Goal: Task Accomplishment & Management: Use online tool/utility

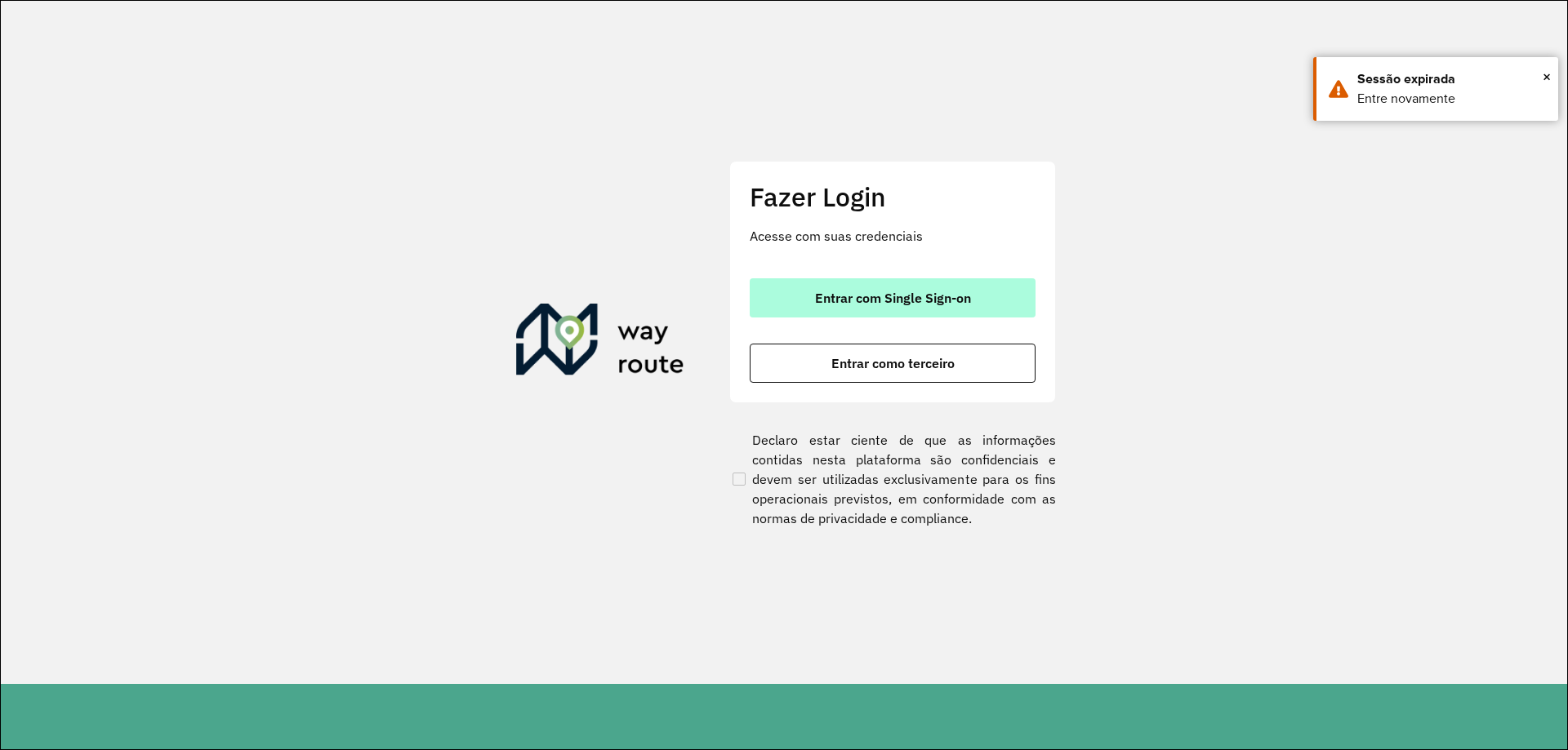
click at [923, 297] on span "Entrar com Single Sign-on" at bounding box center [893, 297] width 156 height 13
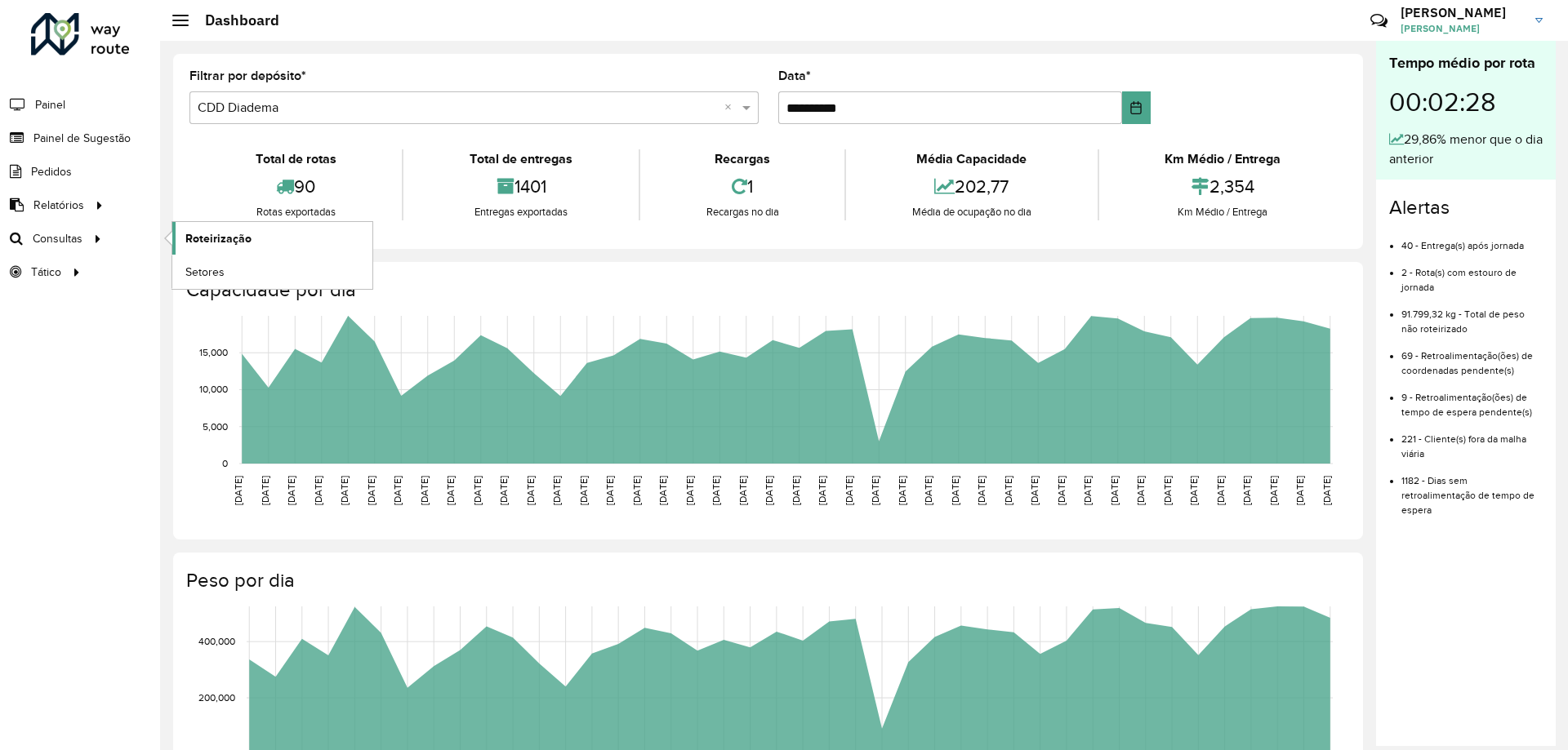
click at [247, 242] on span "Roteirização" at bounding box center [219, 239] width 66 height 18
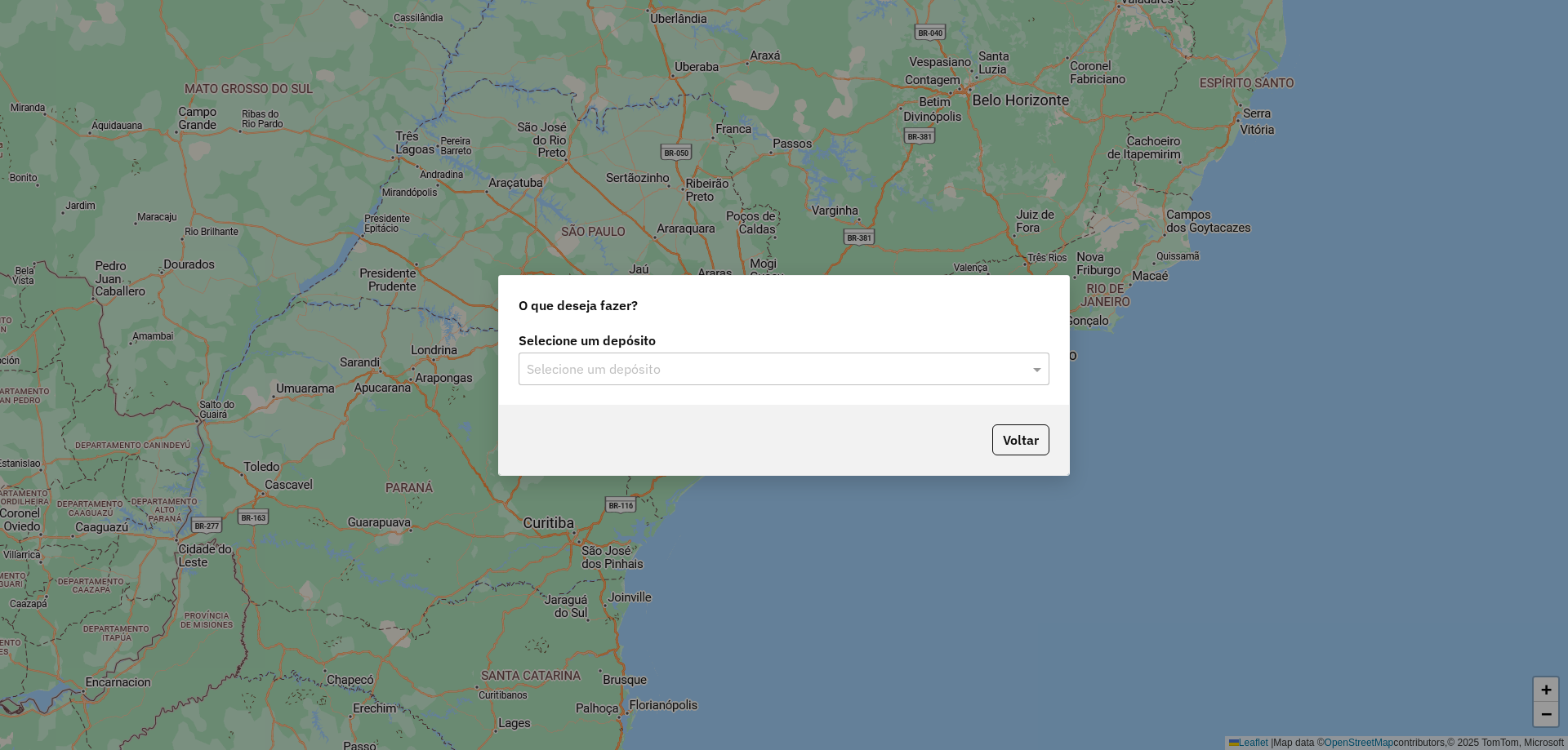
click at [675, 378] on input "text" at bounding box center [767, 370] width 482 height 20
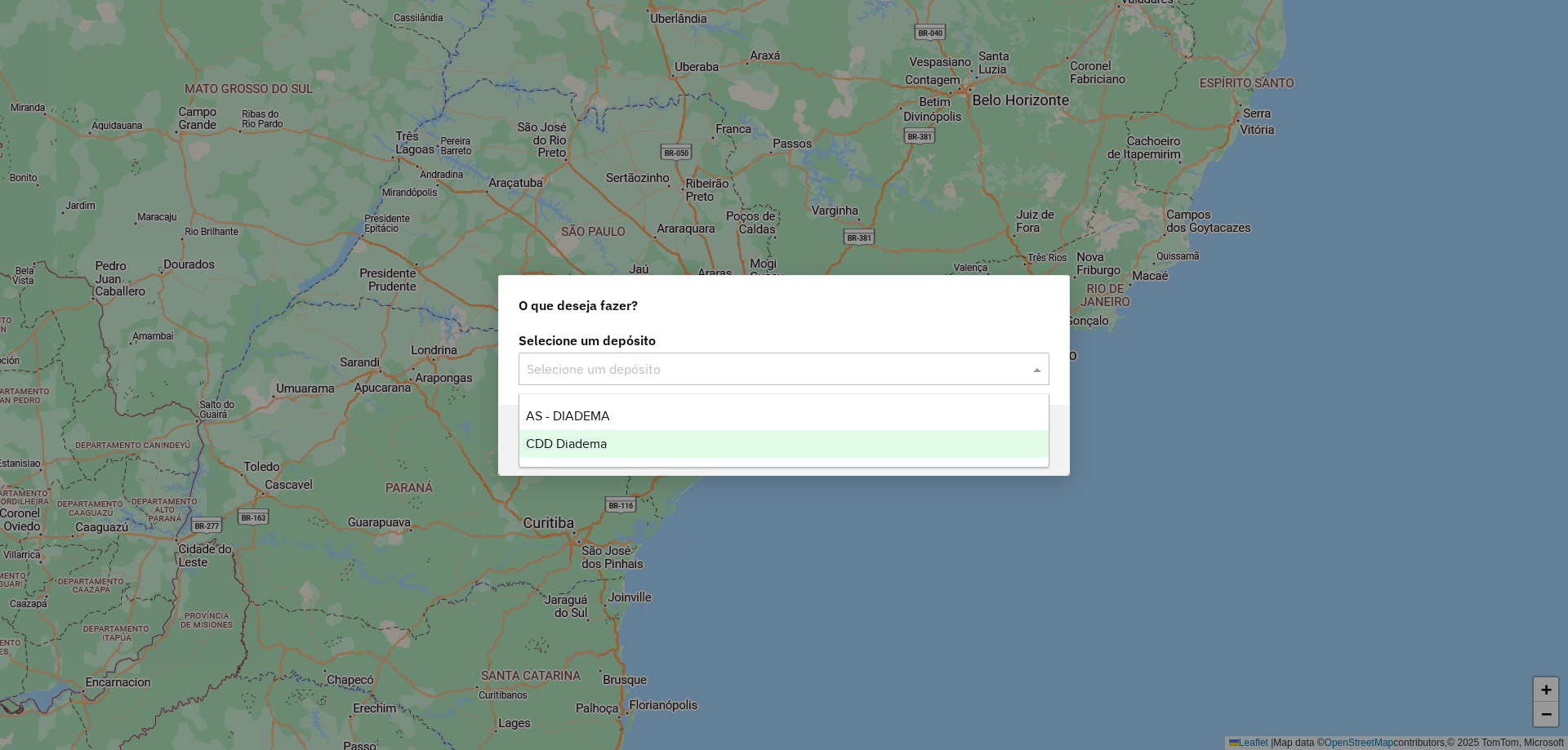
click at [594, 438] on span "CDD Diadema" at bounding box center [566, 443] width 81 height 14
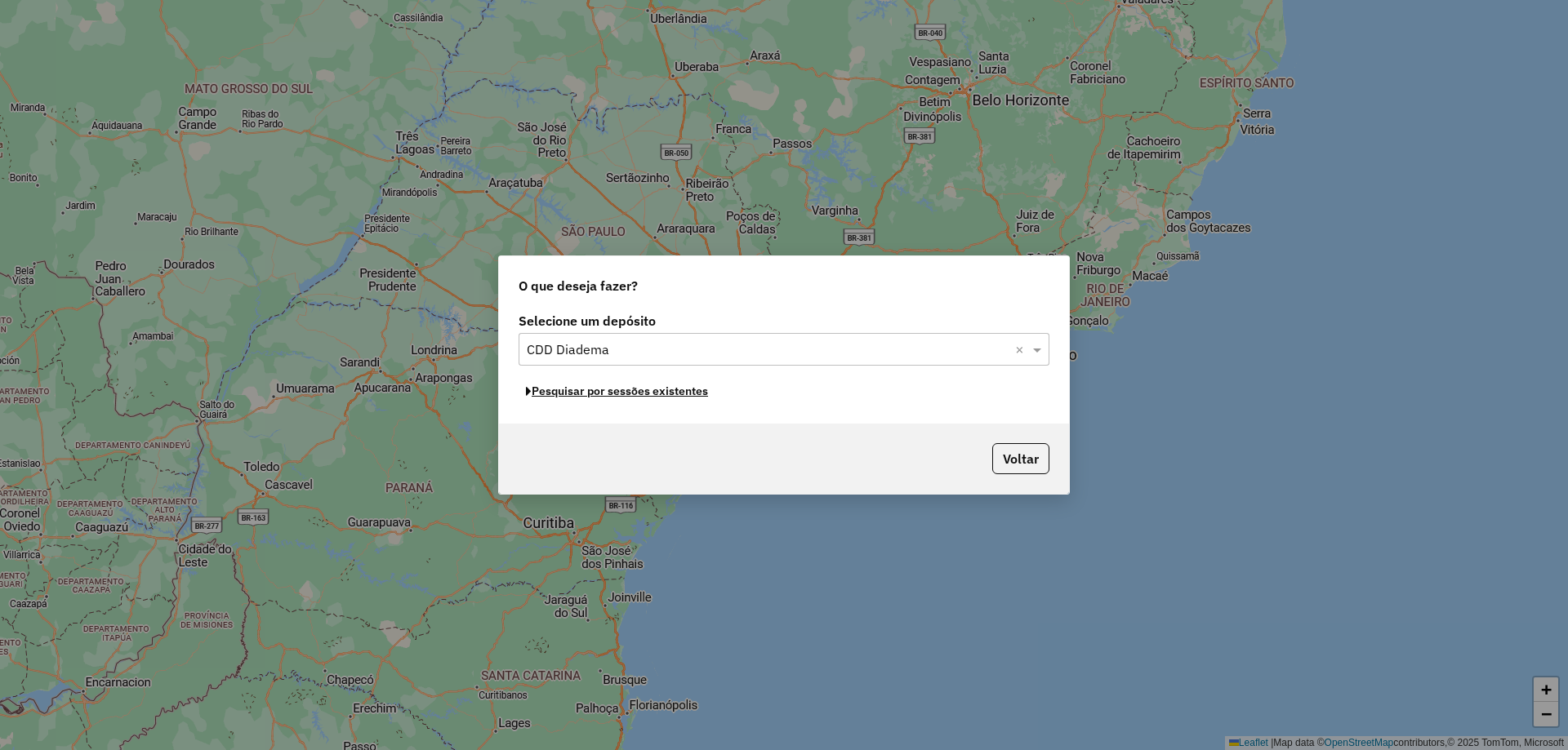
click at [662, 396] on button "Pesquisar por sessões existentes" at bounding box center [616, 392] width 196 height 25
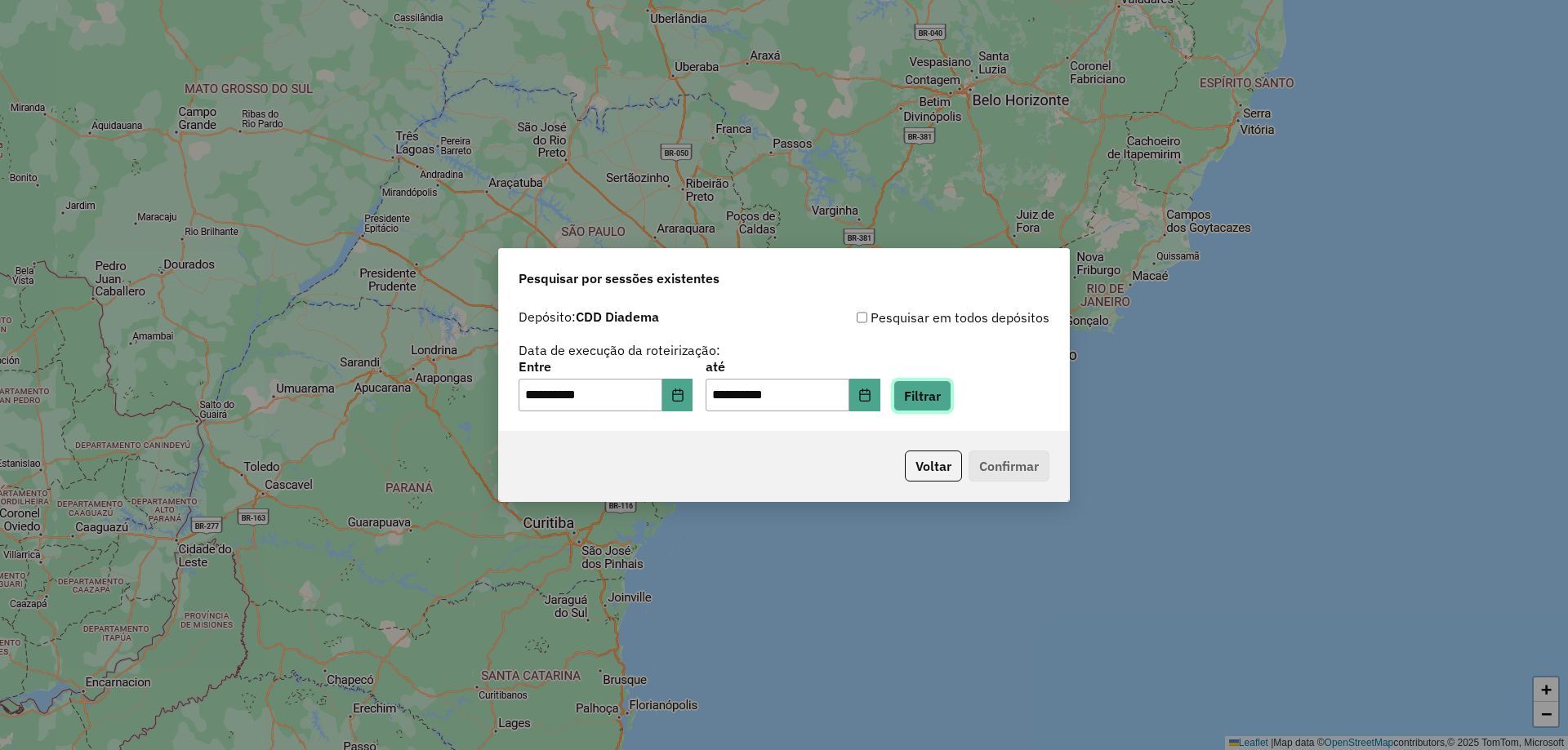
click at [941, 386] on button "Filtrar" at bounding box center [922, 396] width 58 height 31
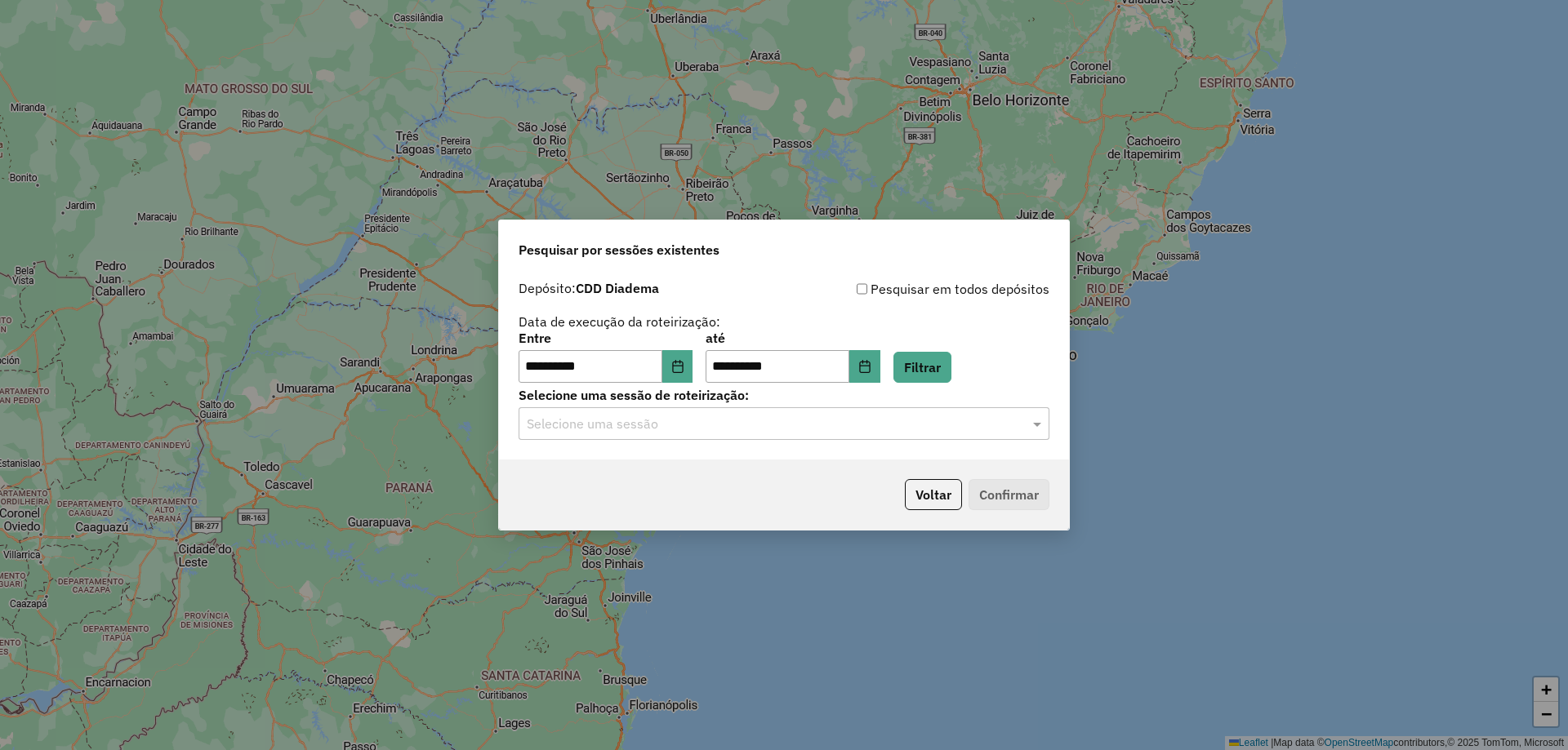
click at [663, 435] on div "Selecione uma sessão" at bounding box center [784, 423] width 530 height 32
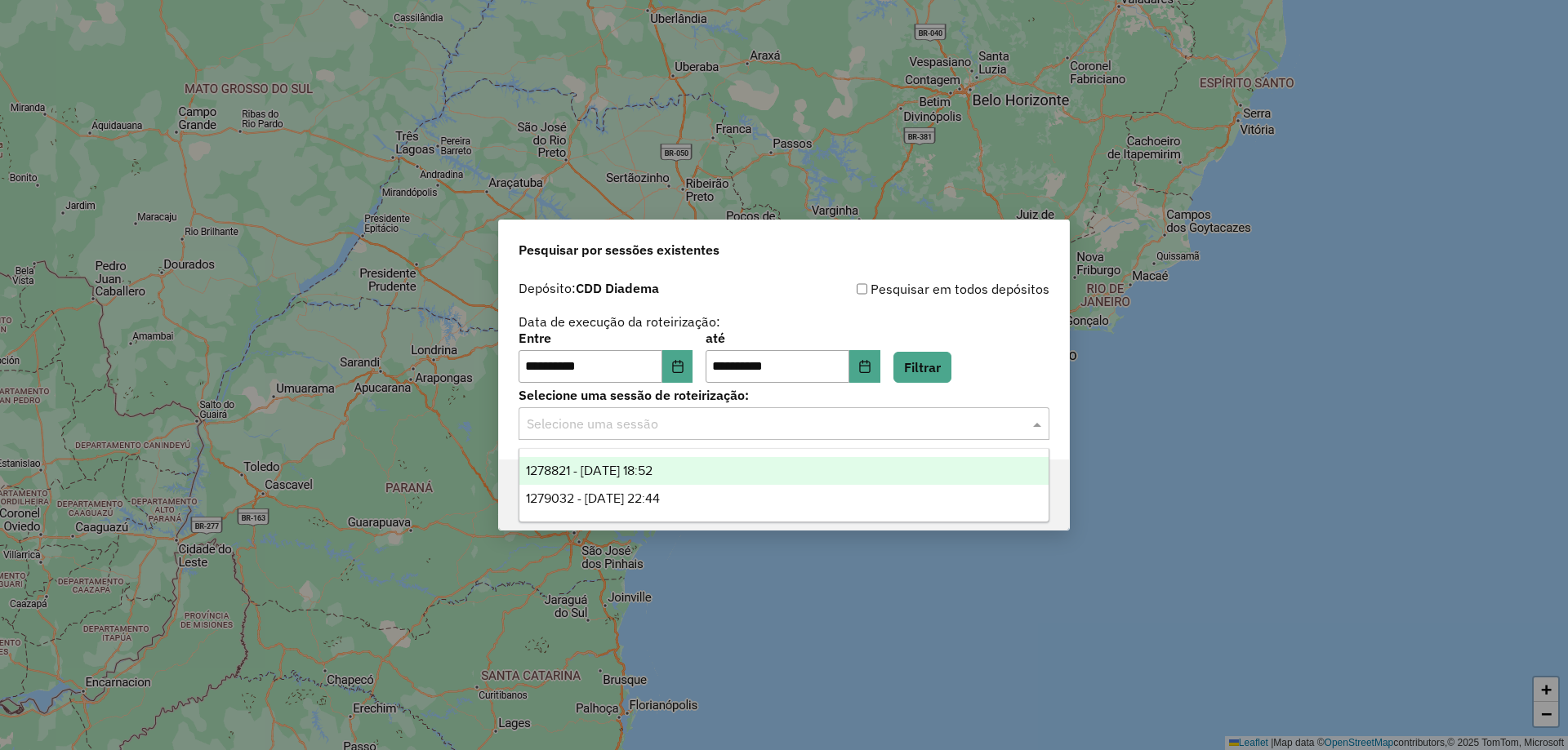
click at [628, 476] on span "1278821 - [DATE] 18:52" at bounding box center [589, 471] width 127 height 14
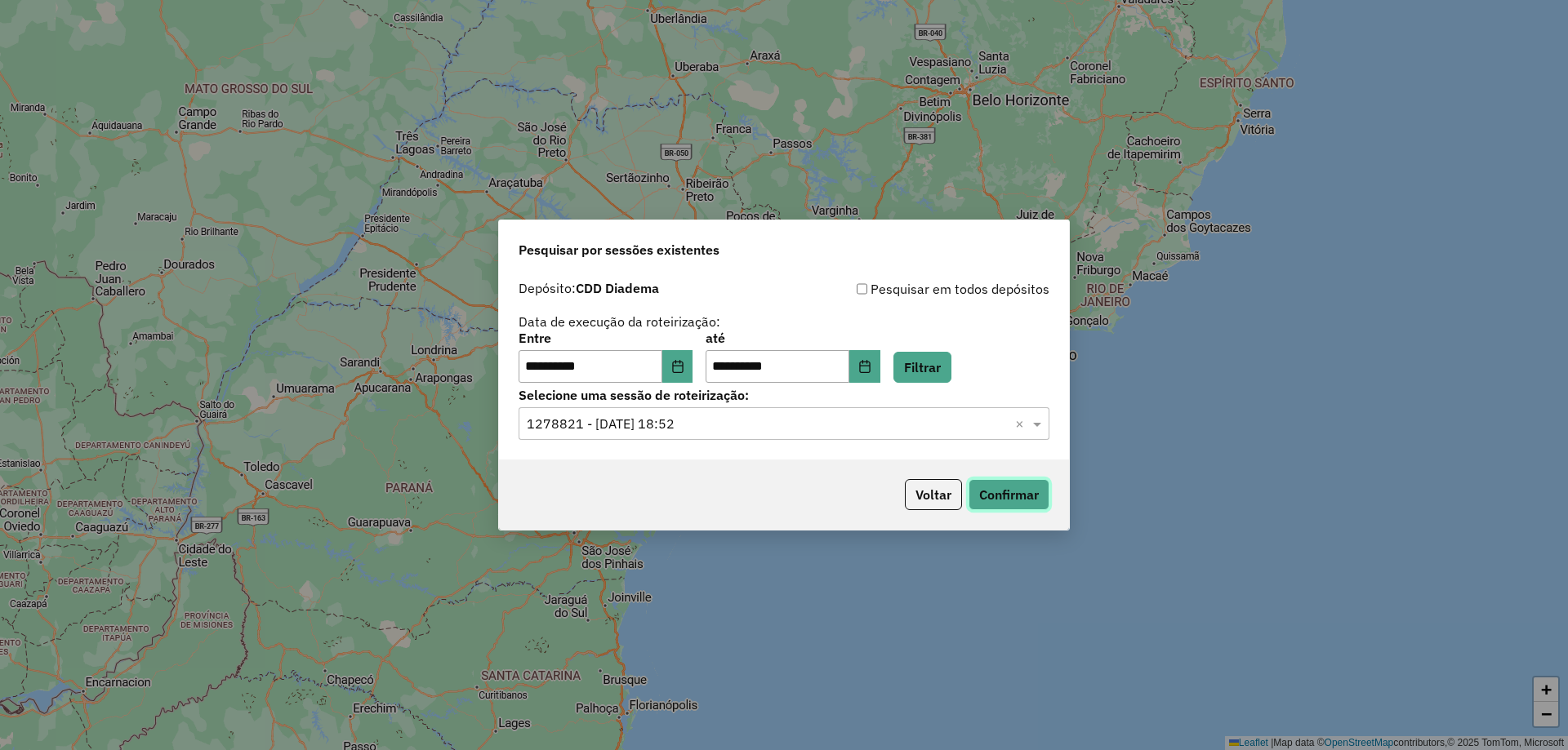
click at [994, 489] on button "Confirmar" at bounding box center [1009, 495] width 81 height 31
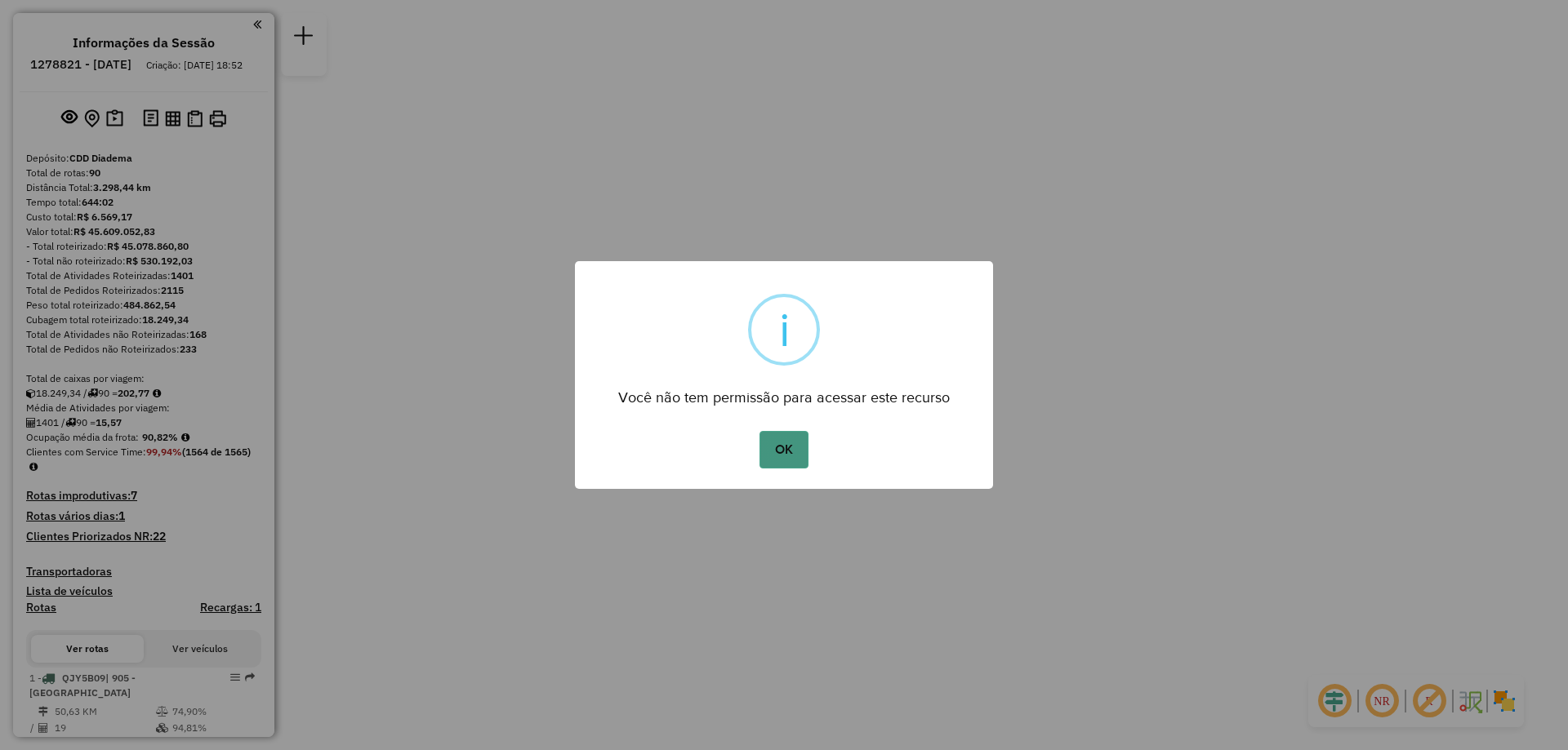
click at [790, 450] on button "OK" at bounding box center [784, 449] width 48 height 37
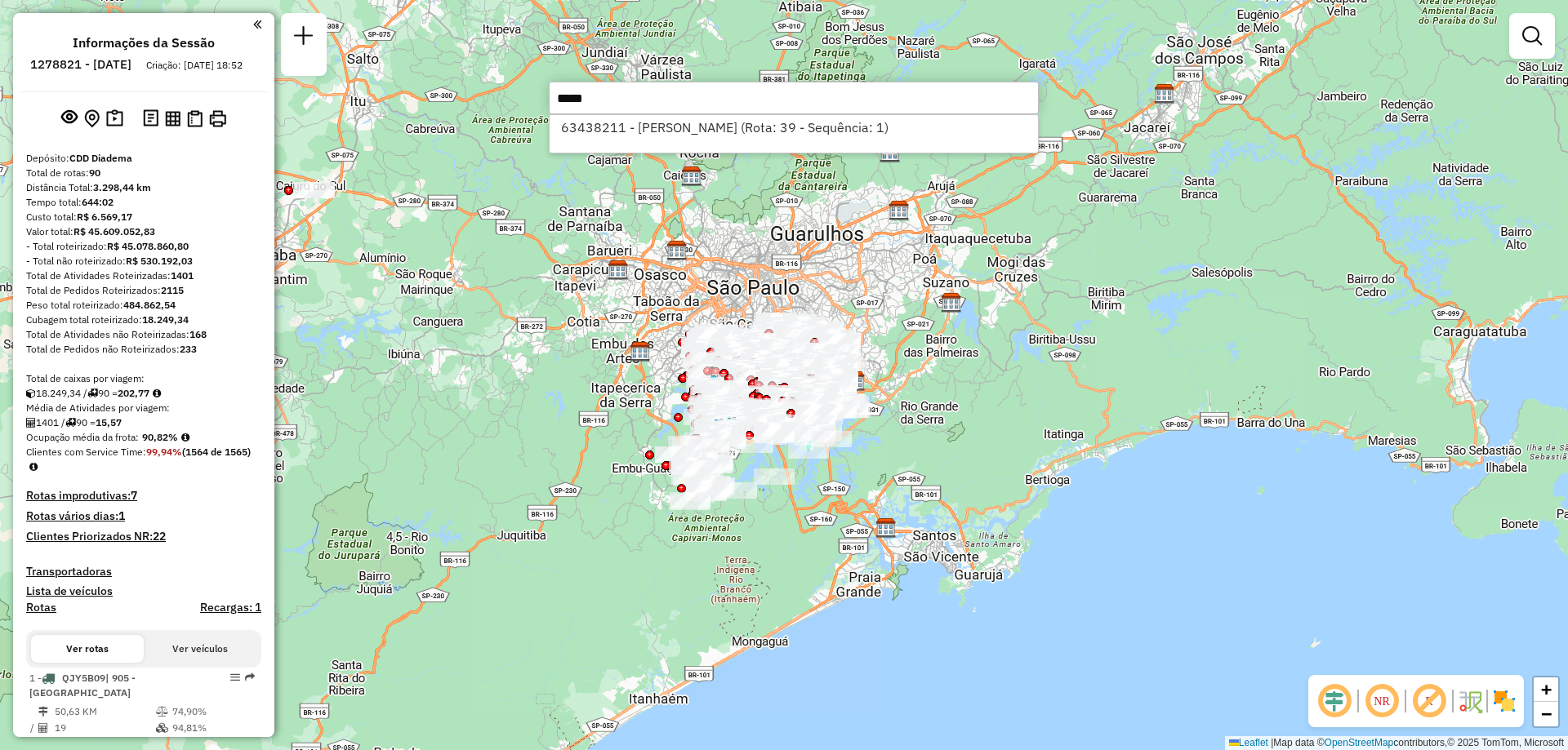
type input "*****"
click at [699, 141] on div "63438211 - CRISTINO DE OLIVEIRA (Rota: 39 - Sequência: 1)" at bounding box center [794, 134] width 490 height 39
click at [698, 135] on li "63438211 - CRISTINO DE OLIVEIRA (Rota: 39 - Sequência: 1)" at bounding box center [794, 127] width 488 height 24
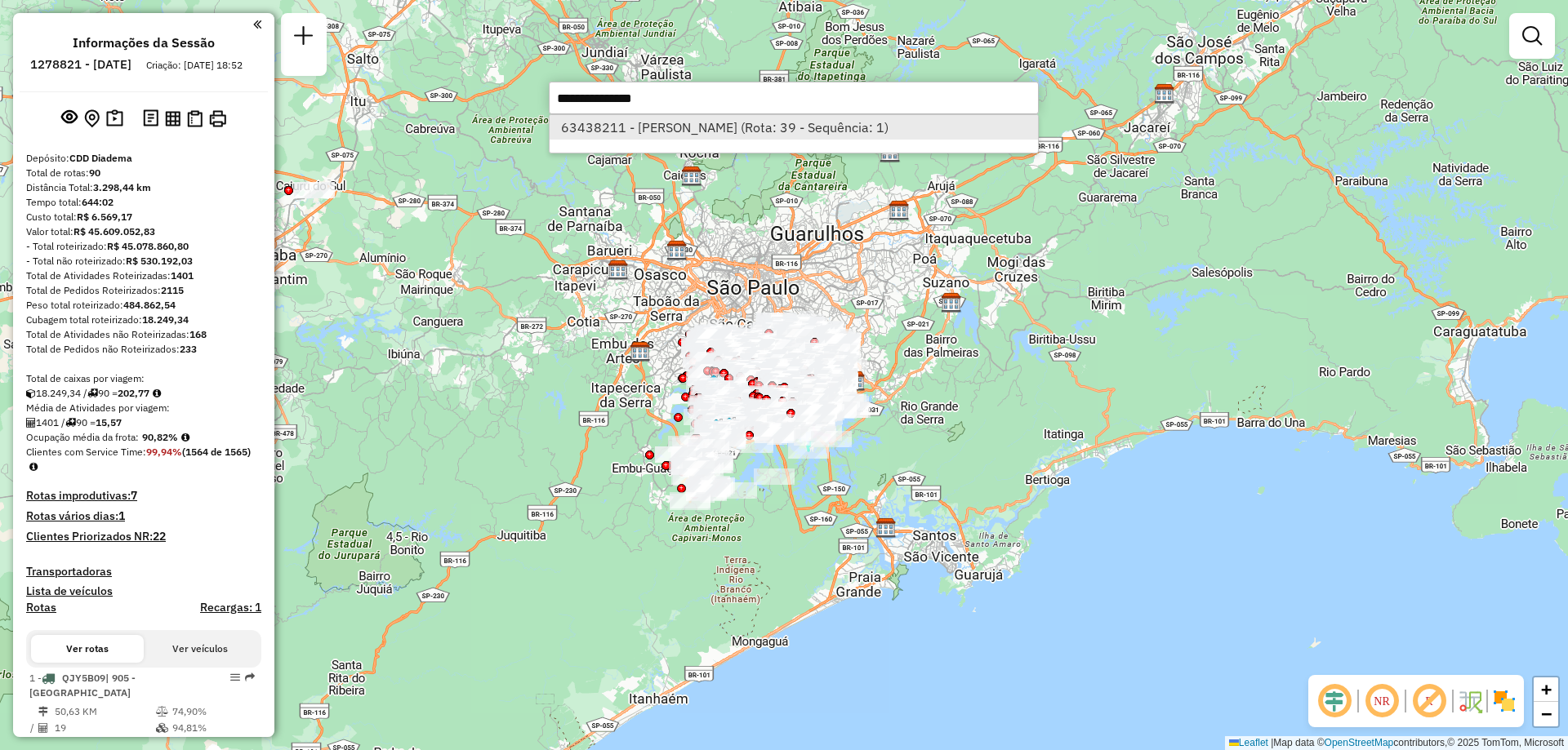
select select "**********"
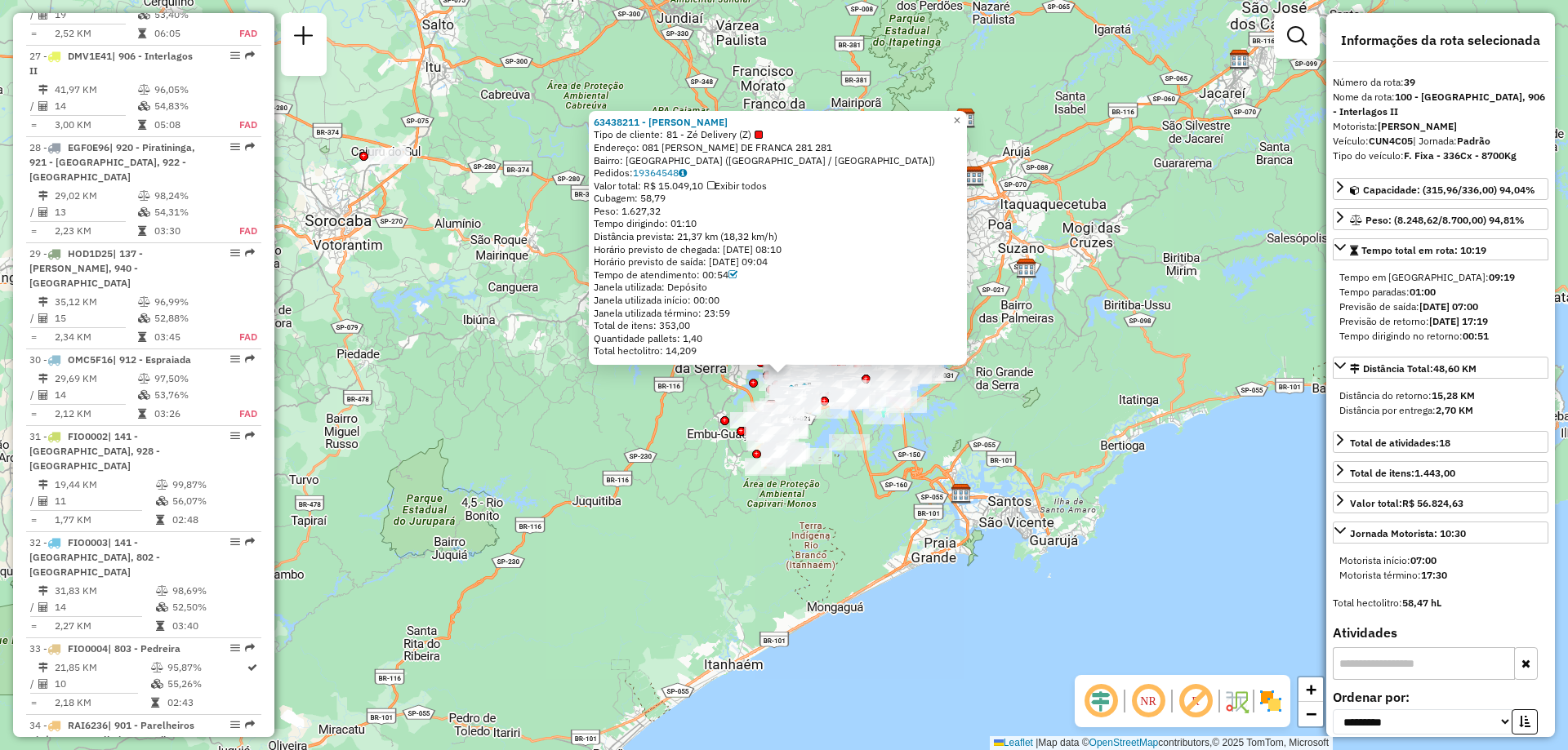
scroll to position [4544, 0]
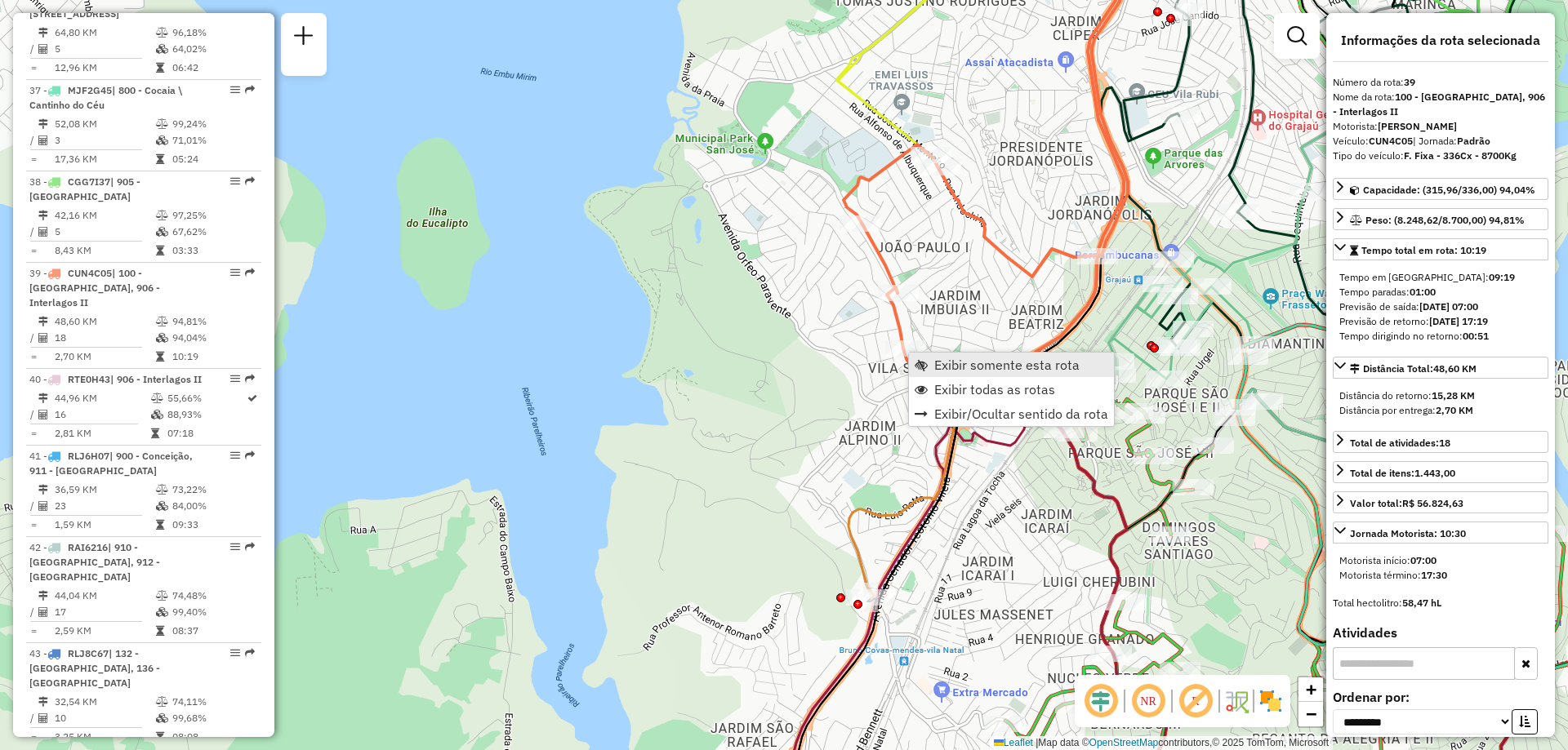
click at [966, 373] on link "Exibir somente esta rota" at bounding box center [1012, 364] width 205 height 24
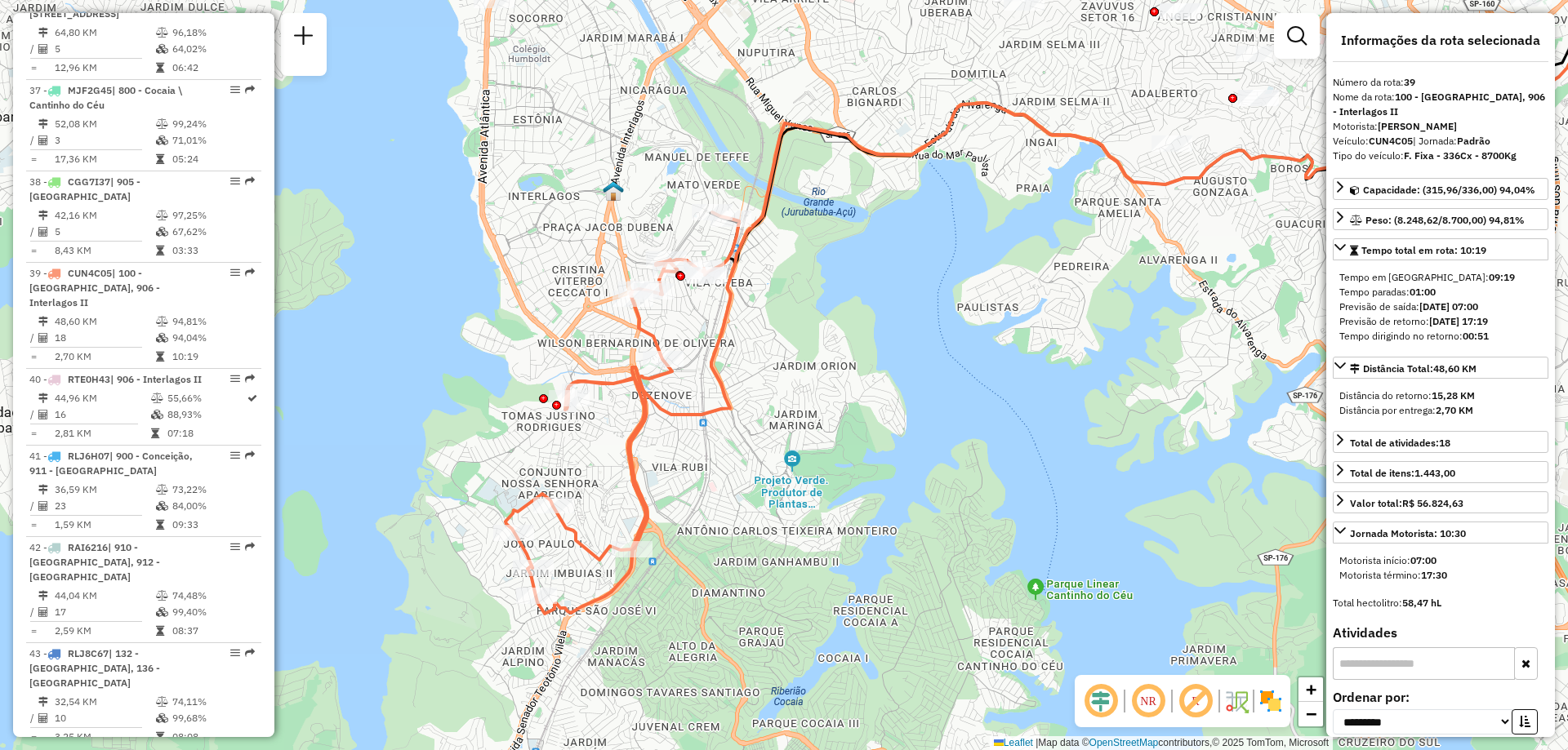
drag, startPoint x: 595, startPoint y: 420, endPoint x: 944, endPoint y: 345, distance: 357.0
click at [944, 345] on div "Janela de atendimento Grade de atendimento Capacidade Transportadoras Veículos …" at bounding box center [784, 375] width 1568 height 750
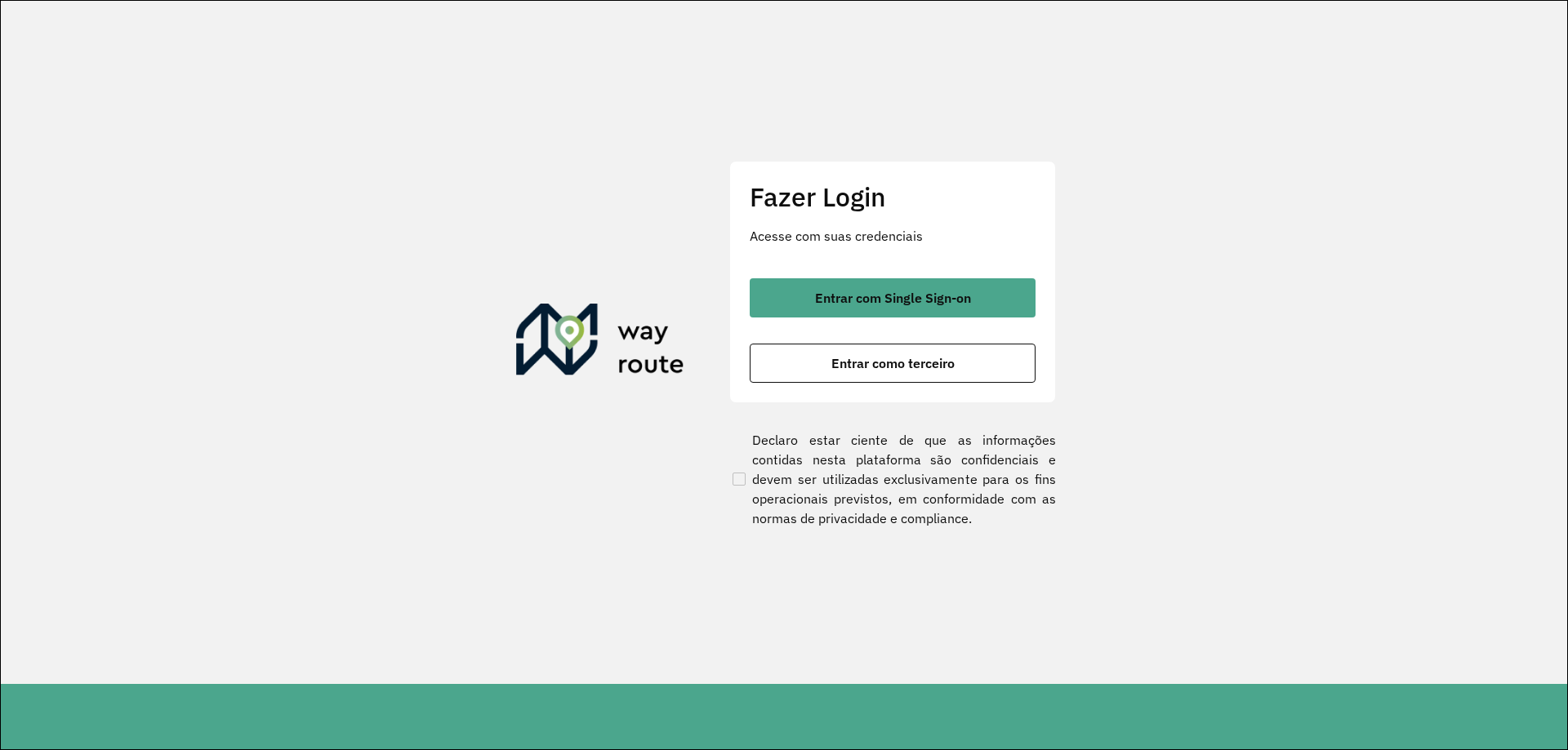
click at [808, 320] on div "Entrar com Single Sign-on Entrar como terceiro" at bounding box center [892, 330] width 286 height 104
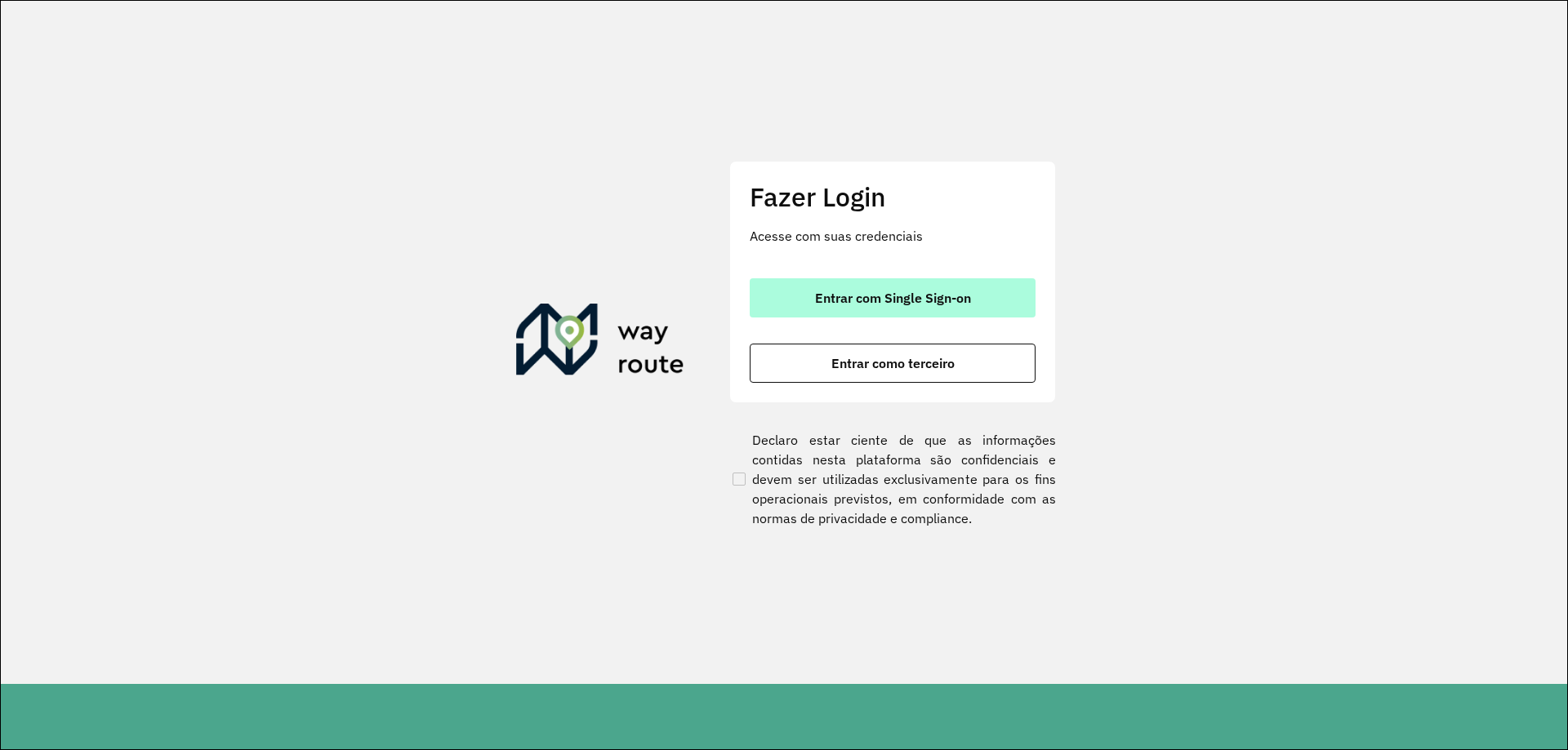
click at [813, 312] on button "Entrar com Single Sign-on" at bounding box center [892, 298] width 286 height 39
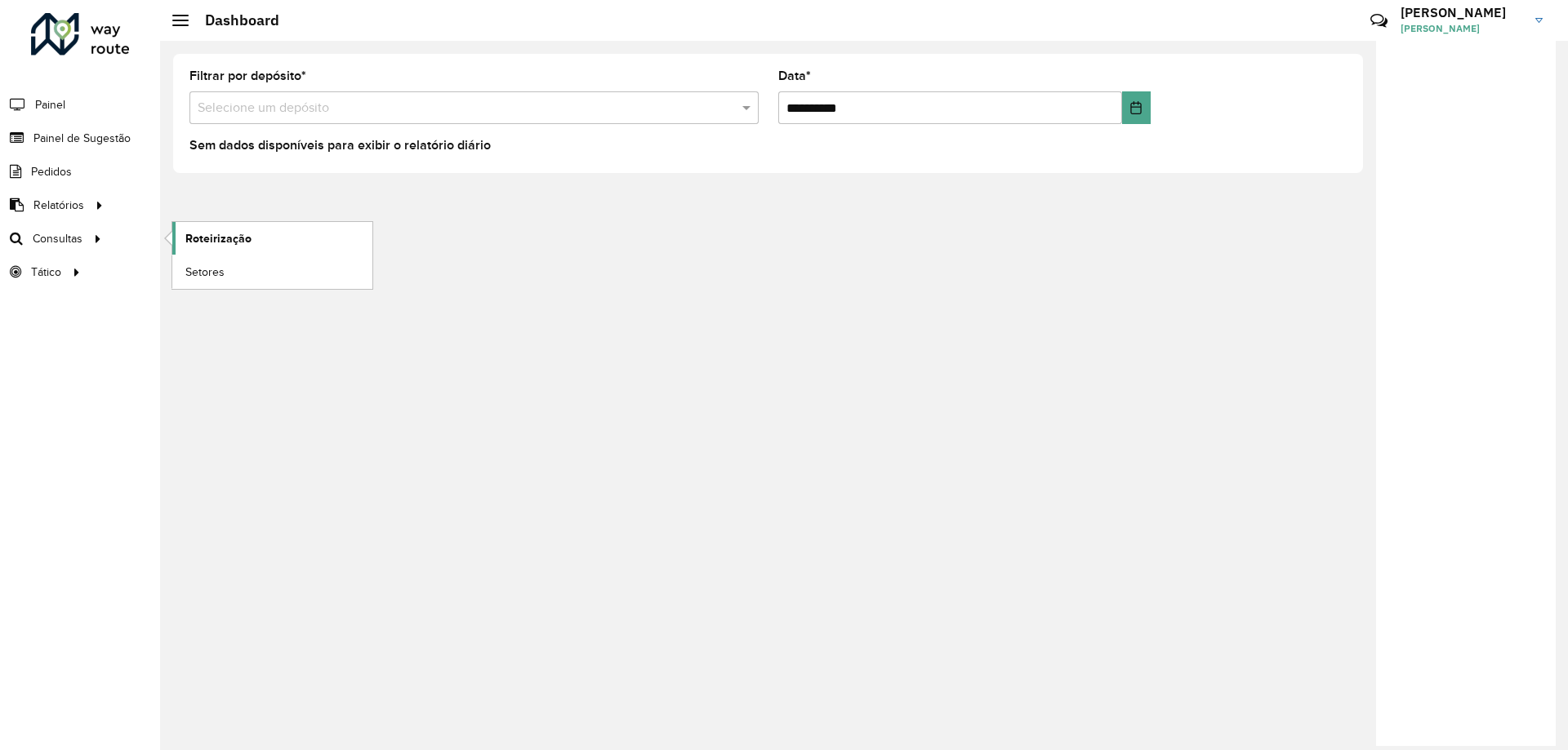
click at [202, 249] on link "Roteirização" at bounding box center [272, 237] width 200 height 32
click at [217, 269] on span "Setores" at bounding box center [205, 272] width 40 height 18
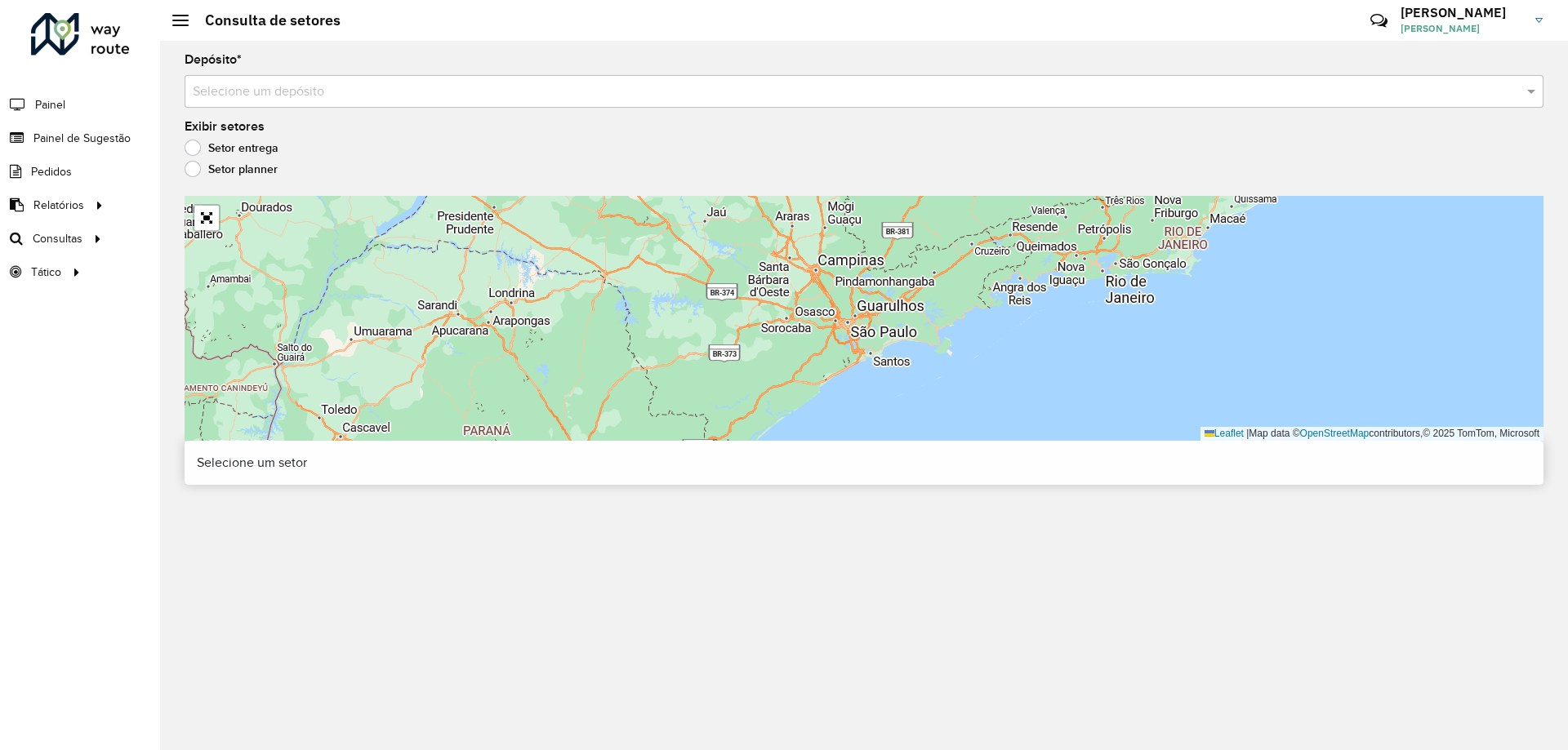
click at [368, 90] on input "text" at bounding box center [847, 92] width 1310 height 20
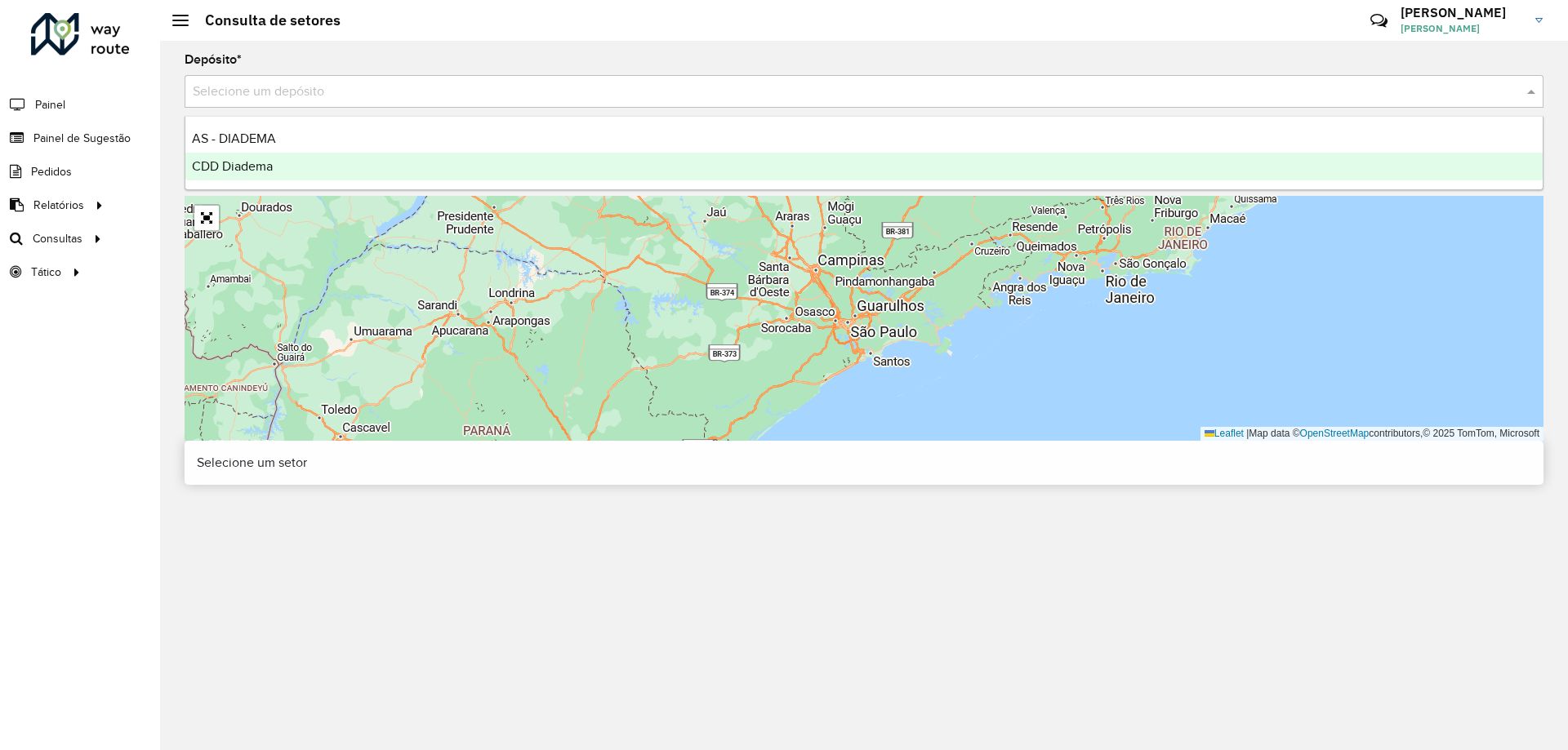
click at [295, 177] on div "CDD Diadema" at bounding box center [865, 166] width 1358 height 27
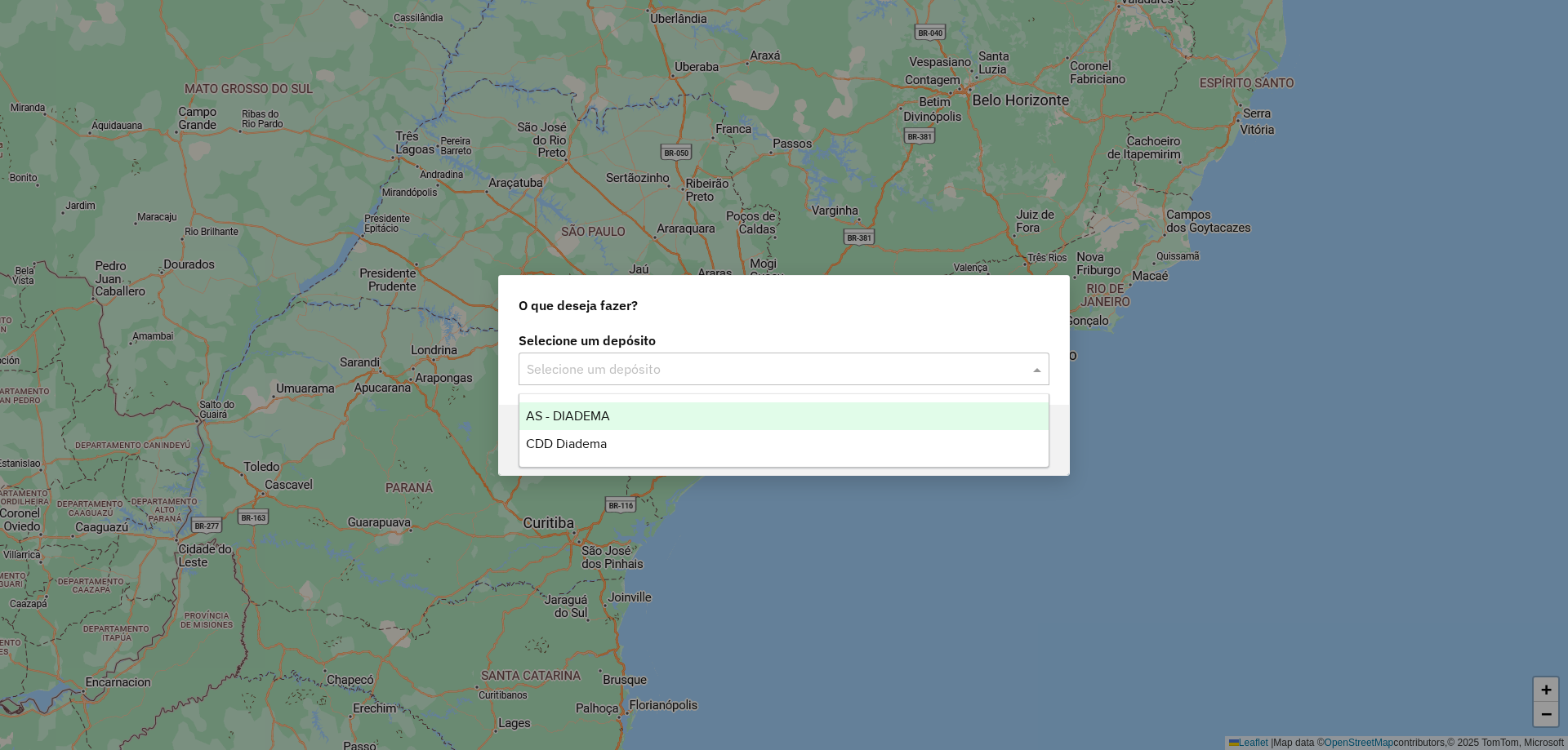
click at [643, 363] on input "text" at bounding box center [767, 370] width 482 height 20
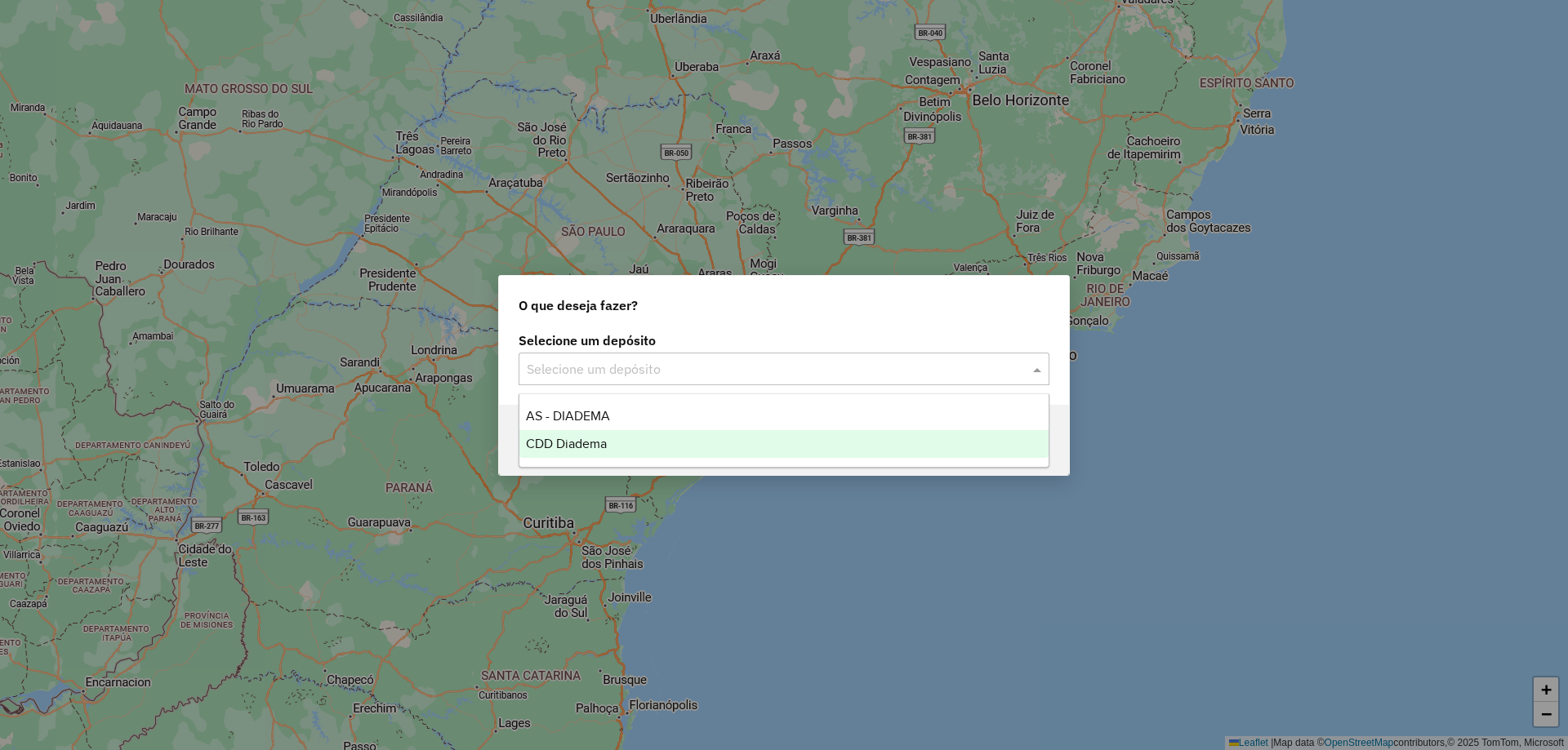
click at [588, 434] on div "CDD Diadema" at bounding box center [784, 444] width 530 height 27
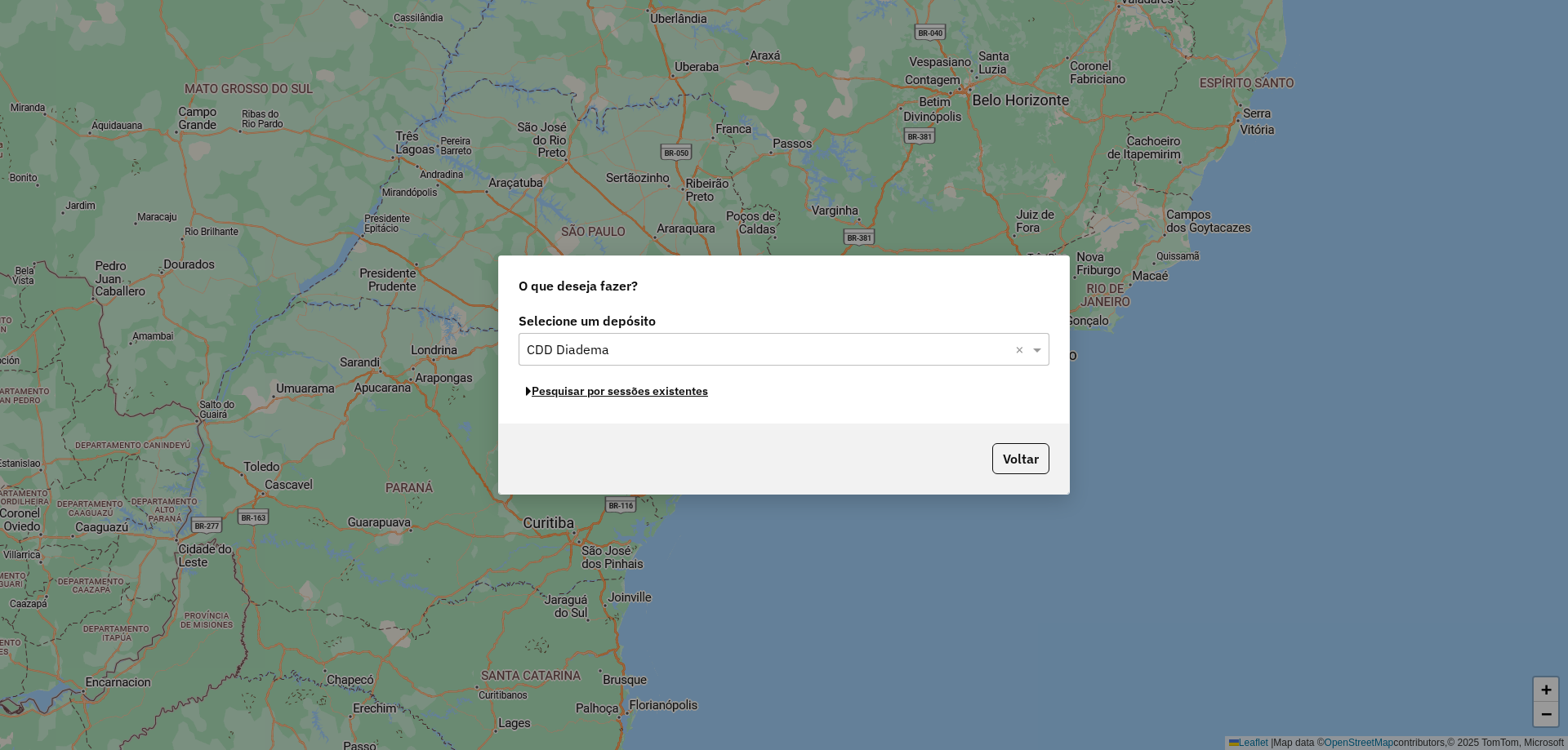
click at [675, 396] on button "Pesquisar por sessões existentes" at bounding box center [616, 392] width 196 height 25
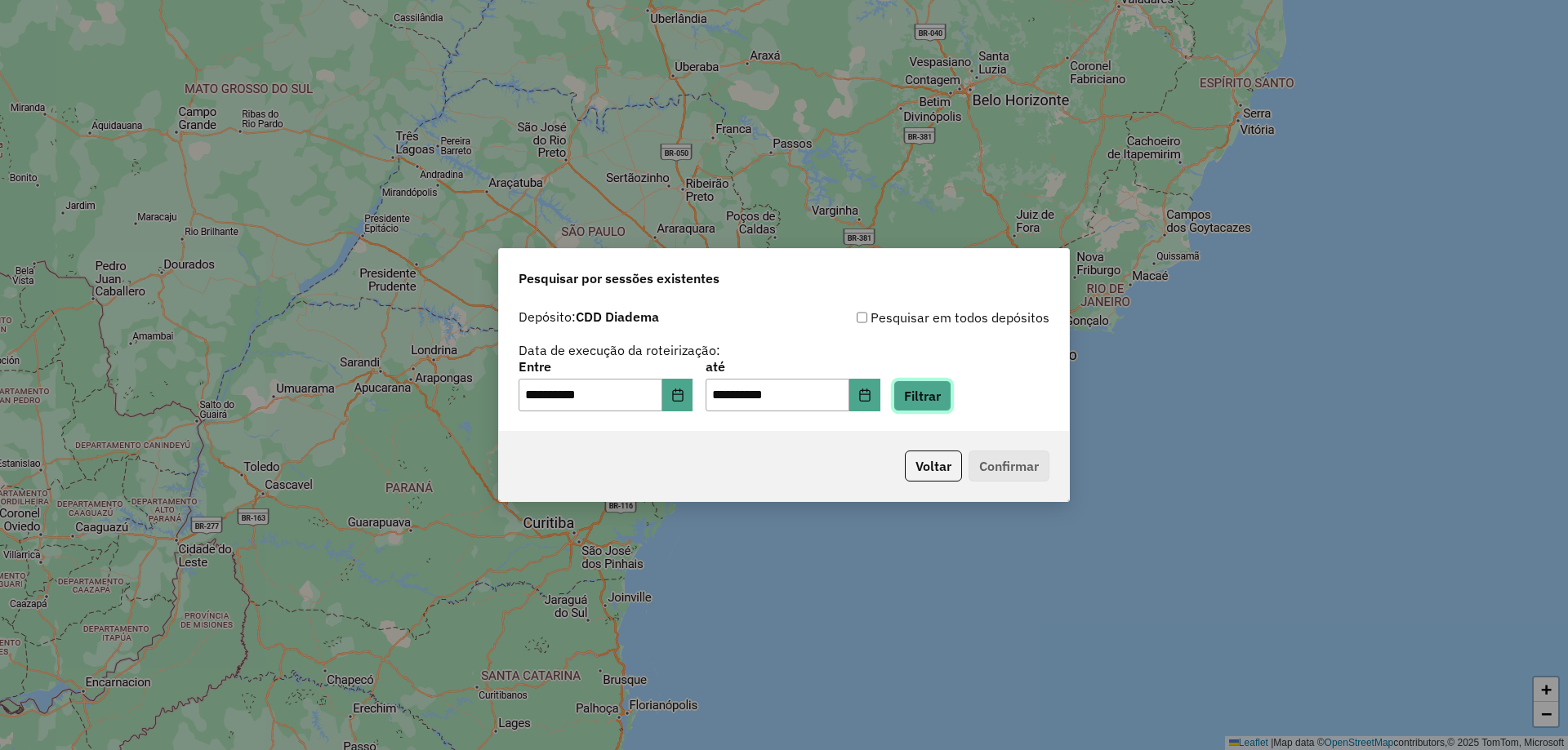
click at [952, 399] on button "Filtrar" at bounding box center [922, 396] width 58 height 31
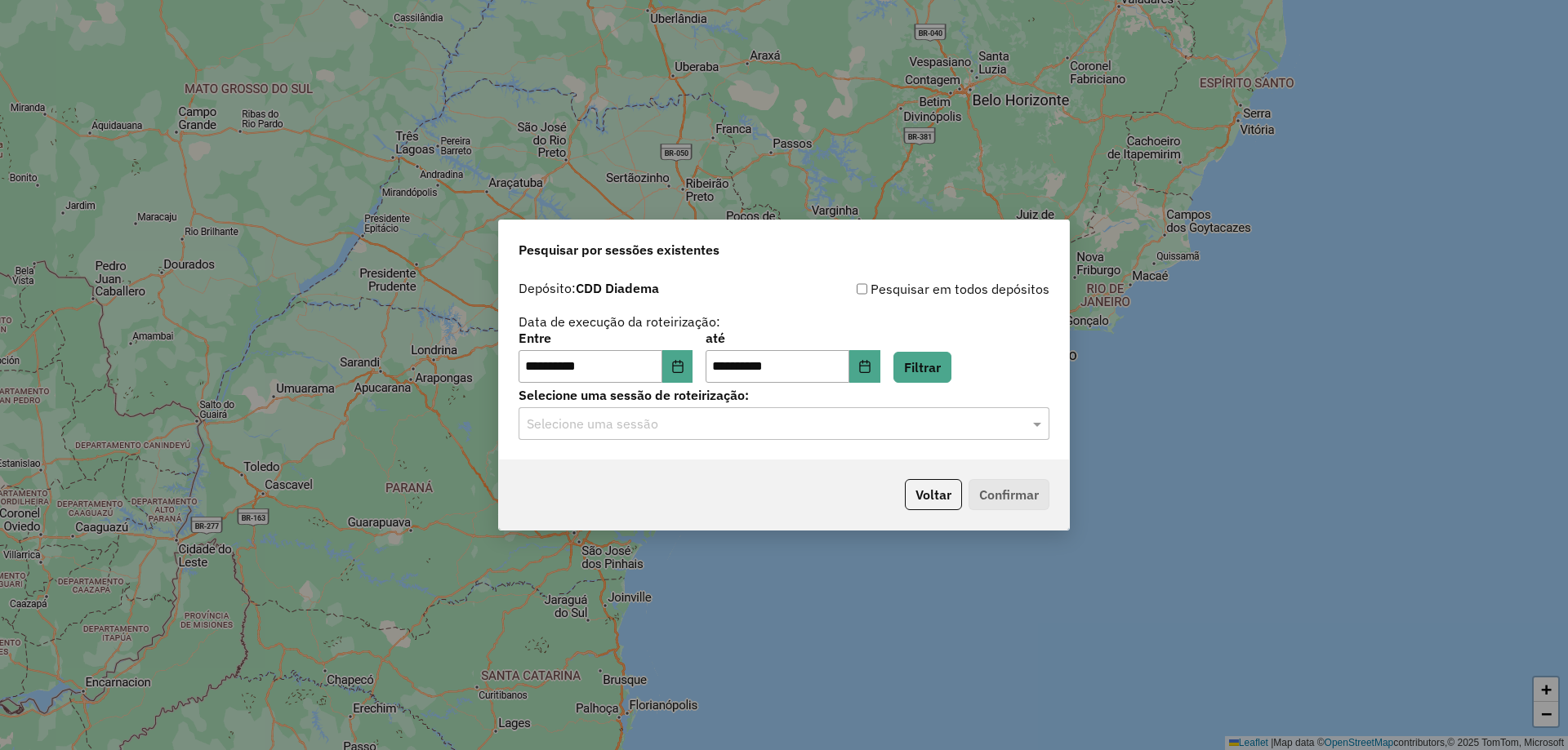
click at [708, 429] on input "text" at bounding box center [767, 425] width 482 height 20
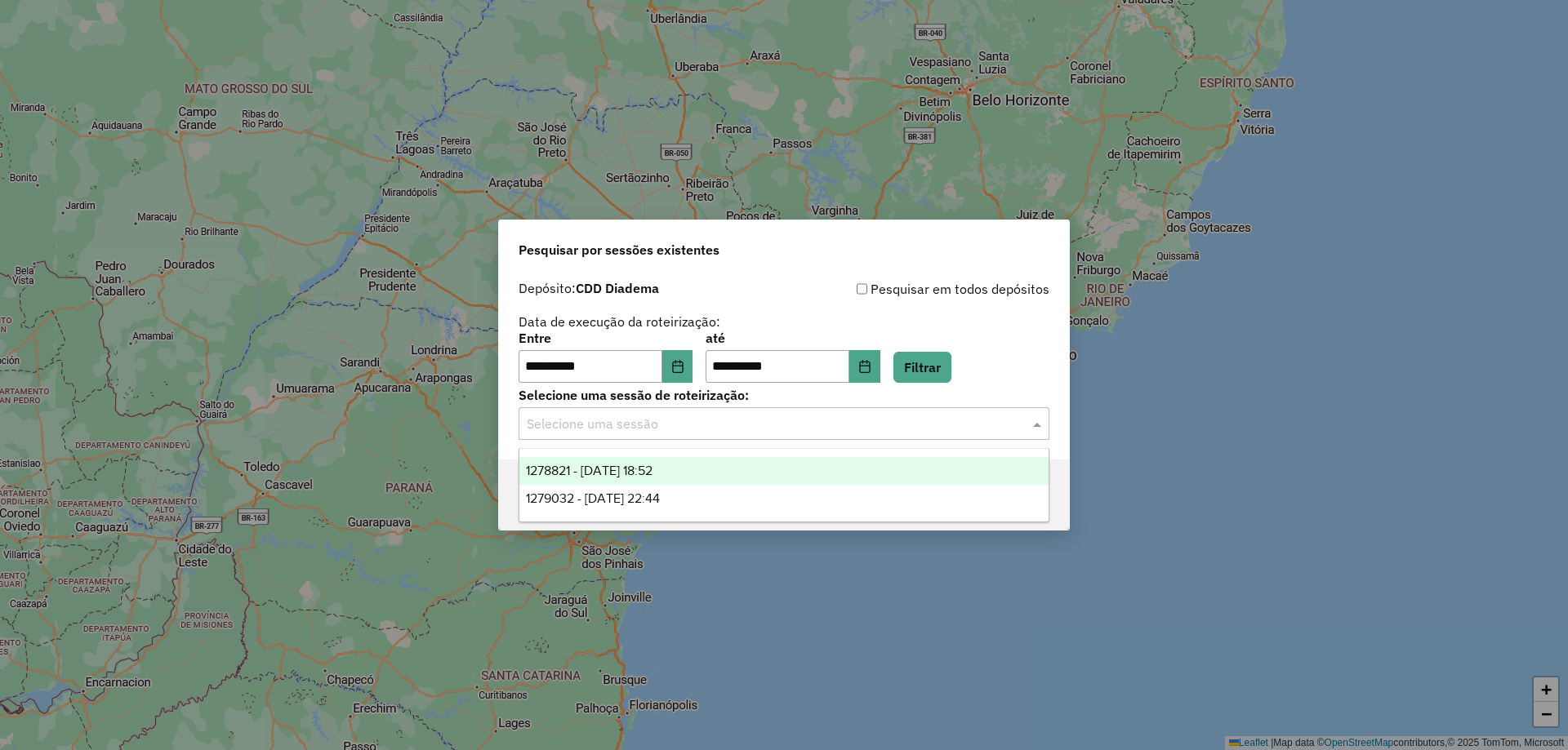
click at [653, 471] on span "1278821 - [DATE] 18:52" at bounding box center [589, 471] width 127 height 14
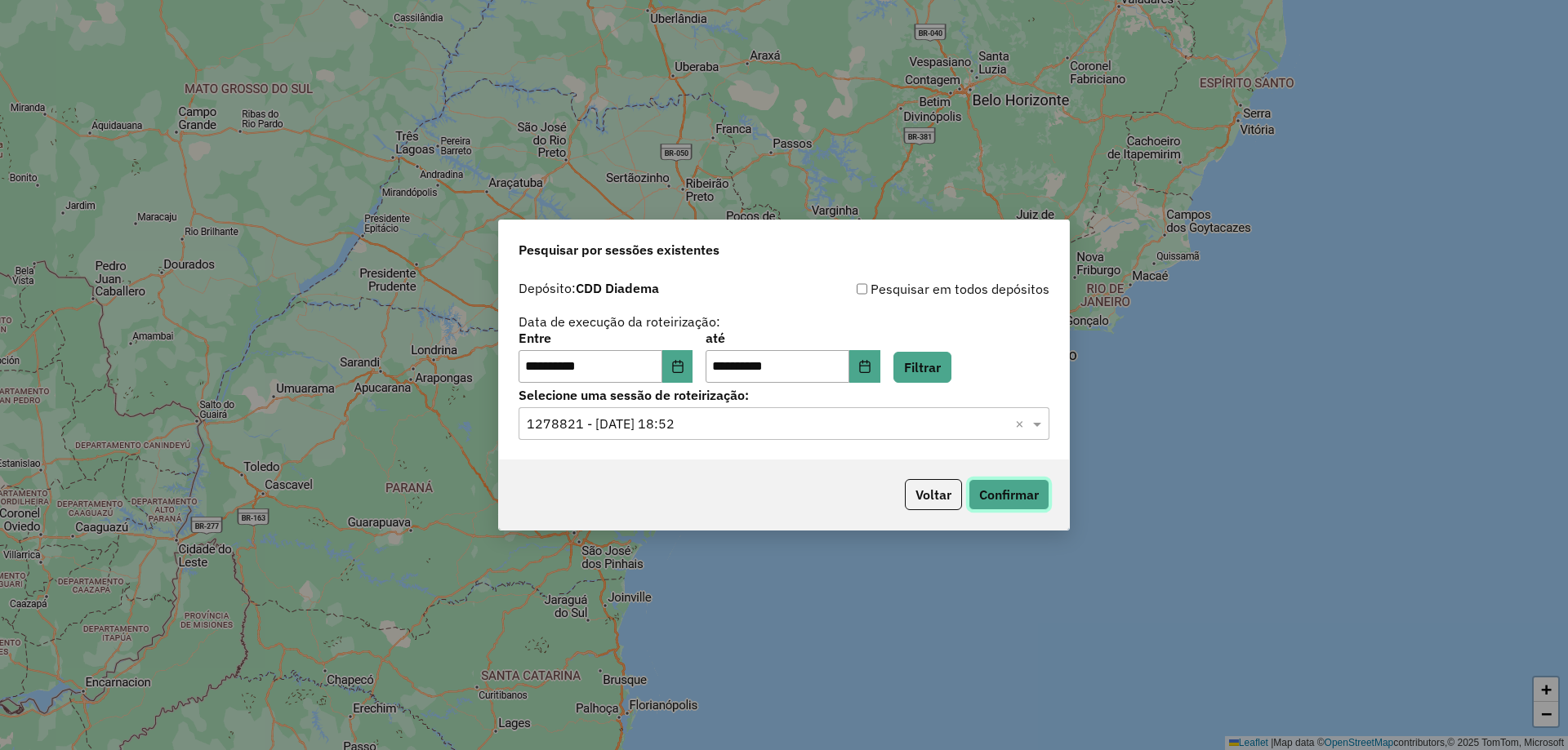
click at [1005, 497] on button "Confirmar" at bounding box center [1009, 495] width 81 height 31
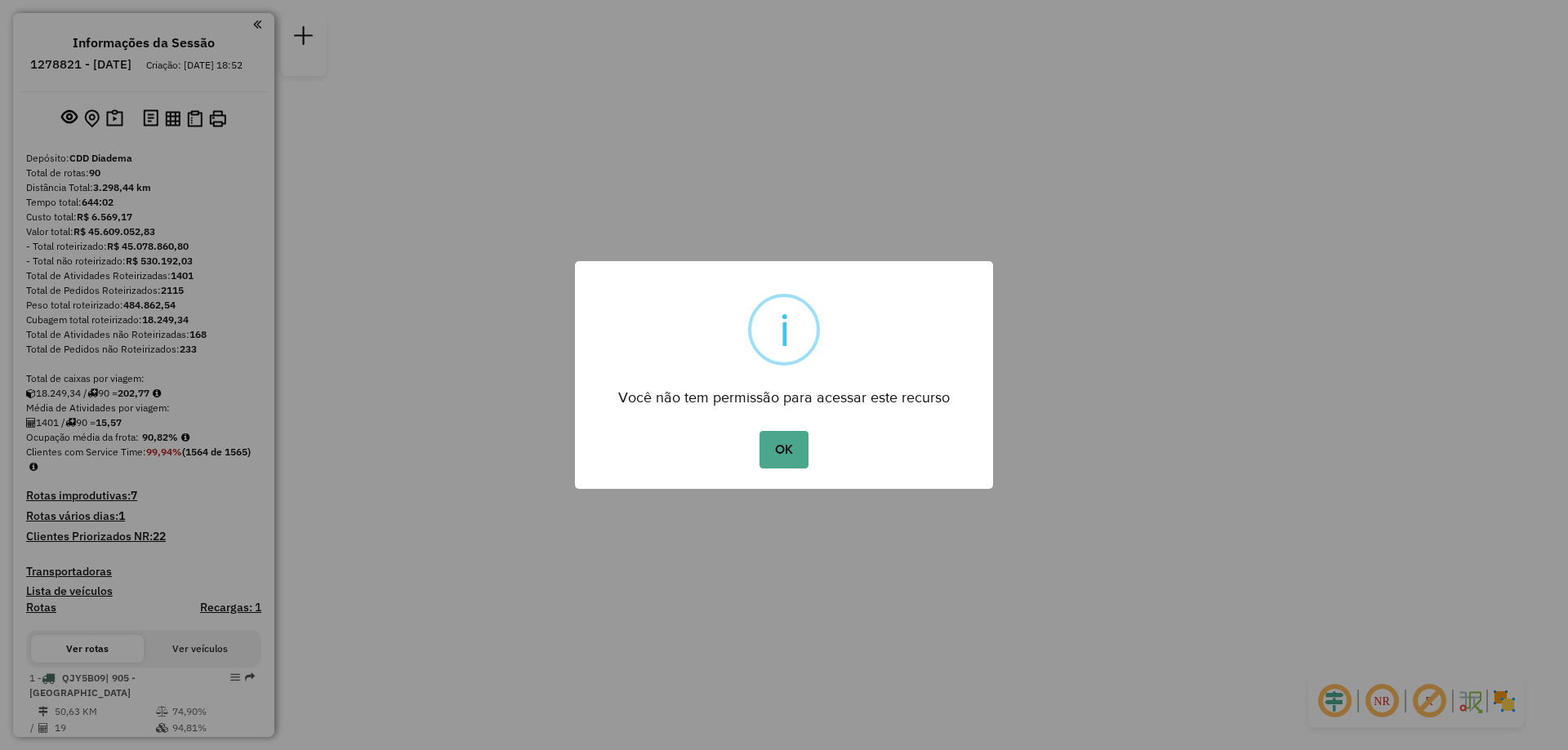
click button "OK" at bounding box center [784, 449] width 48 height 37
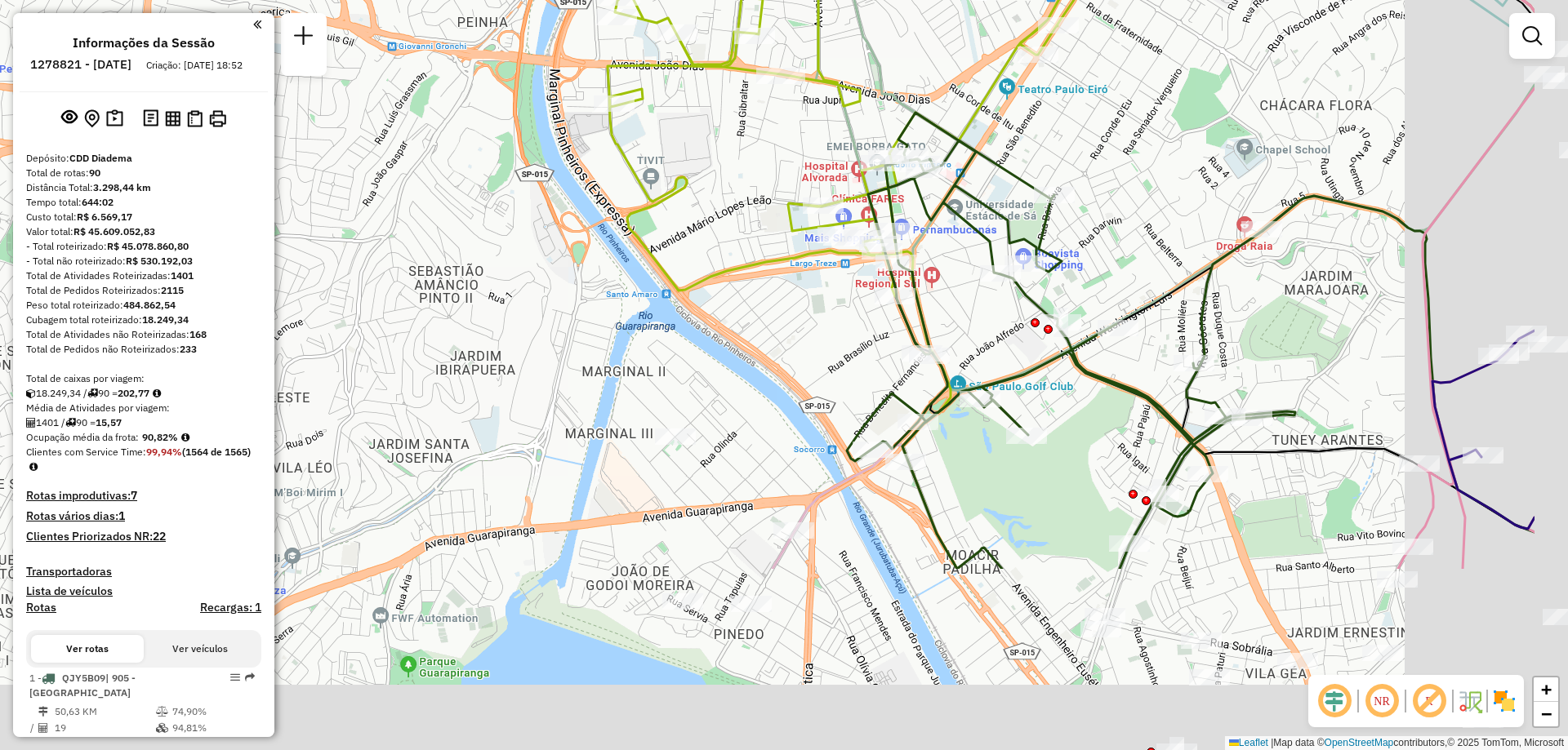
drag, startPoint x: 1167, startPoint y: 514, endPoint x: 965, endPoint y: 255, distance: 328.5
click at [971, 255] on div "Janela de atendimento Grade de atendimento Capacidade Transportadoras Veículos …" at bounding box center [784, 375] width 1568 height 750
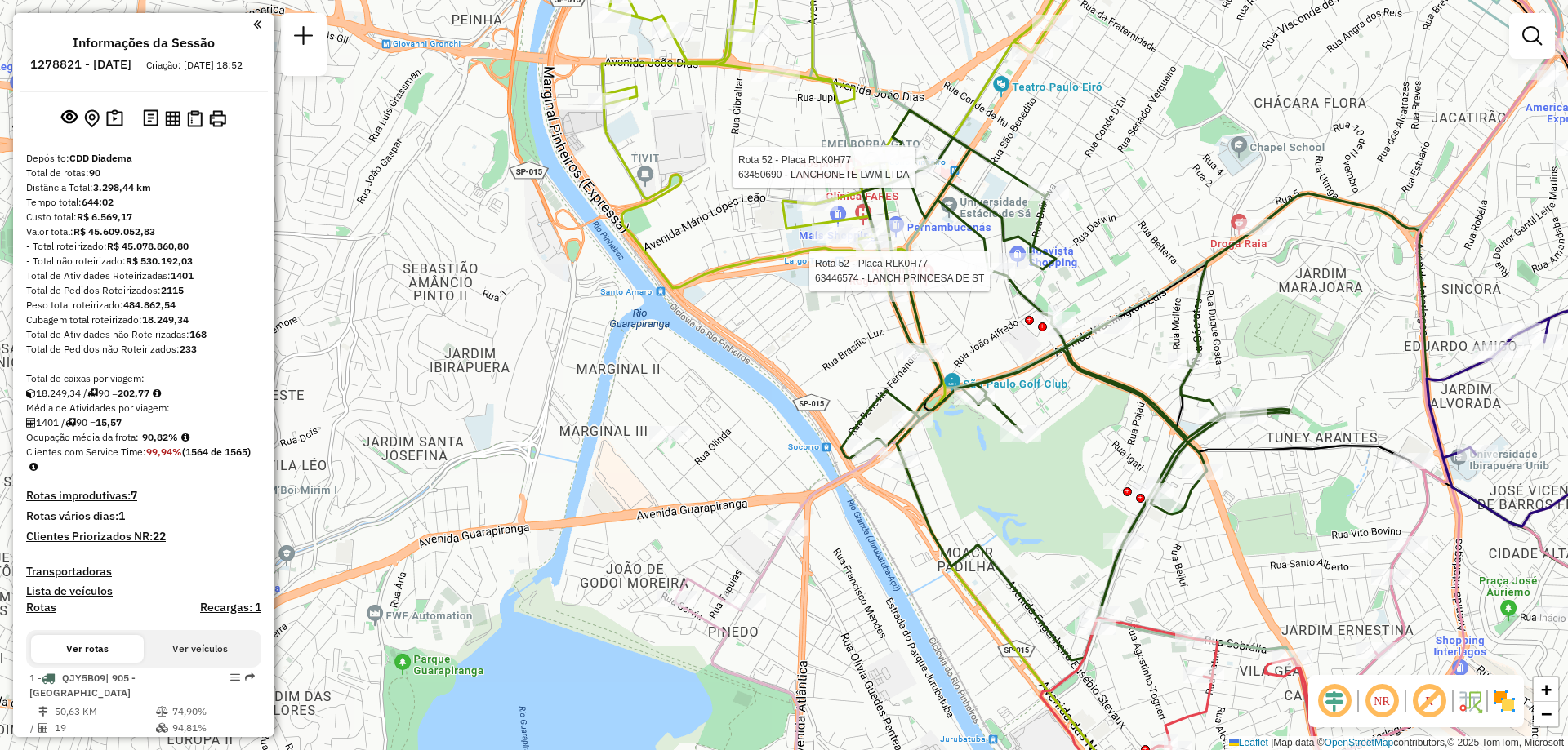
select select "**********"
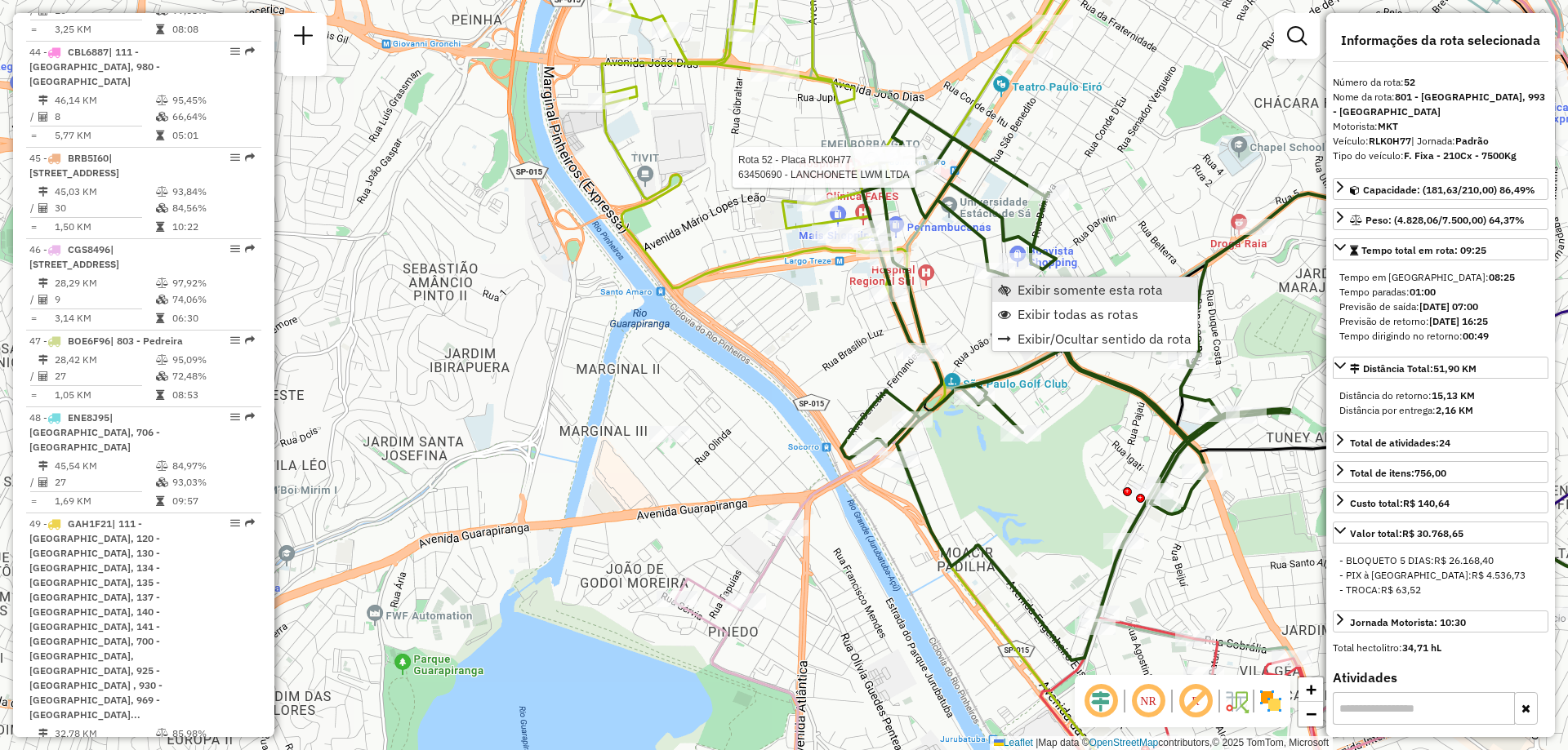
scroll to position [5836, 0]
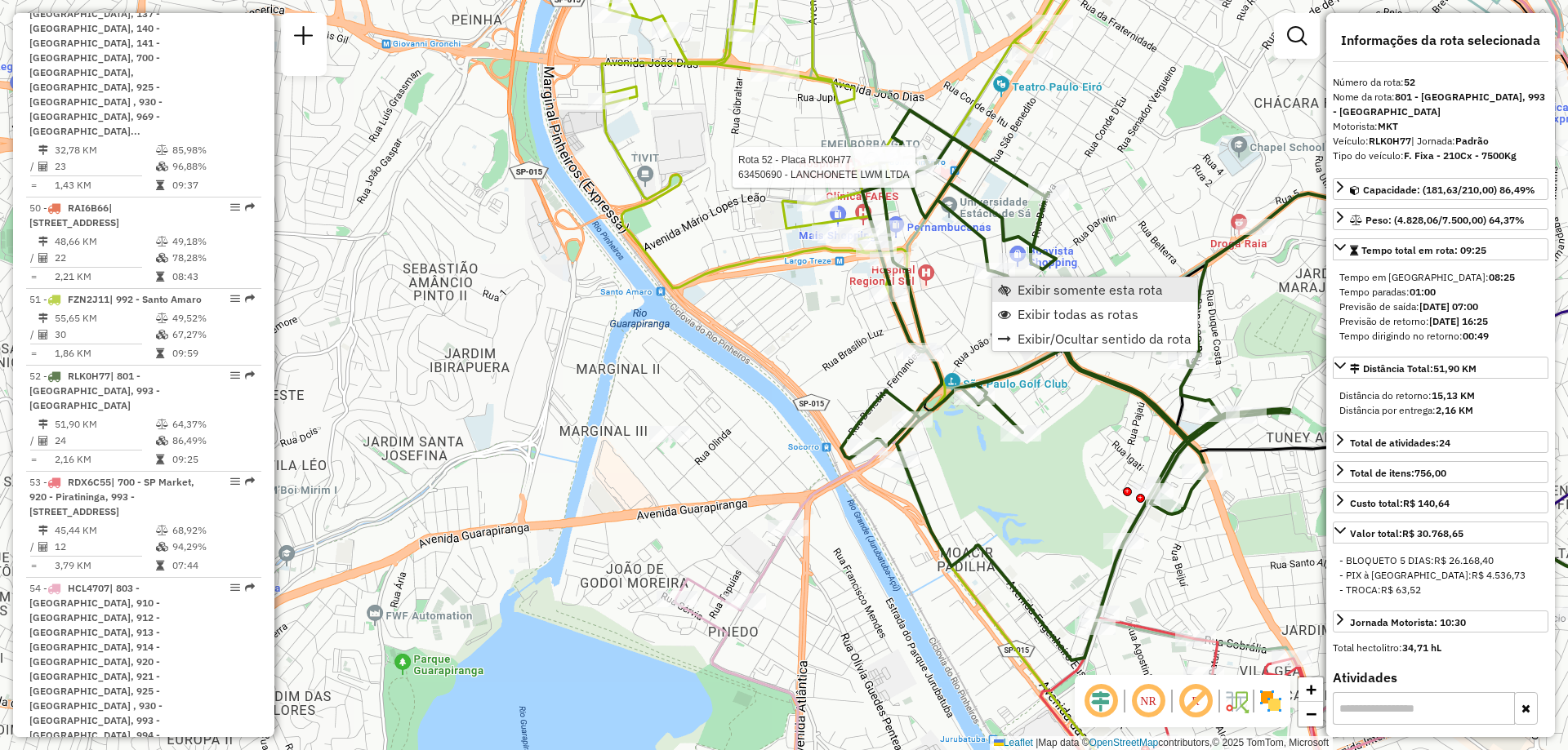
click at [1039, 277] on link "Exibir somente esta rota" at bounding box center [1095, 289] width 205 height 24
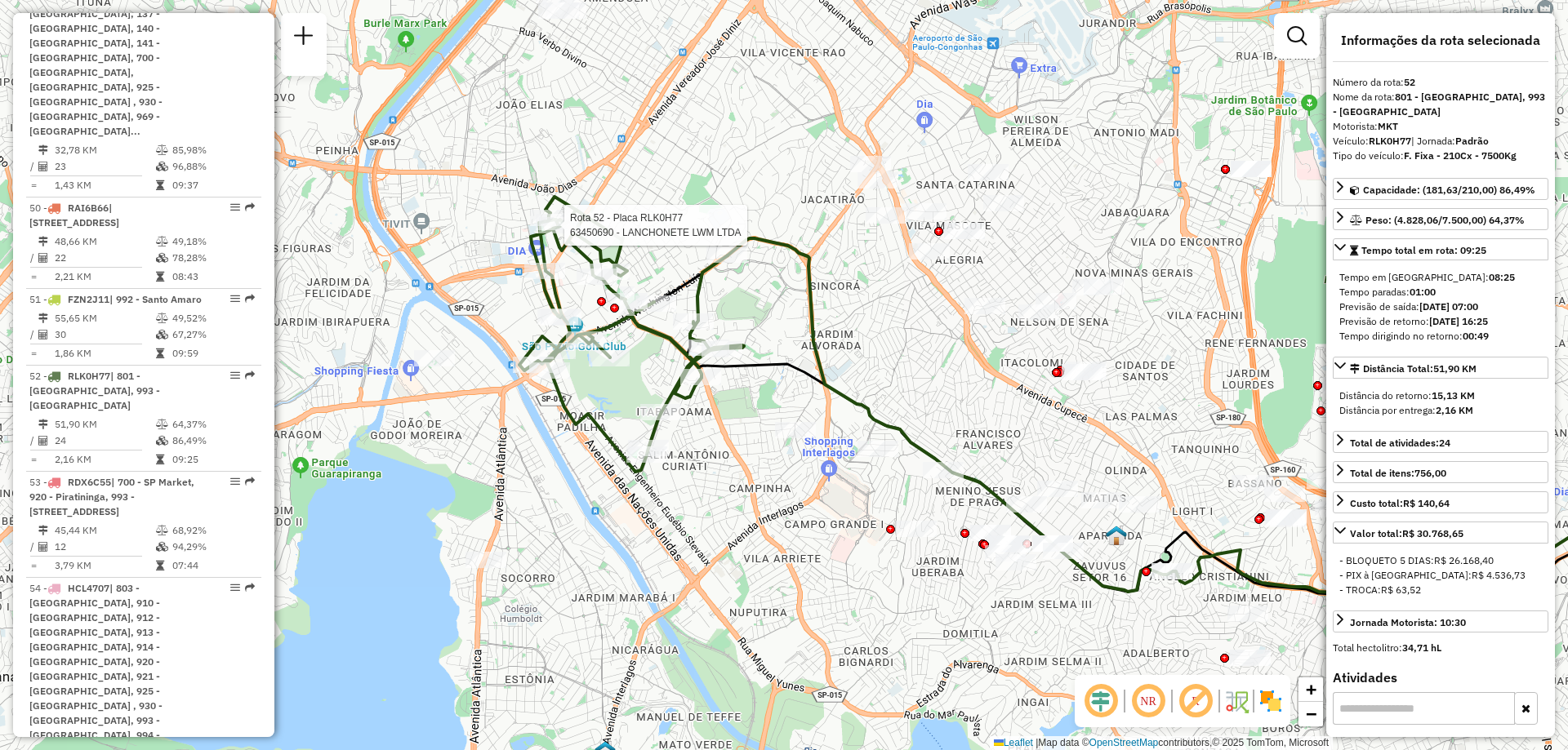
drag, startPoint x: 496, startPoint y: 276, endPoint x: 838, endPoint y: 305, distance: 343.2
click at [838, 305] on div "Rota 52 - Placa RLK0H77 63450690 - LANCHONETE LWM LTDA Janela de atendimento Gr…" at bounding box center [784, 375] width 1568 height 750
click at [751, 406] on span "Exibir todas as rotas" at bounding box center [791, 408] width 121 height 13
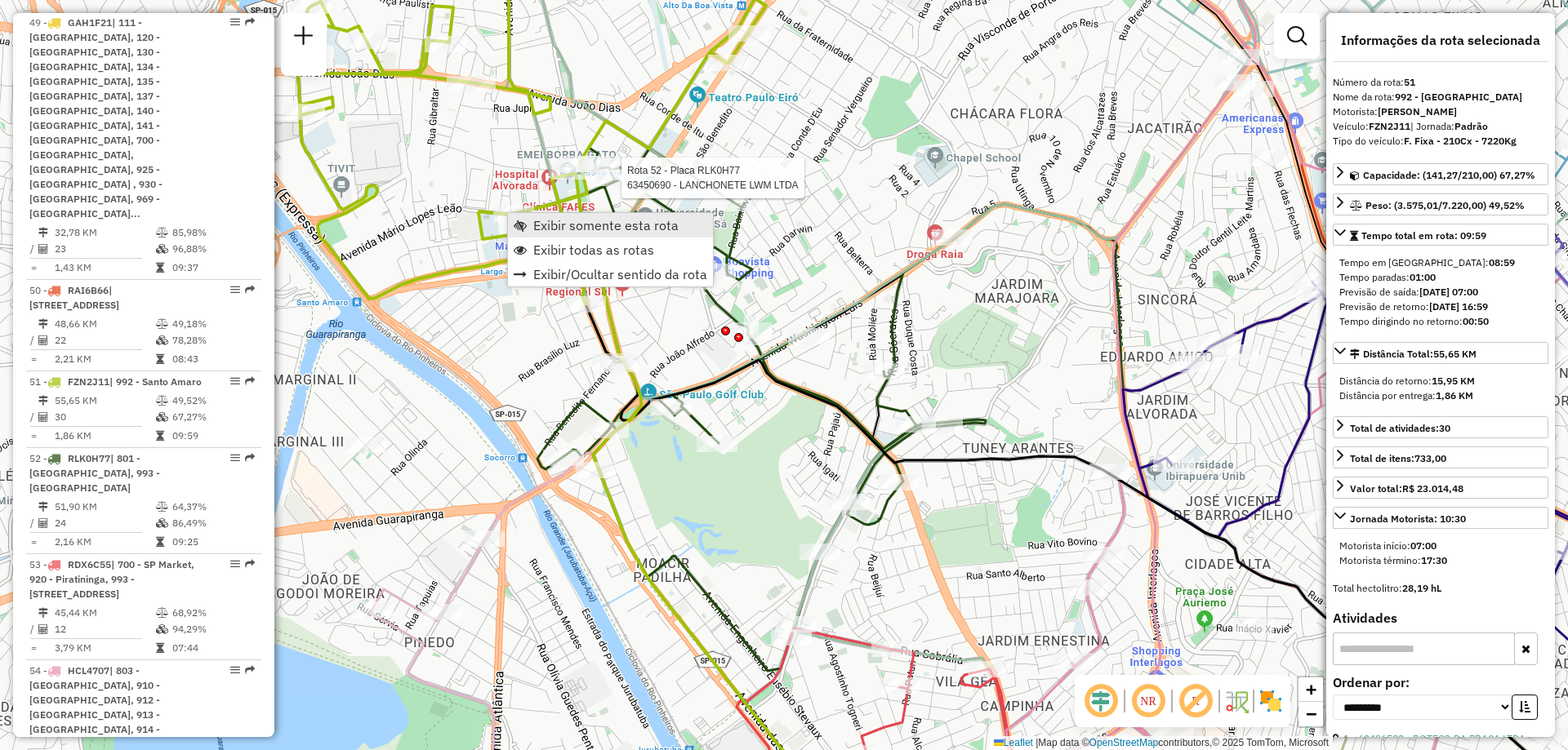
scroll to position [5744, 0]
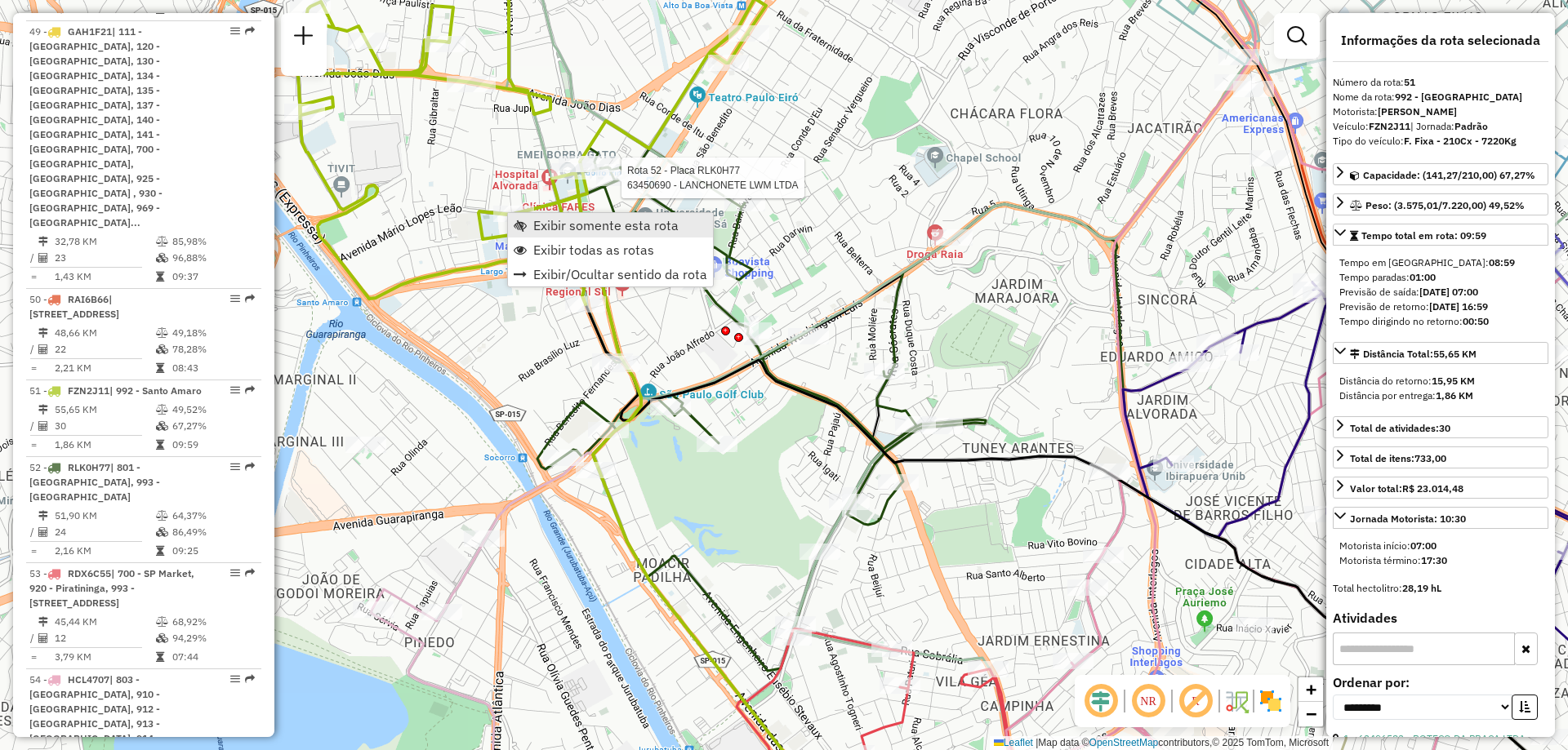
click at [550, 226] on span "Exibir somente esta rota" at bounding box center [606, 225] width 146 height 13
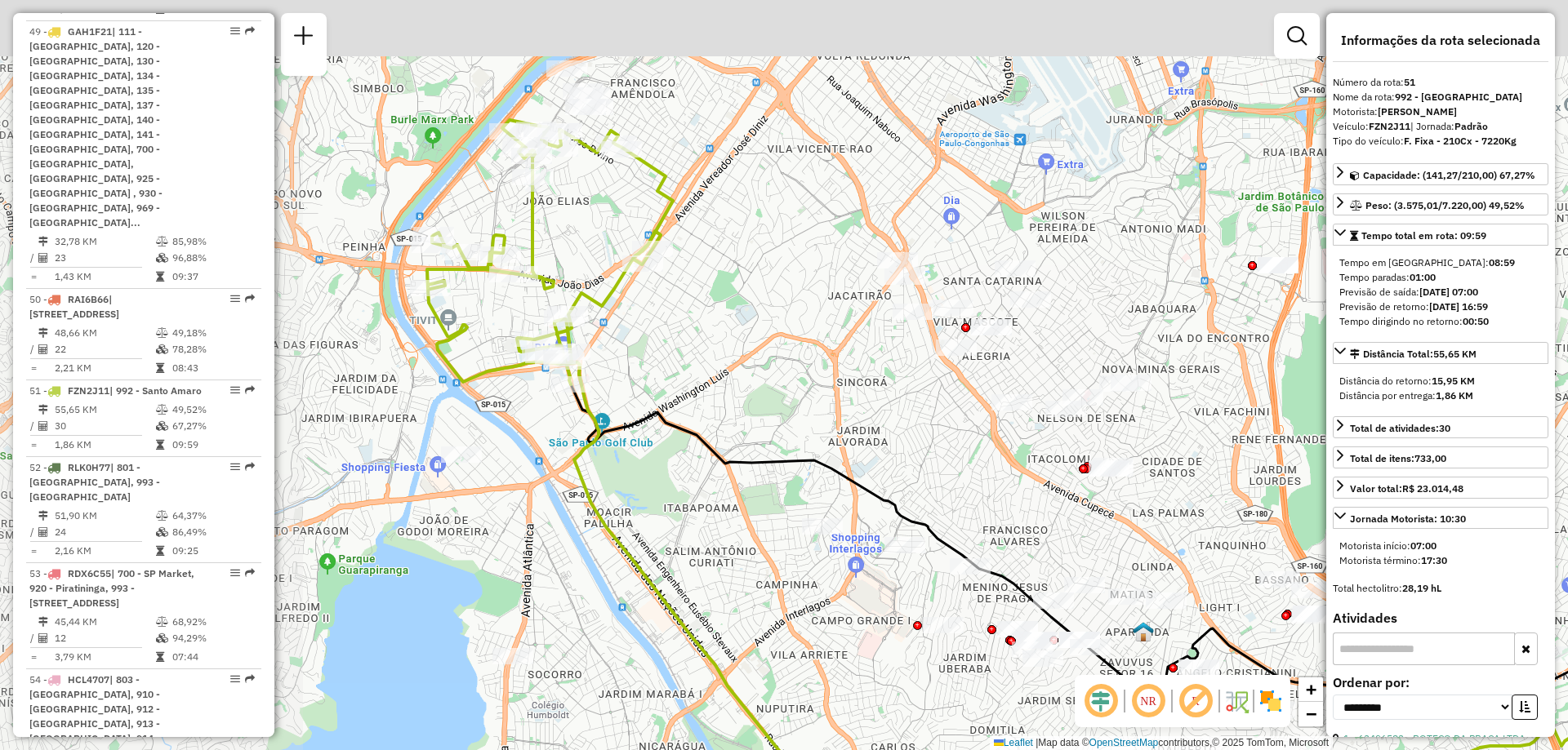
drag, startPoint x: 396, startPoint y: 224, endPoint x: 725, endPoint y: 325, distance: 344.2
click at [725, 325] on div "Janela de atendimento Grade de atendimento Capacidade Transportadoras Veículos …" at bounding box center [784, 375] width 1568 height 750
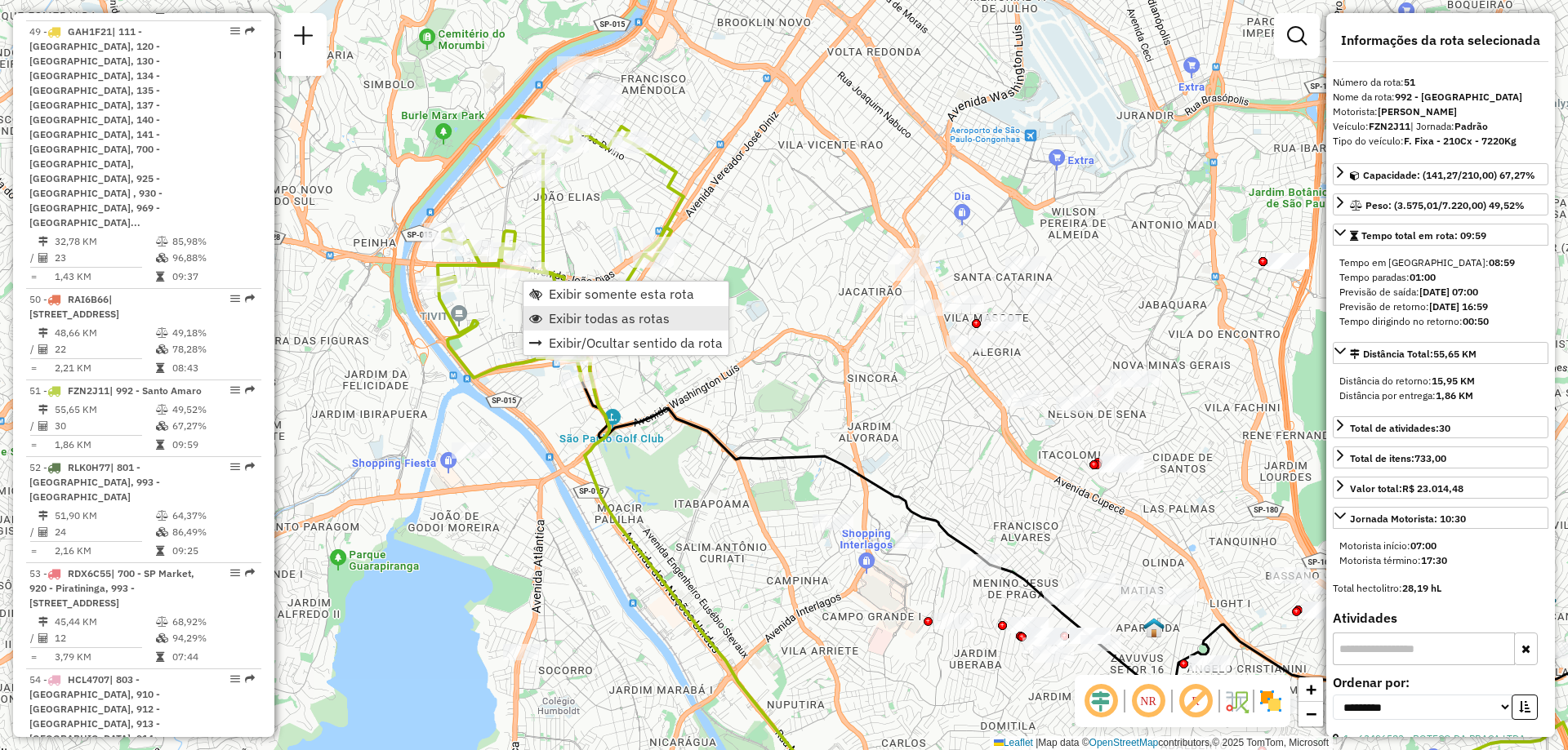
click at [587, 319] on span "Exibir todas as rotas" at bounding box center [610, 317] width 121 height 13
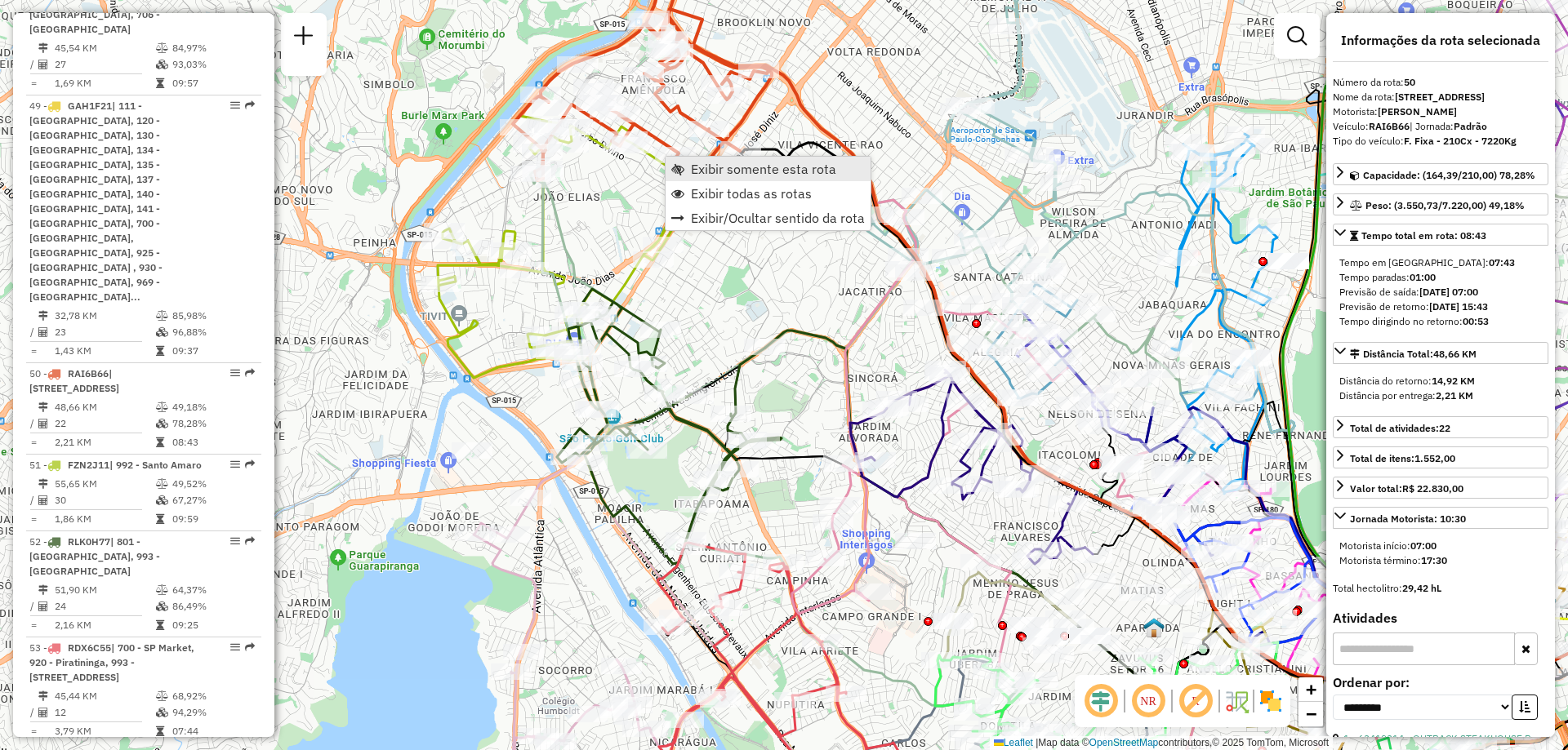
scroll to position [5639, 0]
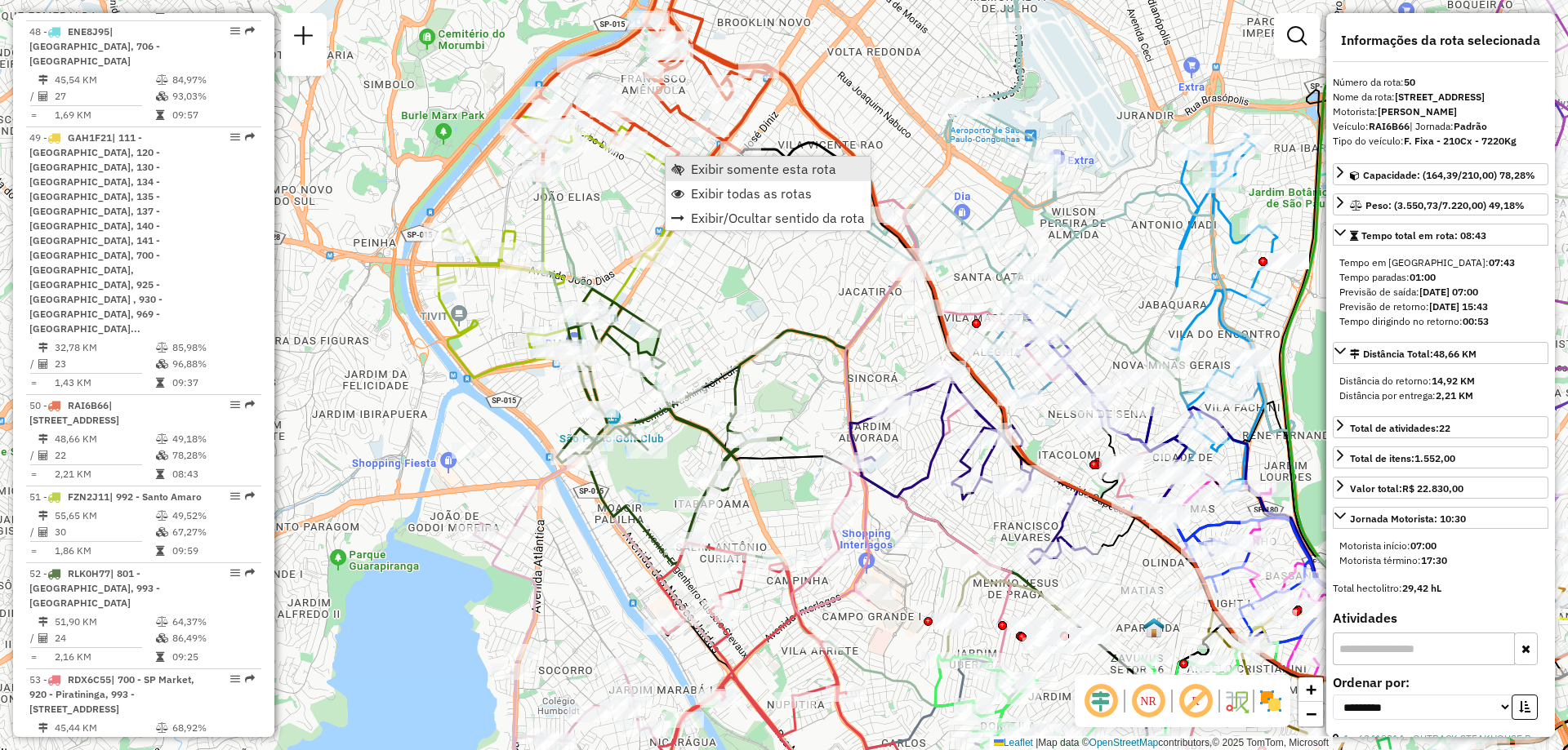
click at [693, 163] on span "Exibir somente esta rota" at bounding box center [763, 168] width 146 height 13
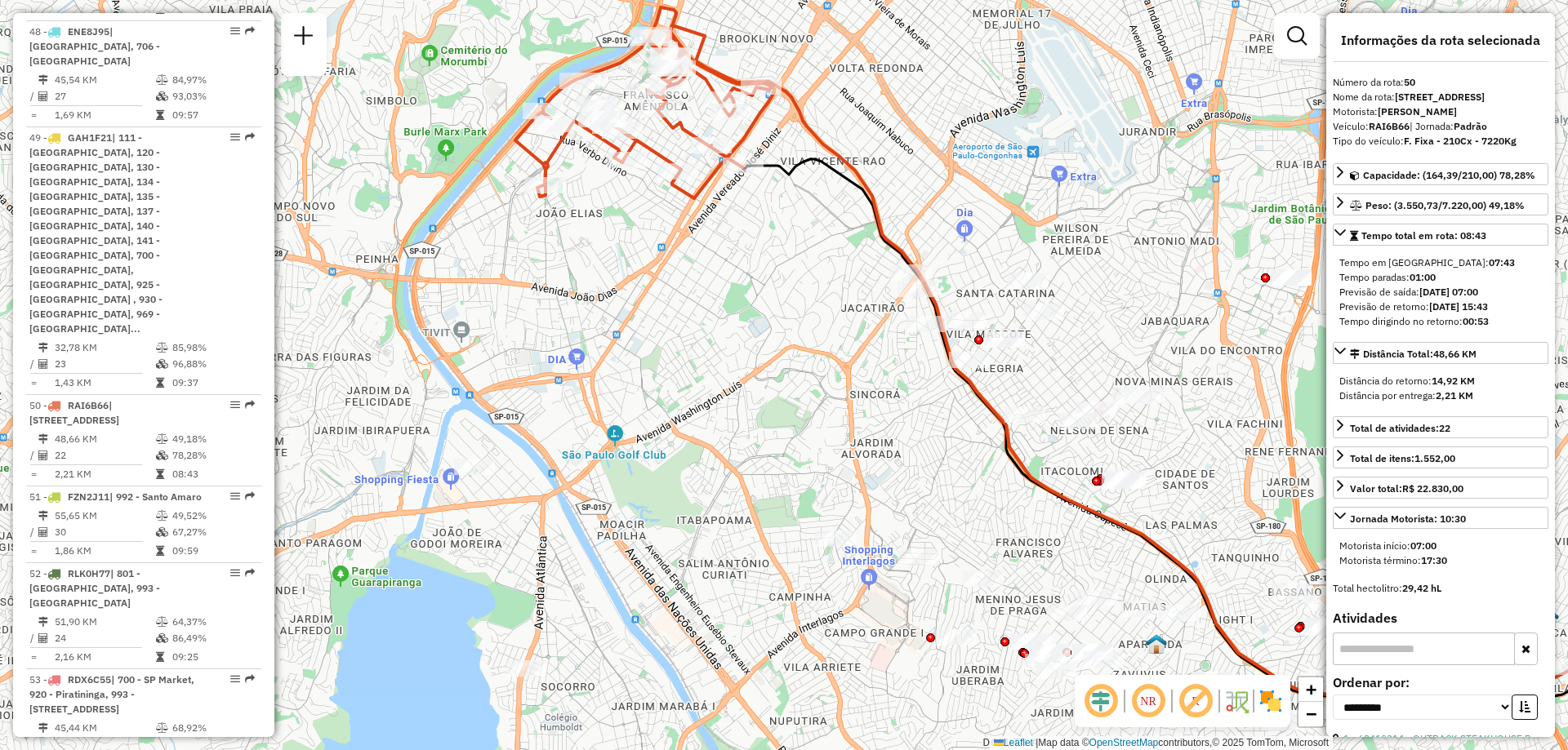
drag, startPoint x: 393, startPoint y: 260, endPoint x: 759, endPoint y: 243, distance: 366.4
click at [755, 245] on div "Janela de atendimento Grade de atendimento Capacidade Transportadoras Veículos …" at bounding box center [784, 375] width 1568 height 750
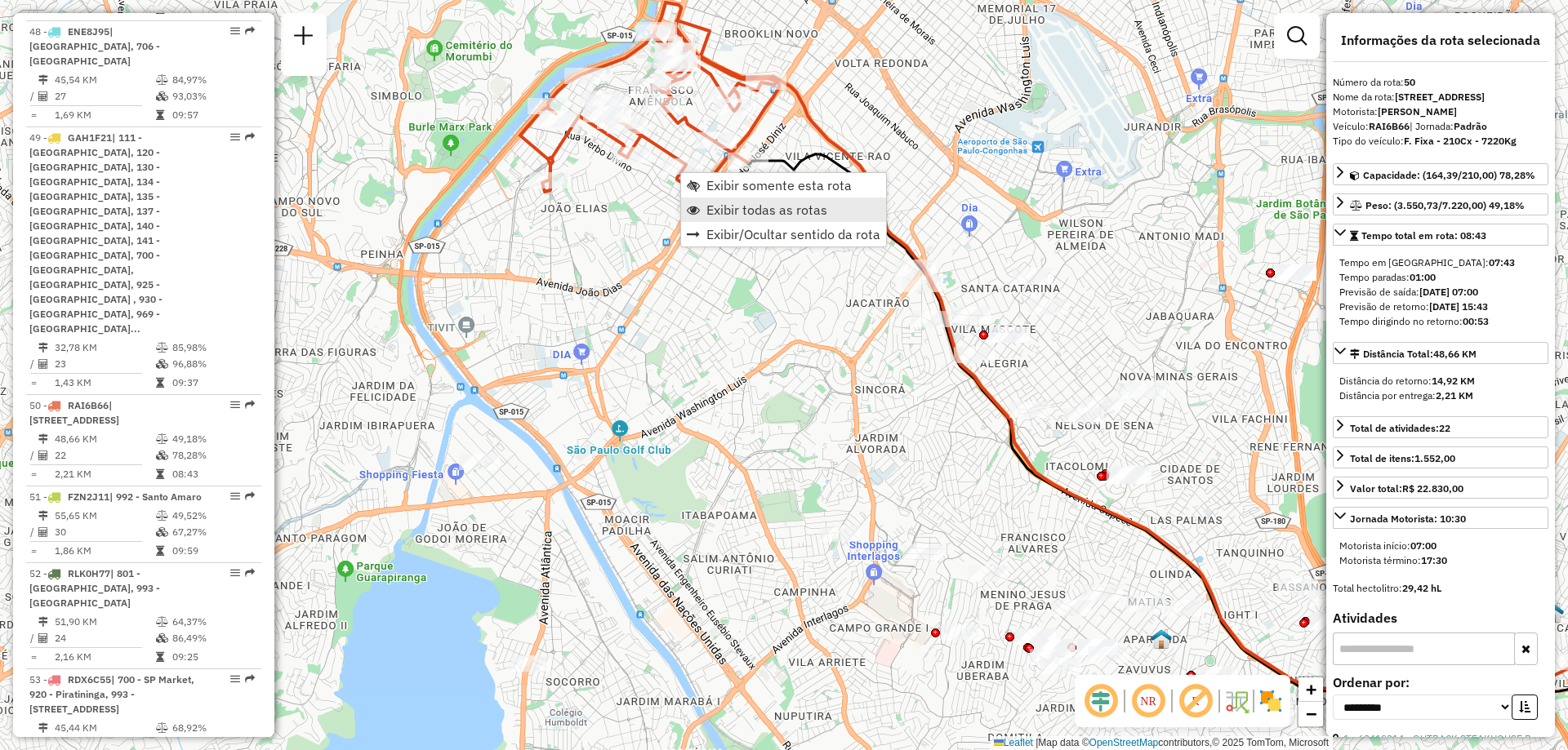
click at [734, 212] on span "Exibir todas as rotas" at bounding box center [767, 209] width 121 height 13
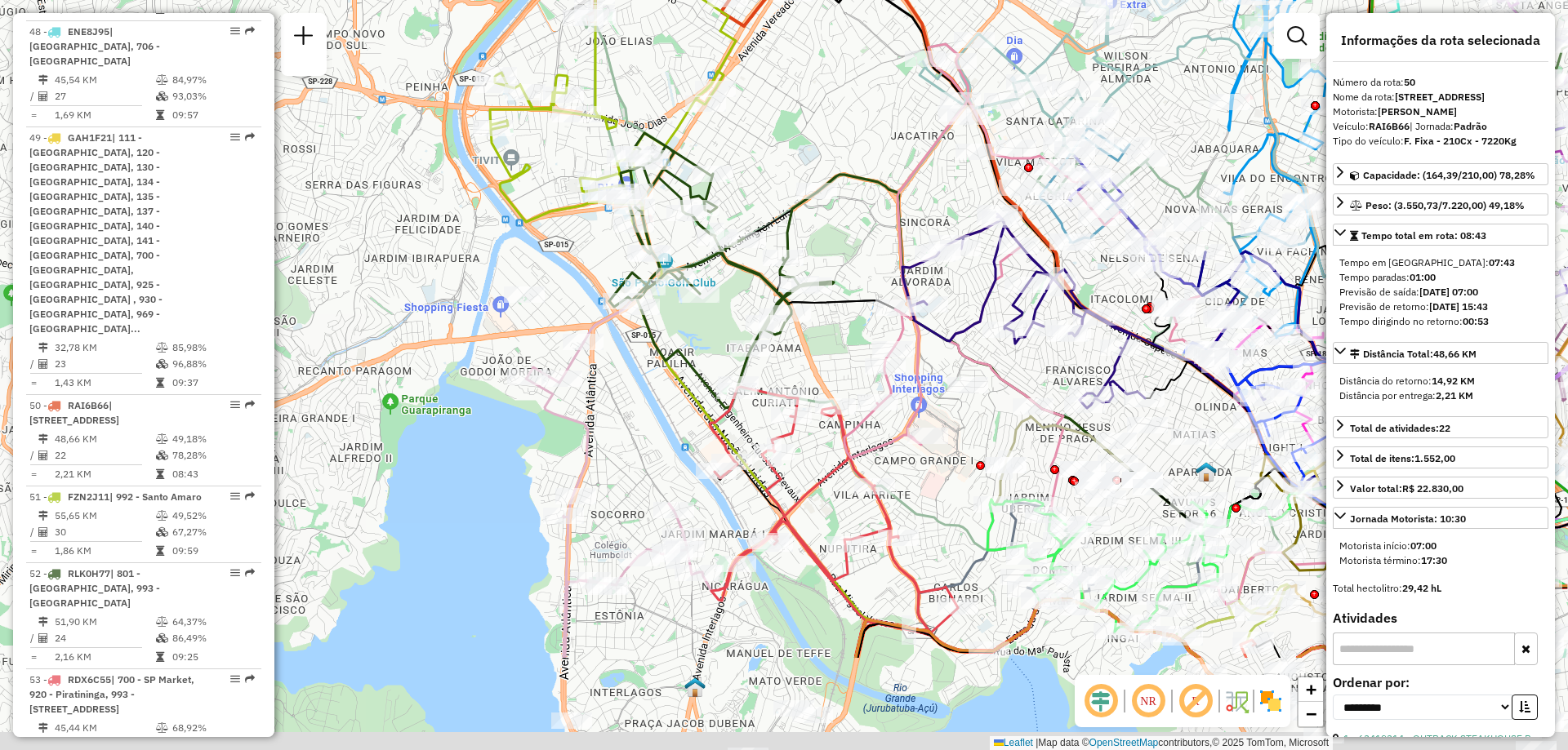
drag, startPoint x: 775, startPoint y: 317, endPoint x: 825, endPoint y: 113, distance: 210.0
click at [824, 118] on div "Janela de atendimento Grade de atendimento Capacidade Transportadoras Veículos …" at bounding box center [784, 375] width 1568 height 750
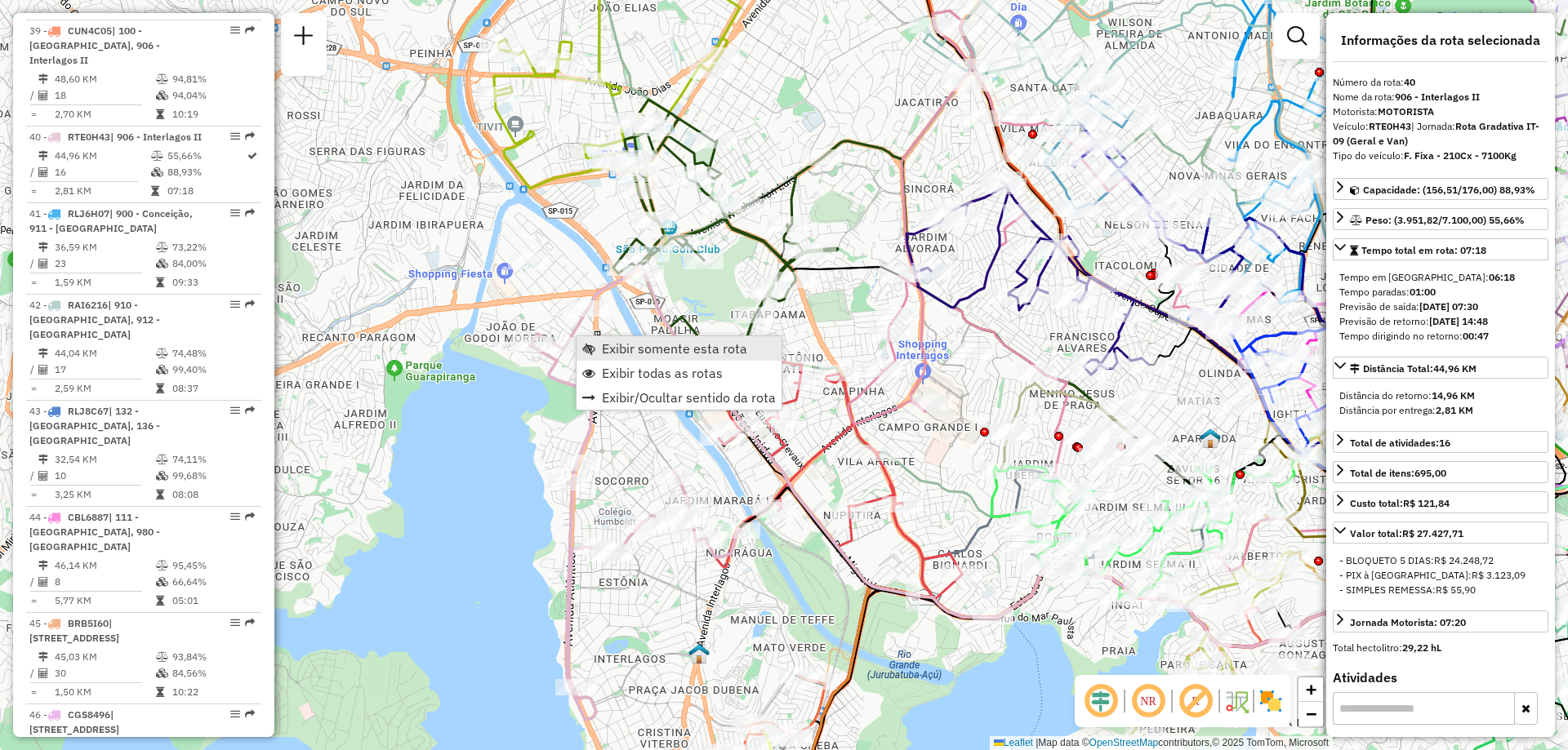
scroll to position [4636, 0]
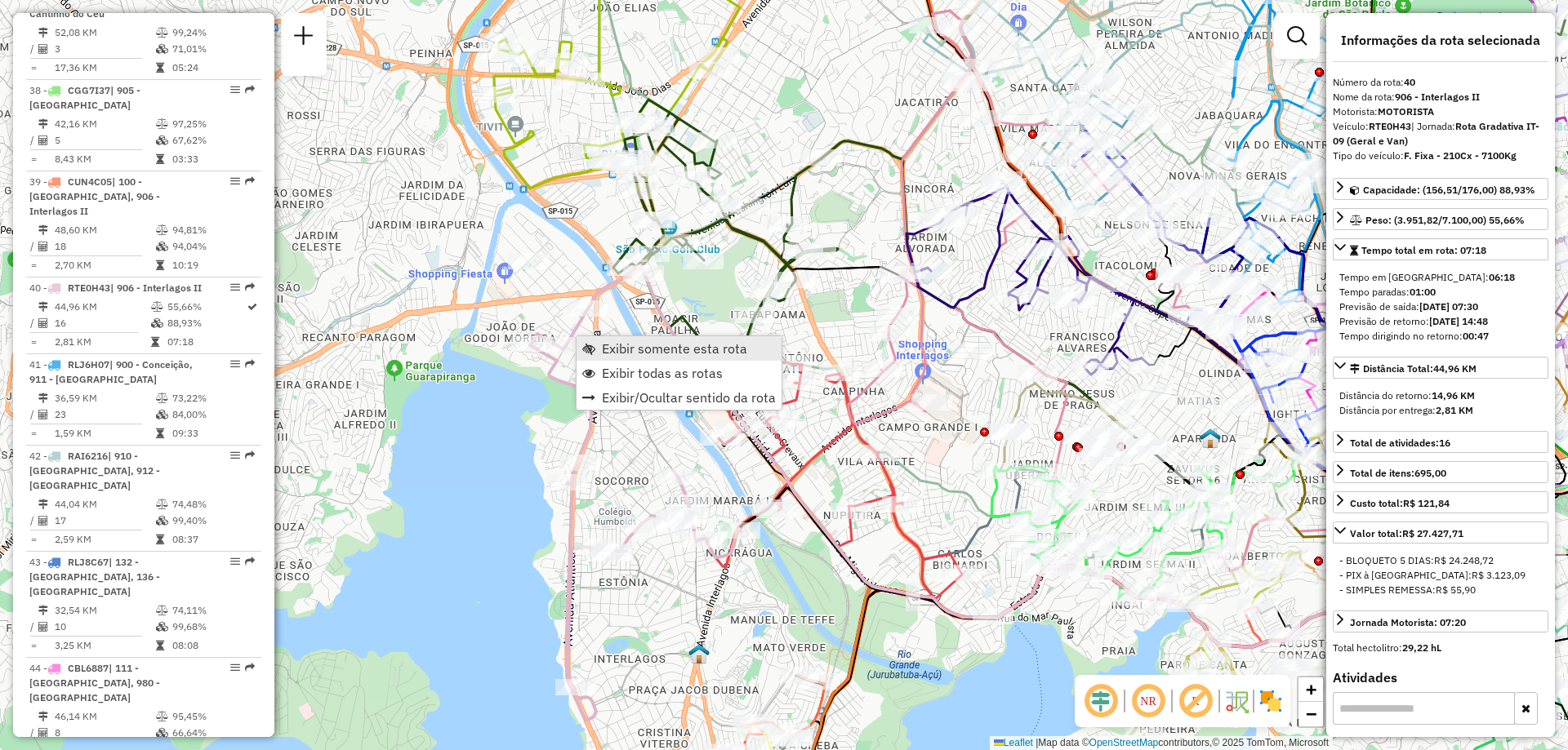
click at [602, 344] on span "Exibir somente esta rota" at bounding box center [674, 348] width 146 height 13
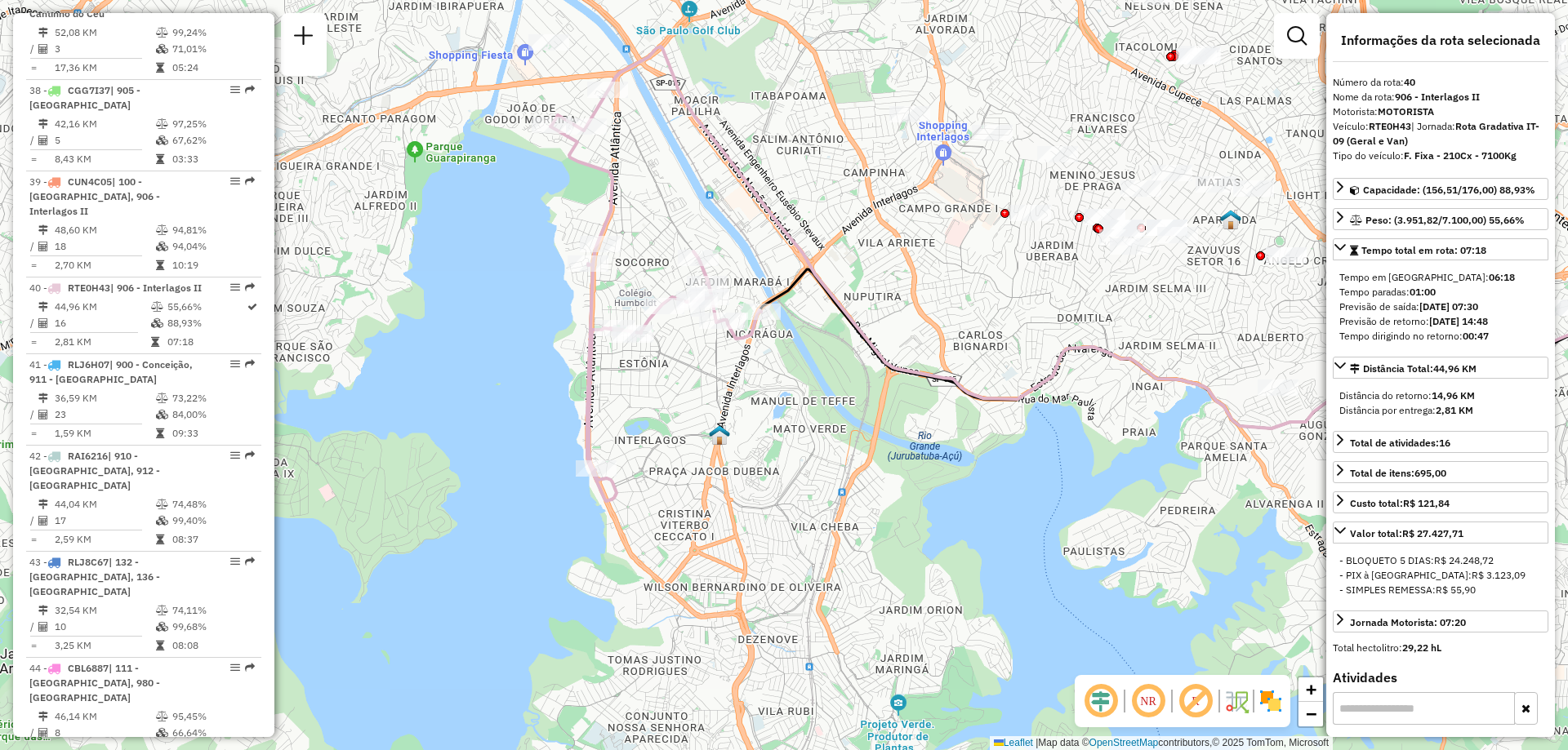
drag, startPoint x: 580, startPoint y: 454, endPoint x: 1013, endPoint y: 354, distance: 444.4
click at [1013, 354] on div "Janela de atendimento Grade de atendimento Capacidade Transportadoras Veículos …" at bounding box center [784, 375] width 1568 height 750
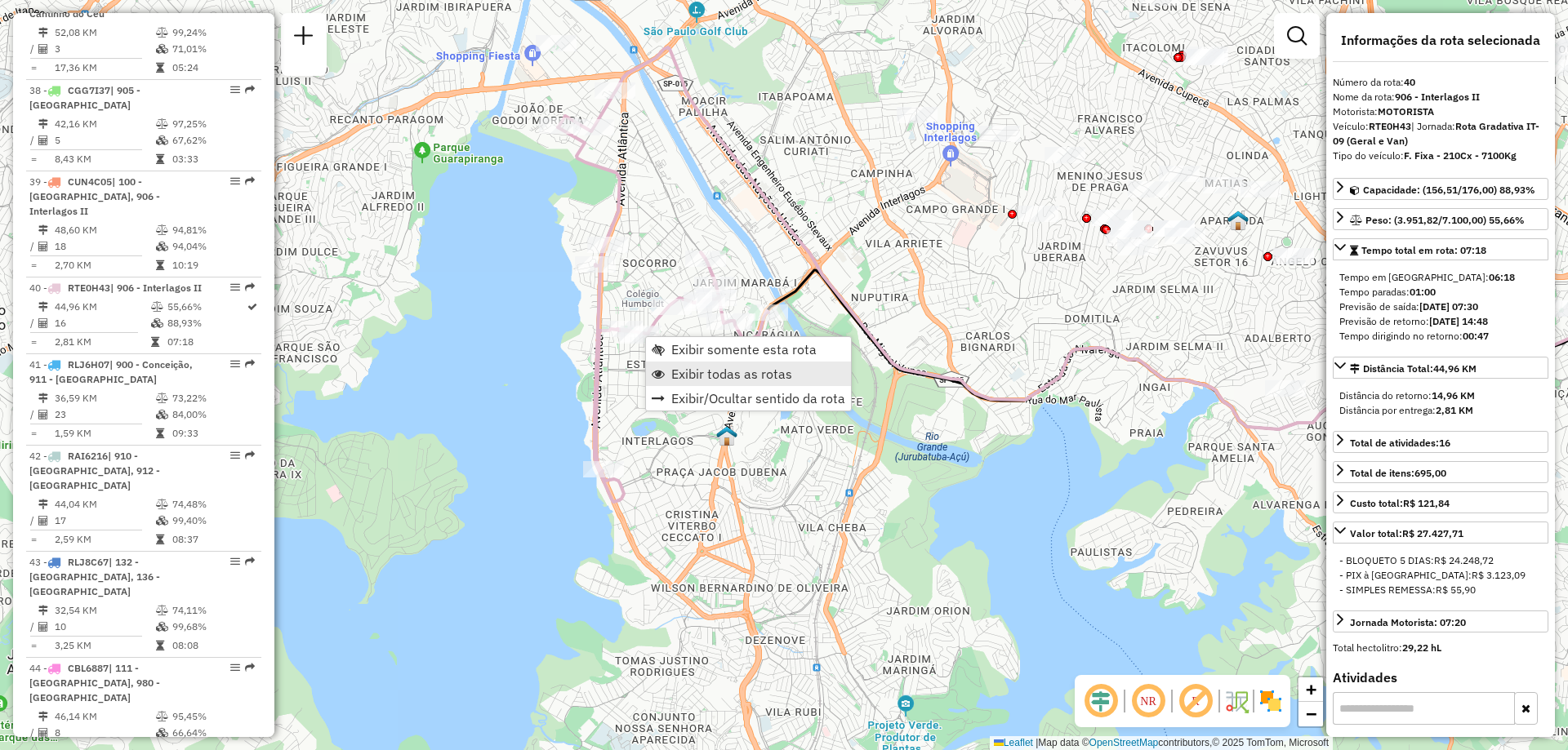
click at [682, 373] on span "Exibir todas as rotas" at bounding box center [732, 373] width 121 height 13
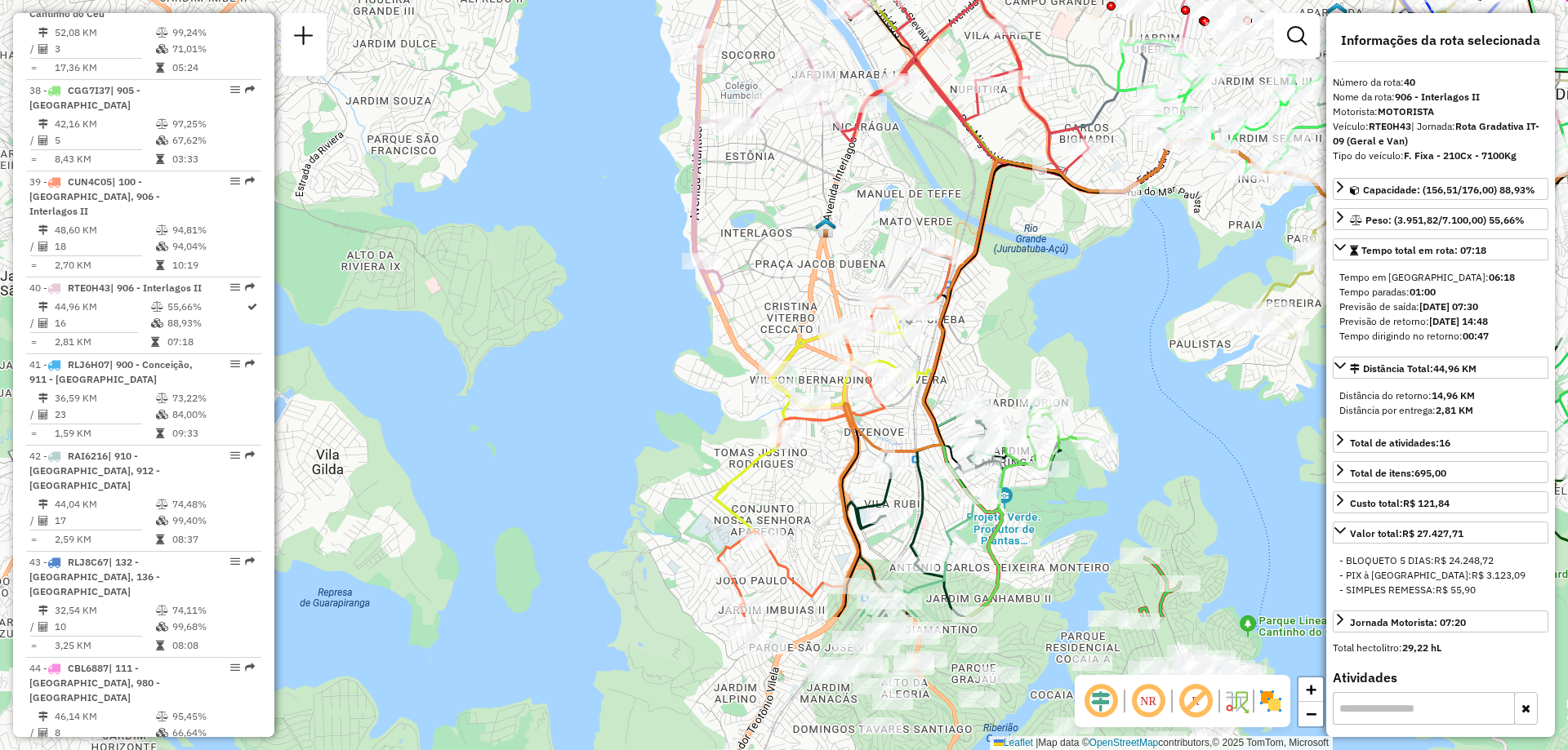
drag, startPoint x: 692, startPoint y: 486, endPoint x: 790, endPoint y: 278, distance: 229.9
click at [790, 278] on div "Janela de atendimento Grade de atendimento Capacidade Transportadoras Veículos …" at bounding box center [784, 375] width 1568 height 750
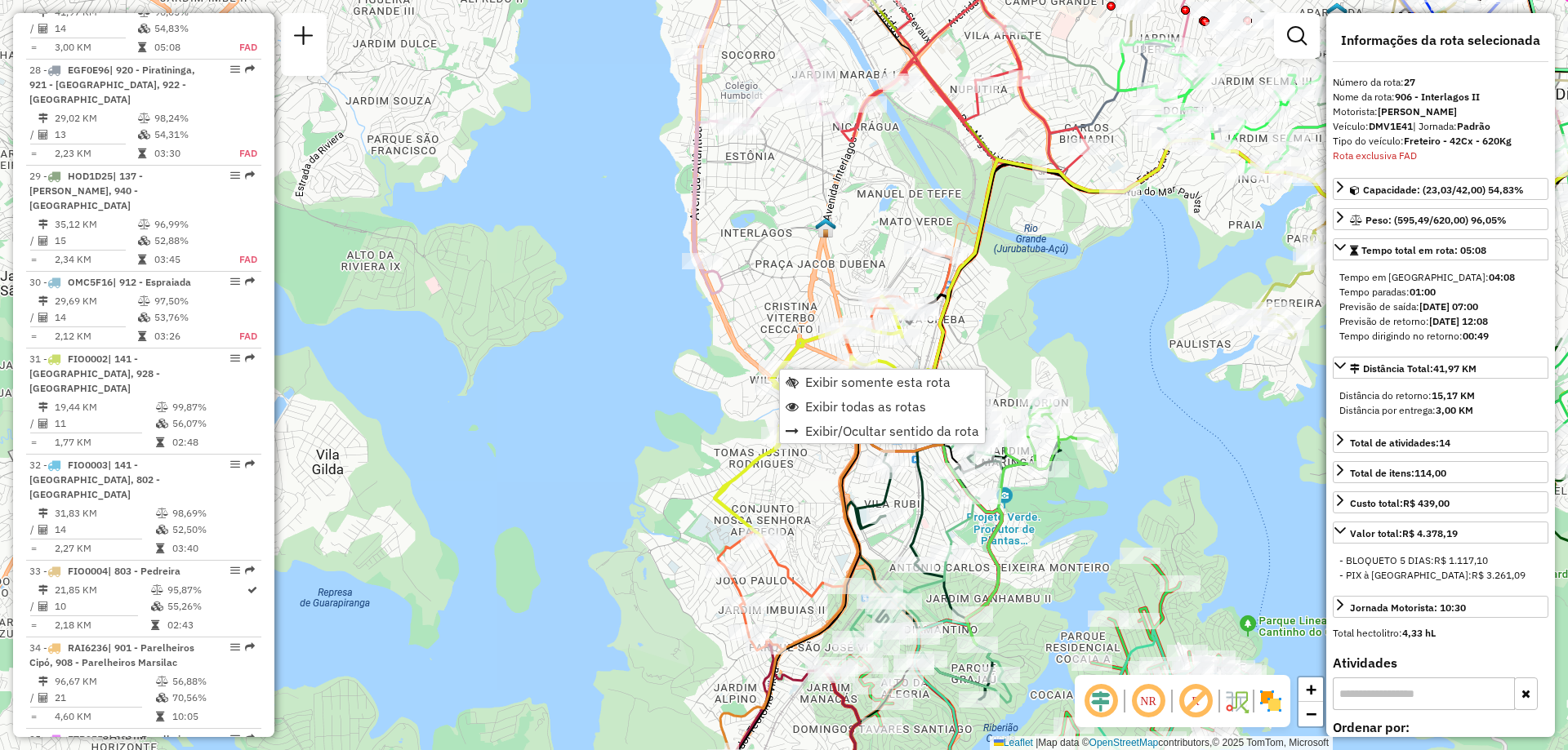
scroll to position [3444, 0]
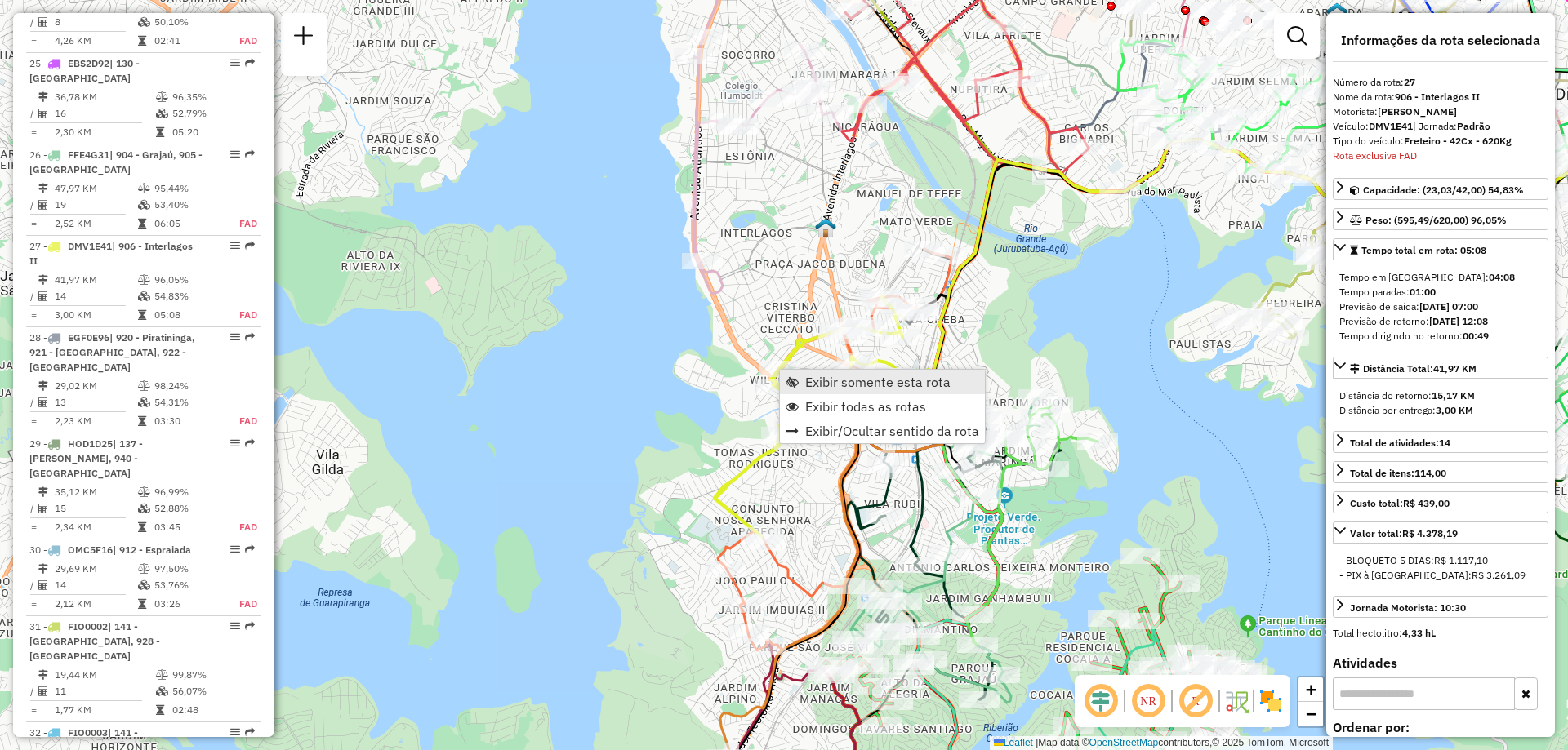
click at [816, 373] on link "Exibir somente esta rota" at bounding box center [882, 382] width 205 height 24
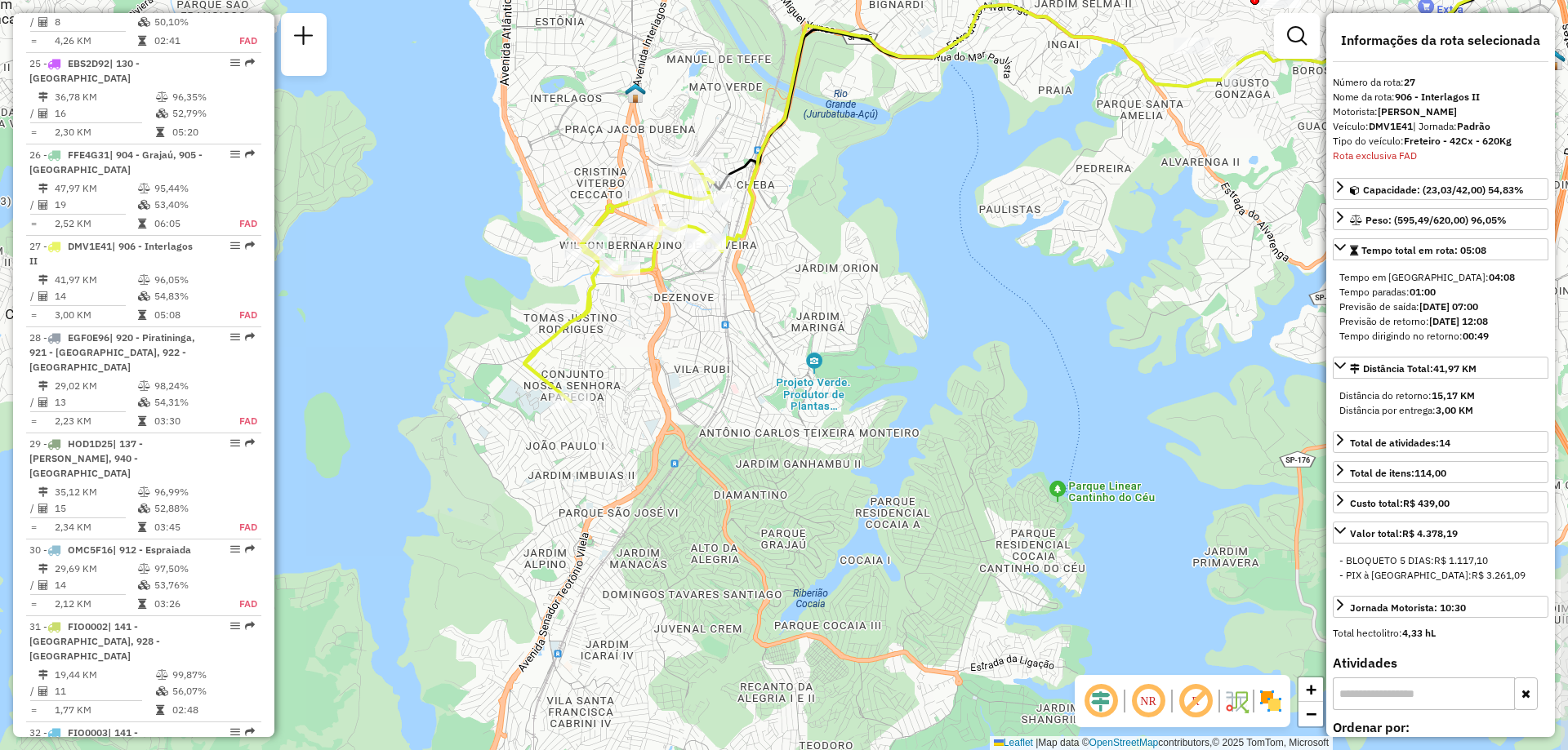
drag, startPoint x: 571, startPoint y: 491, endPoint x: 939, endPoint y: 262, distance: 433.4
click at [939, 262] on div "Janela de atendimento Grade de atendimento Capacidade Transportadoras Veículos …" at bounding box center [784, 375] width 1568 height 750
click at [675, 305] on span "Exibir todas as rotas" at bounding box center [713, 307] width 121 height 13
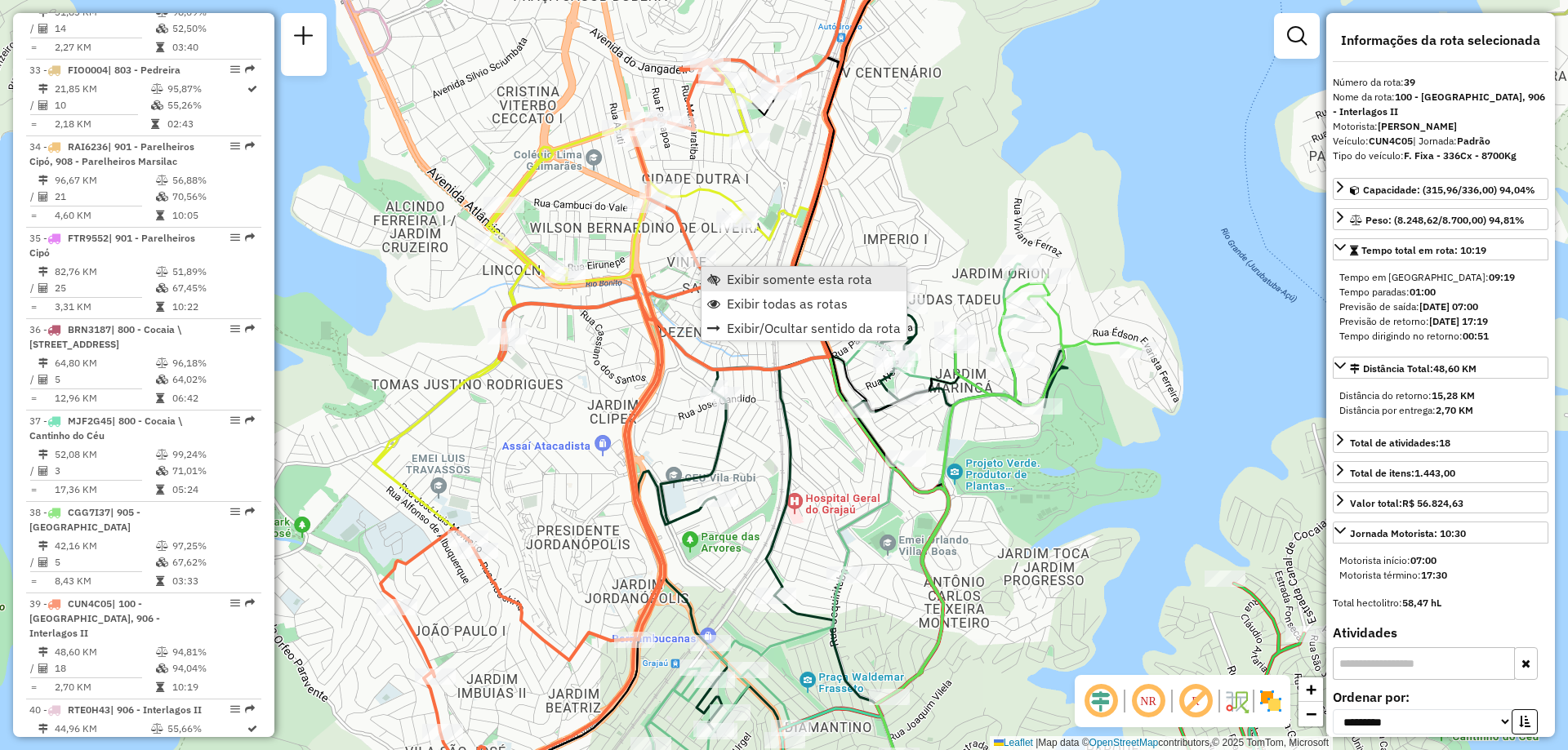
scroll to position [4544, 0]
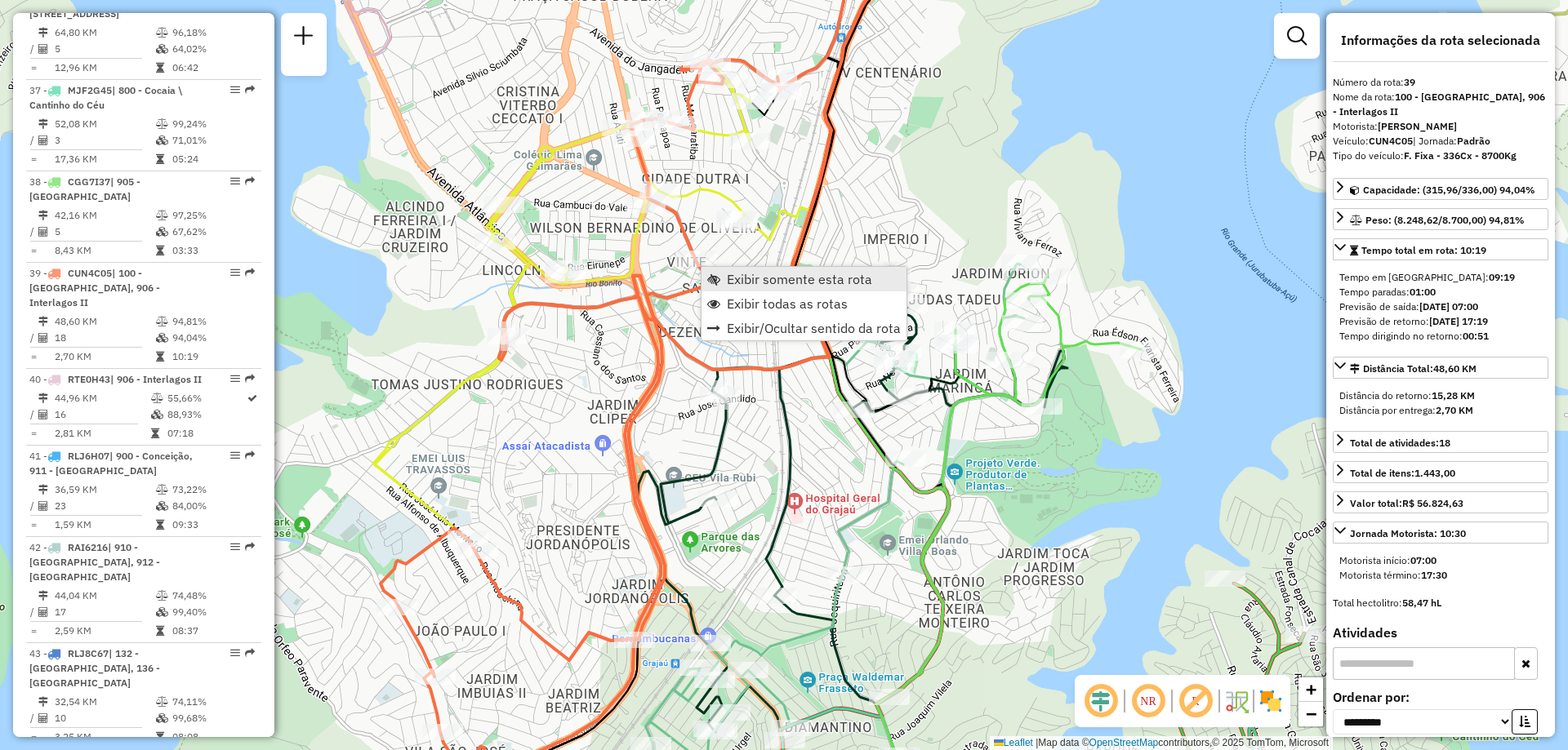
click at [758, 272] on span "Exibir somente esta rota" at bounding box center [799, 278] width 146 height 13
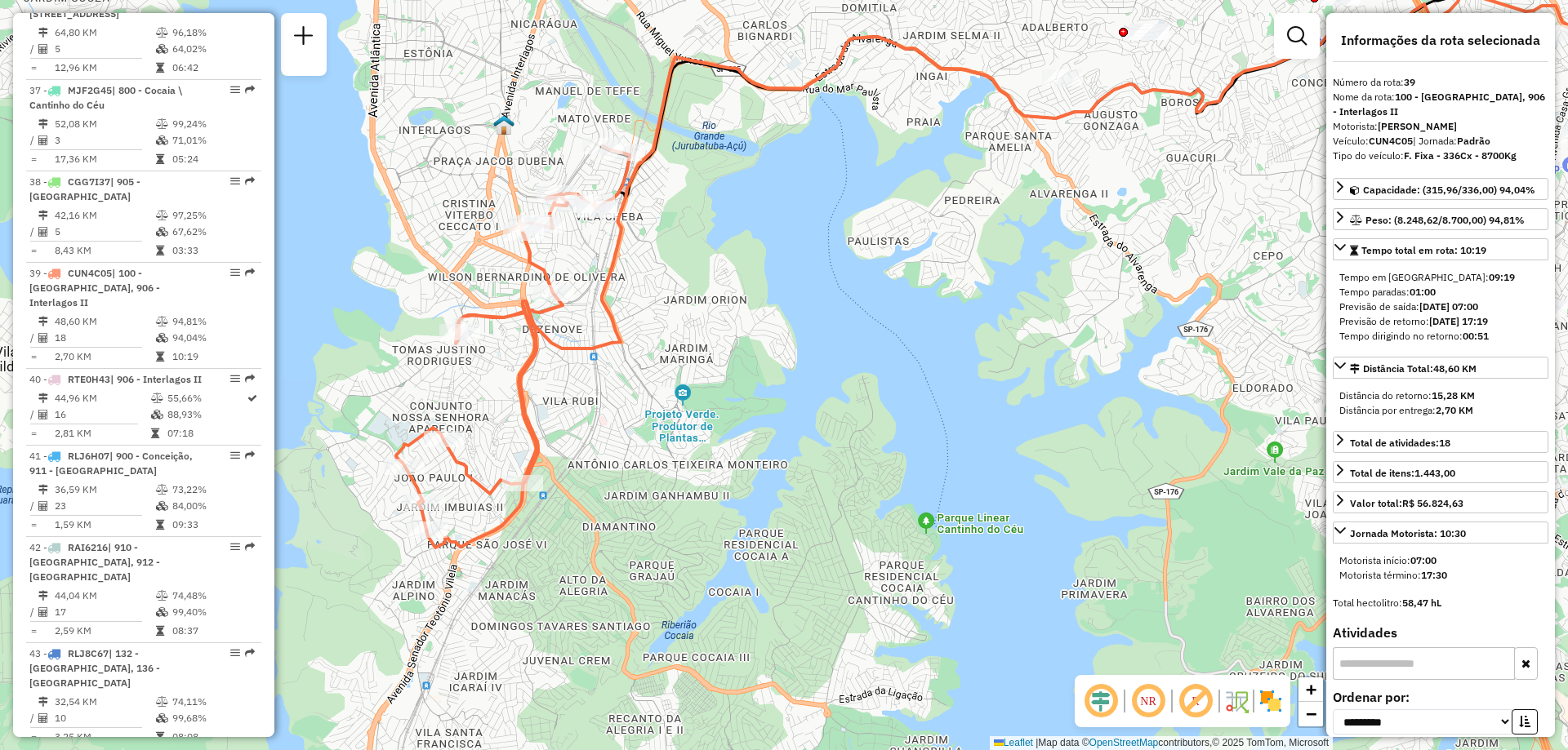
drag, startPoint x: 587, startPoint y: 448, endPoint x: 828, endPoint y: 309, distance: 278.2
click at [828, 309] on div "Janela de atendimento Grade de atendimento Capacidade Transportadoras Veículos …" at bounding box center [784, 375] width 1568 height 750
click at [585, 331] on span "Exibir todas as rotas" at bounding box center [643, 337] width 121 height 13
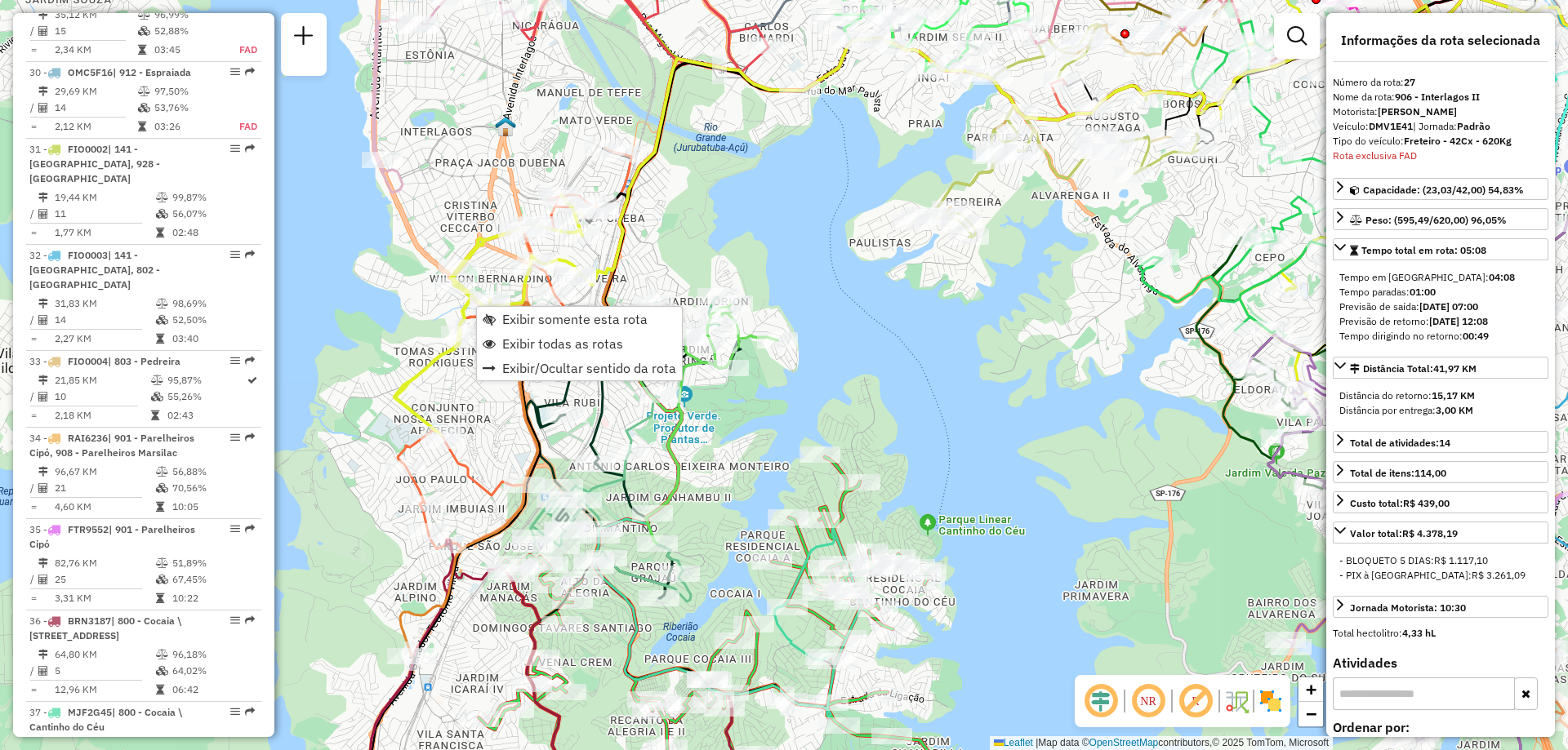
scroll to position [3448, 0]
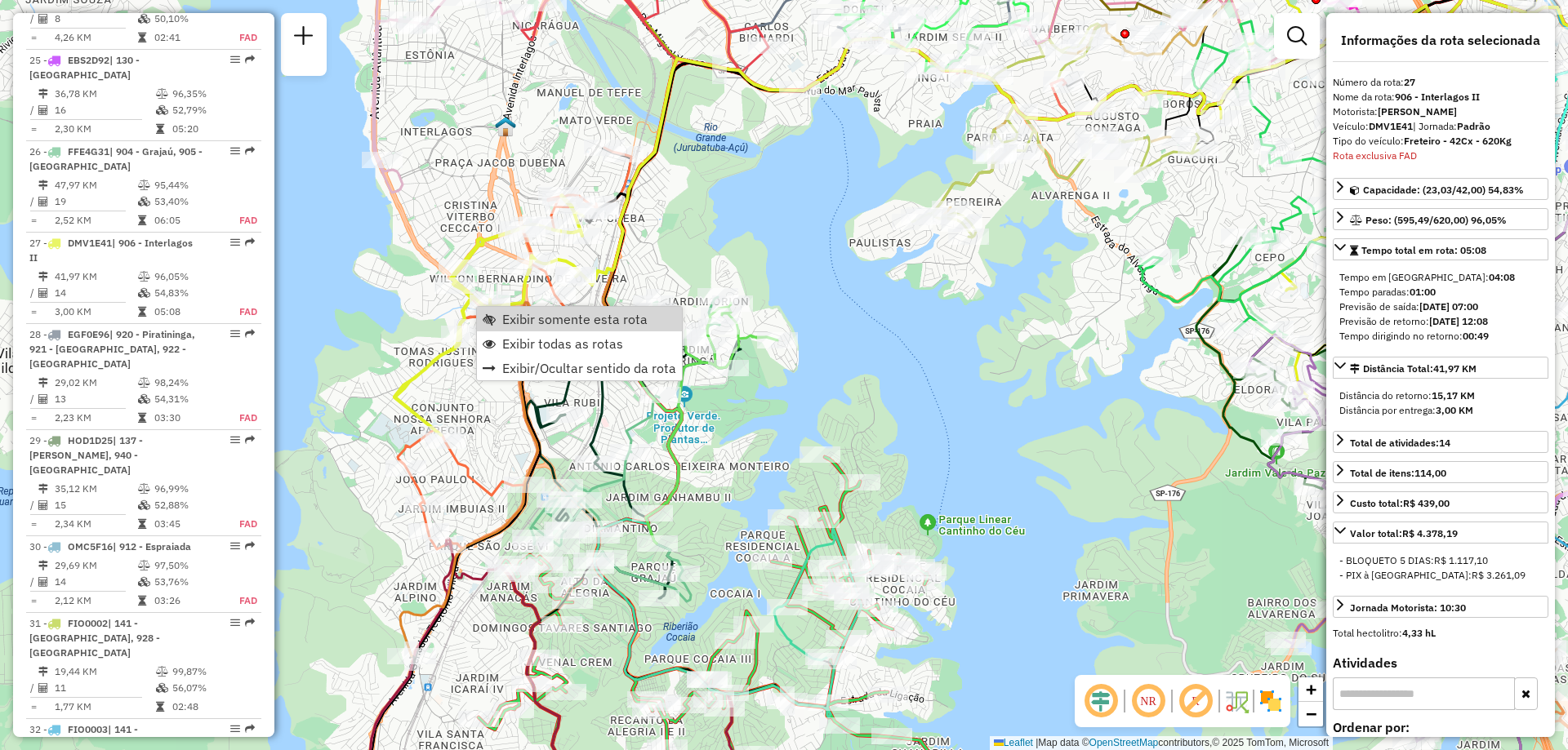
click at [487, 402] on div "Janela de atendimento Grade de atendimento Capacidade Transportadoras Veículos …" at bounding box center [784, 375] width 1568 height 750
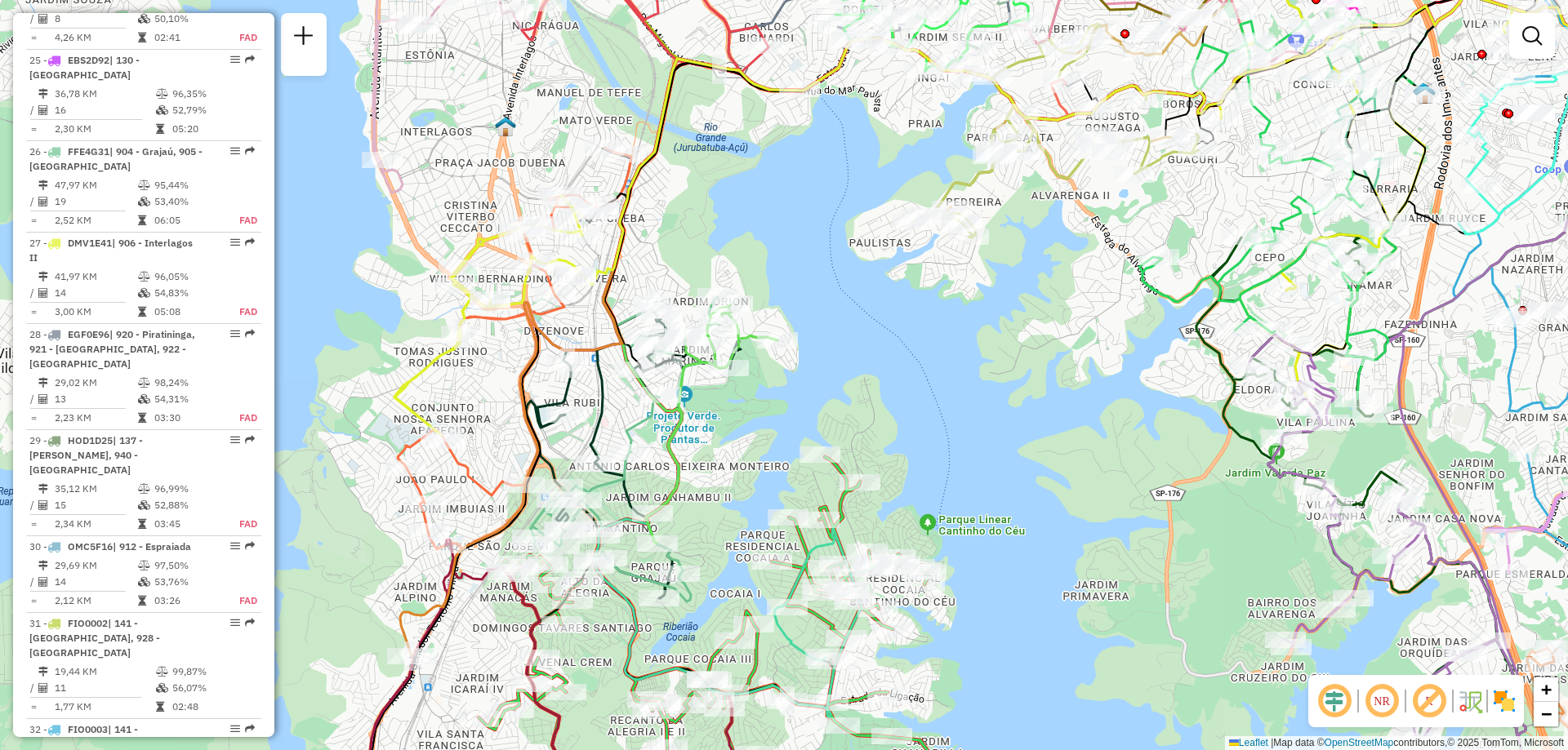
select select "**********"
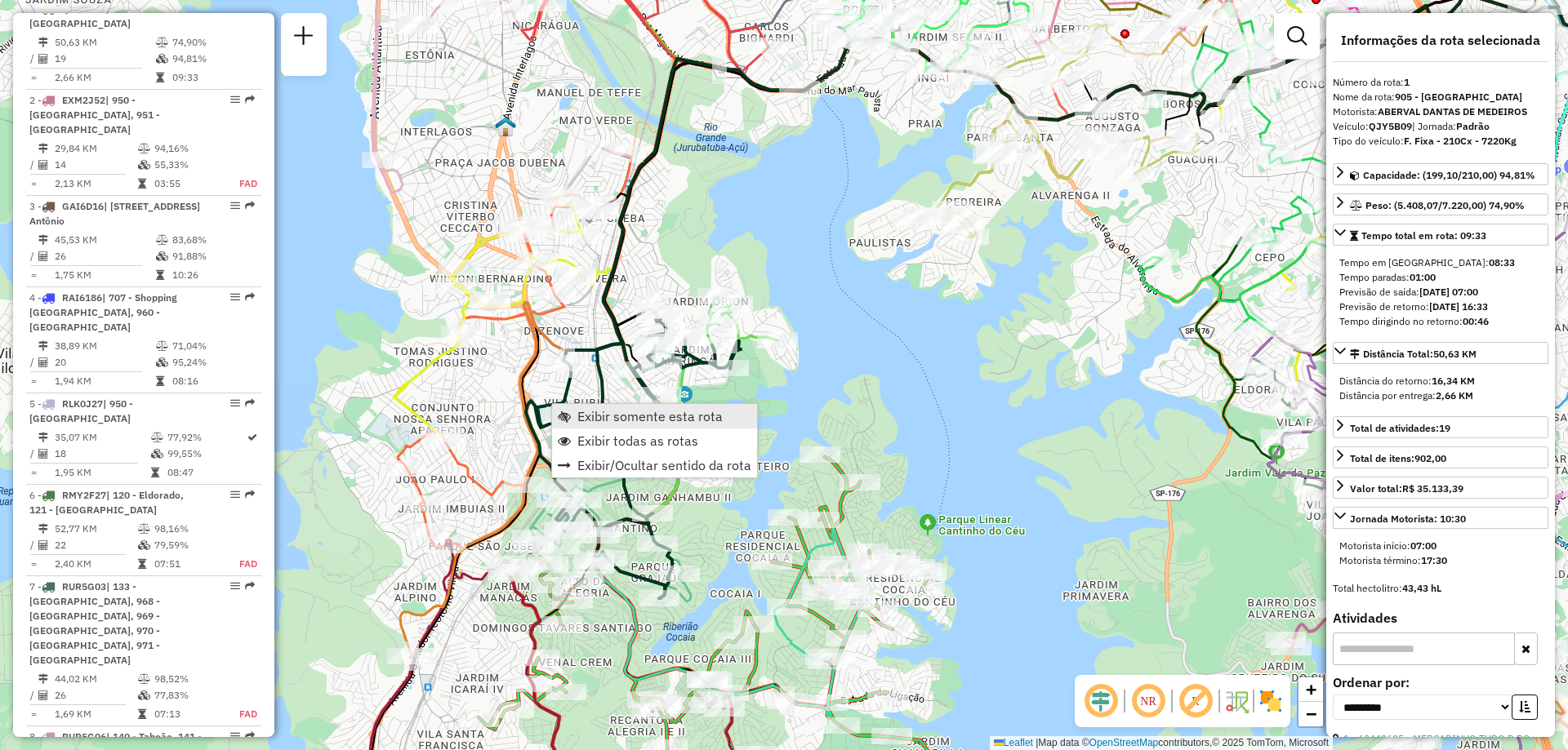
scroll to position [670, 0]
click at [576, 413] on link "Exibir somente esta rota" at bounding box center [655, 416] width 205 height 24
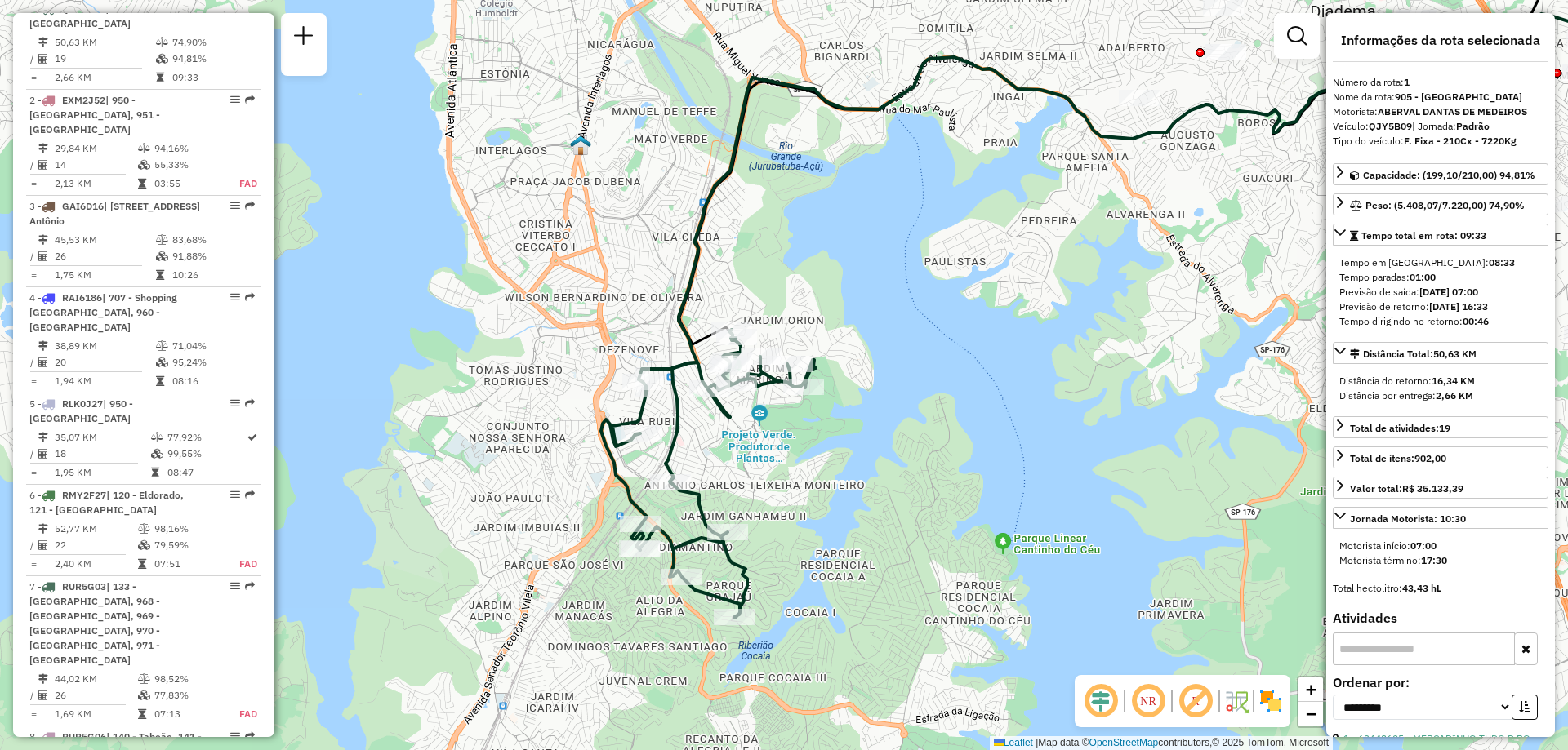
drag, startPoint x: 543, startPoint y: 442, endPoint x: 924, endPoint y: 347, distance: 392.7
click at [924, 347] on div "Janela de atendimento Grade de atendimento Capacidade Transportadoras Veículos …" at bounding box center [784, 375] width 1568 height 750
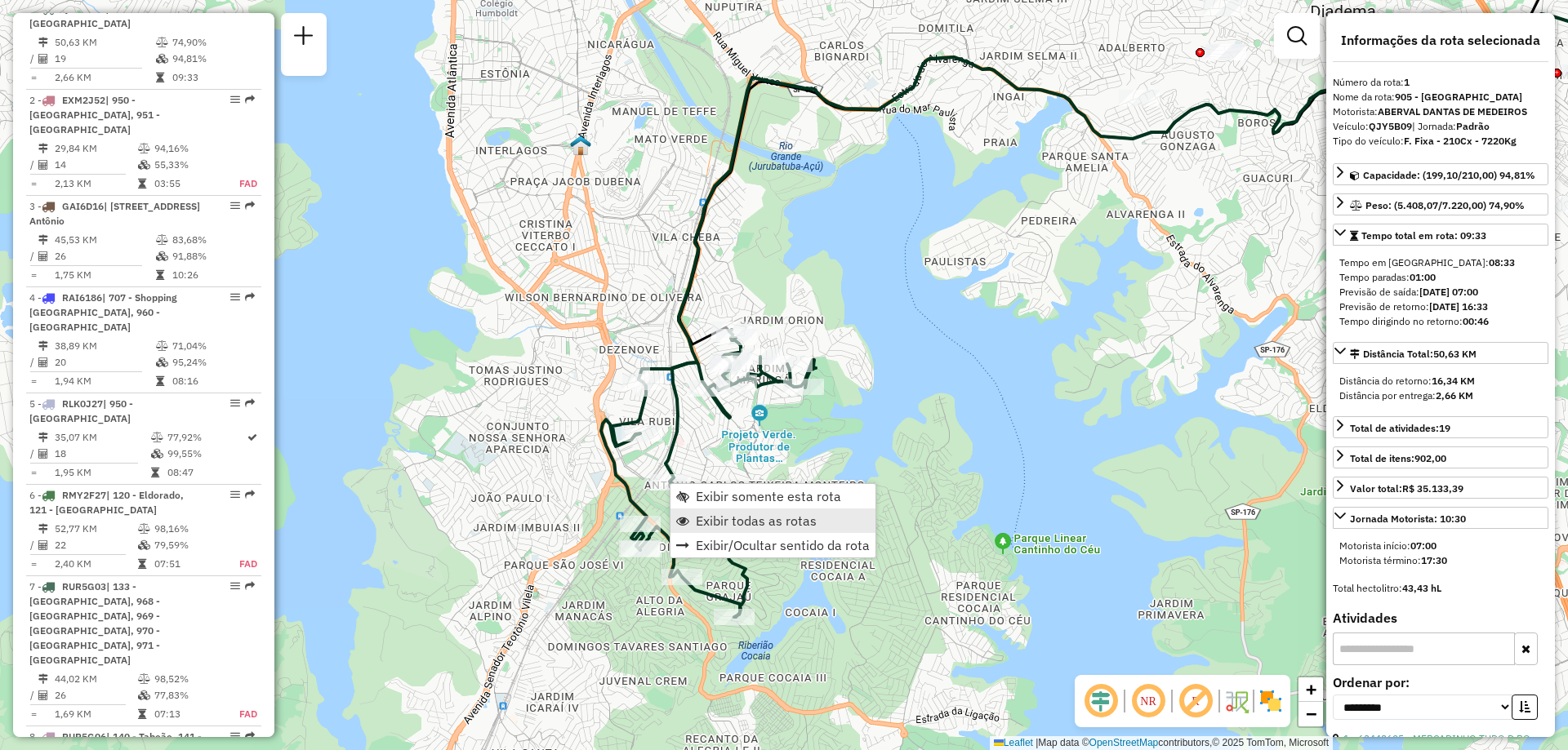
click at [718, 522] on span "Exibir todas as rotas" at bounding box center [756, 521] width 121 height 13
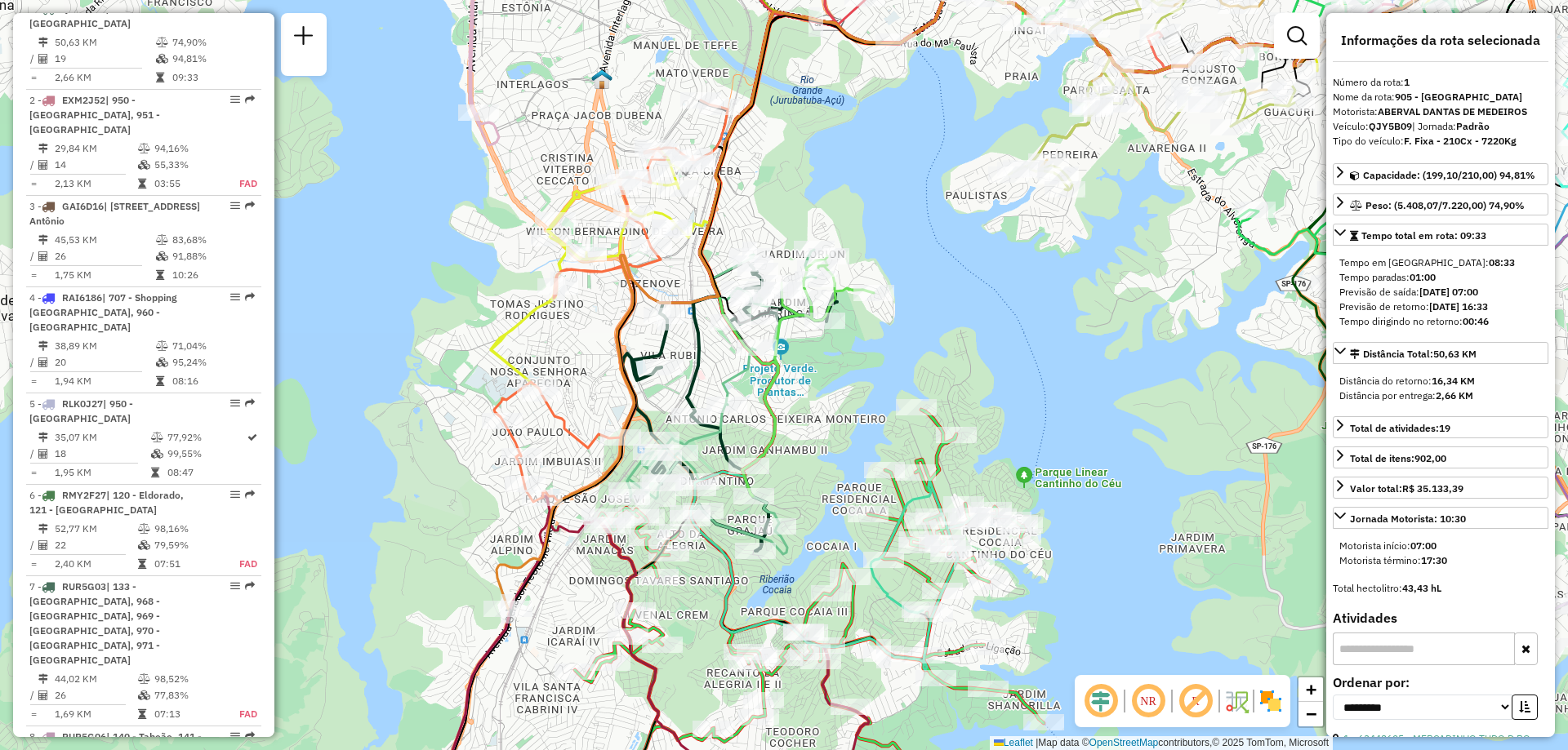
drag, startPoint x: 608, startPoint y: 416, endPoint x: 640, endPoint y: 311, distance: 109.8
click at [640, 311] on icon at bounding box center [1121, 273] width 1250 height 672
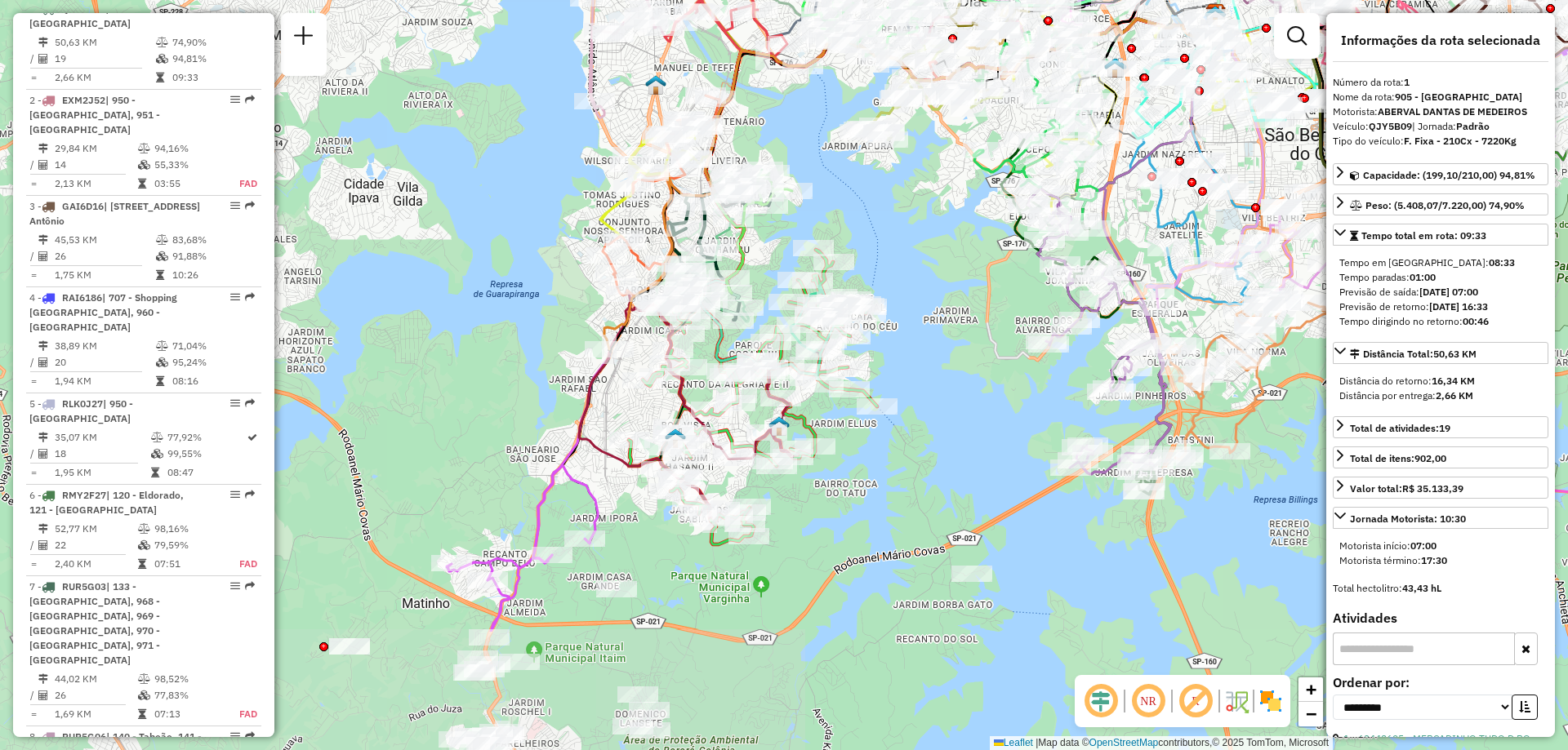
drag, startPoint x: 567, startPoint y: 529, endPoint x: 633, endPoint y: 335, distance: 204.9
click at [633, 335] on div "Janela de atendimento Grade de atendimento Capacidade Transportadoras Veículos …" at bounding box center [784, 375] width 1568 height 750
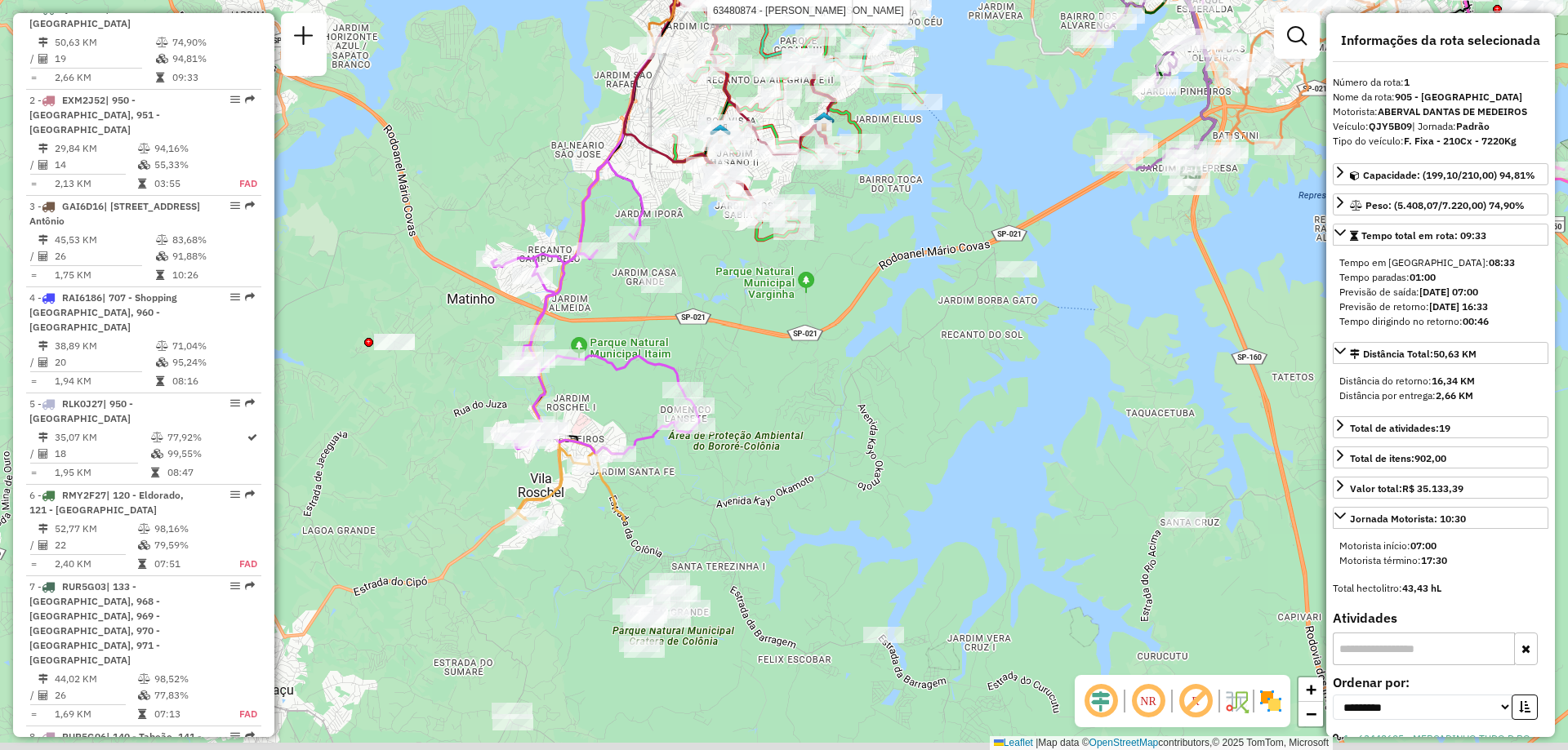
drag, startPoint x: 606, startPoint y: 665, endPoint x: 650, endPoint y: 361, distance: 307.2
click at [650, 361] on icon at bounding box center [595, 308] width 207 height 293
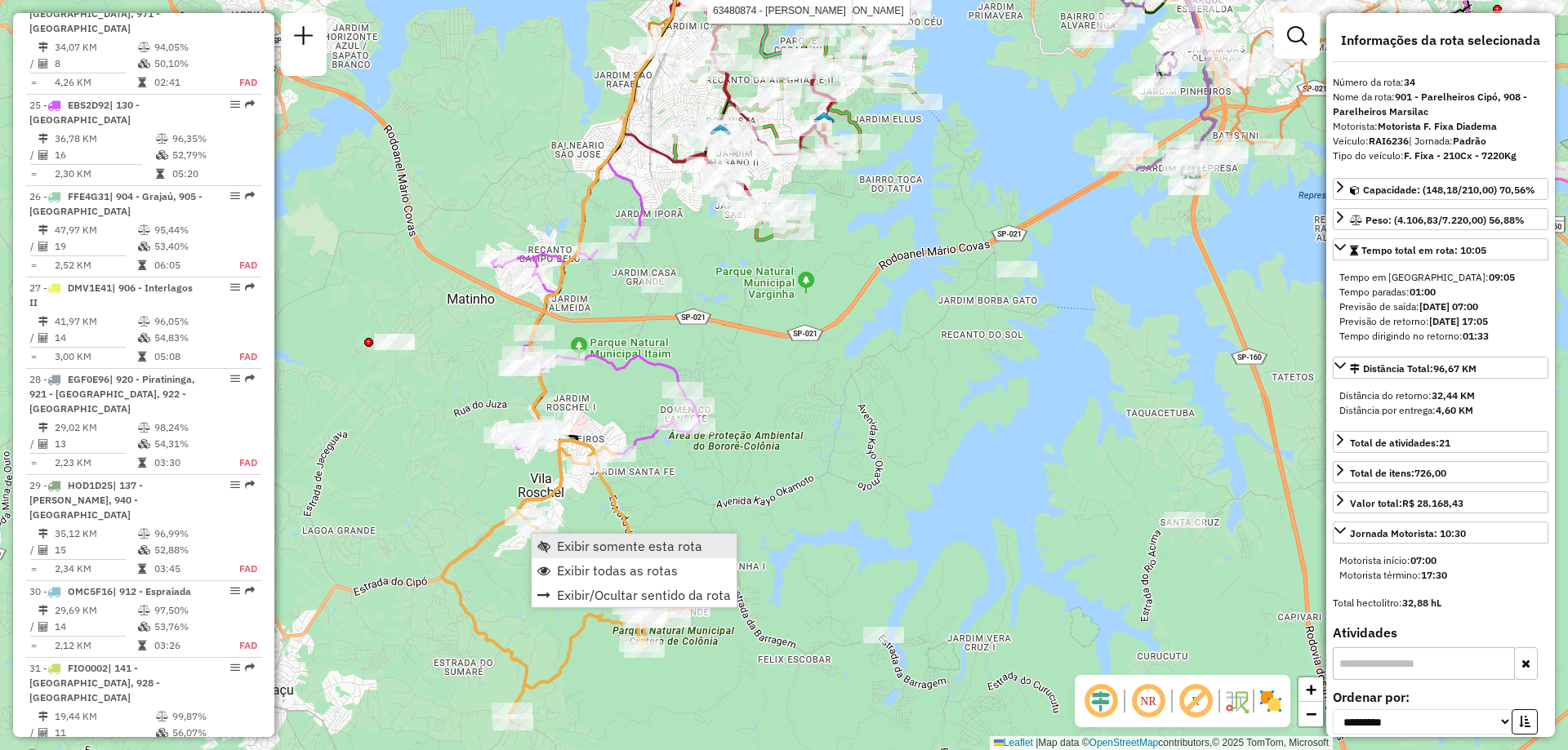
scroll to position [4087, 0]
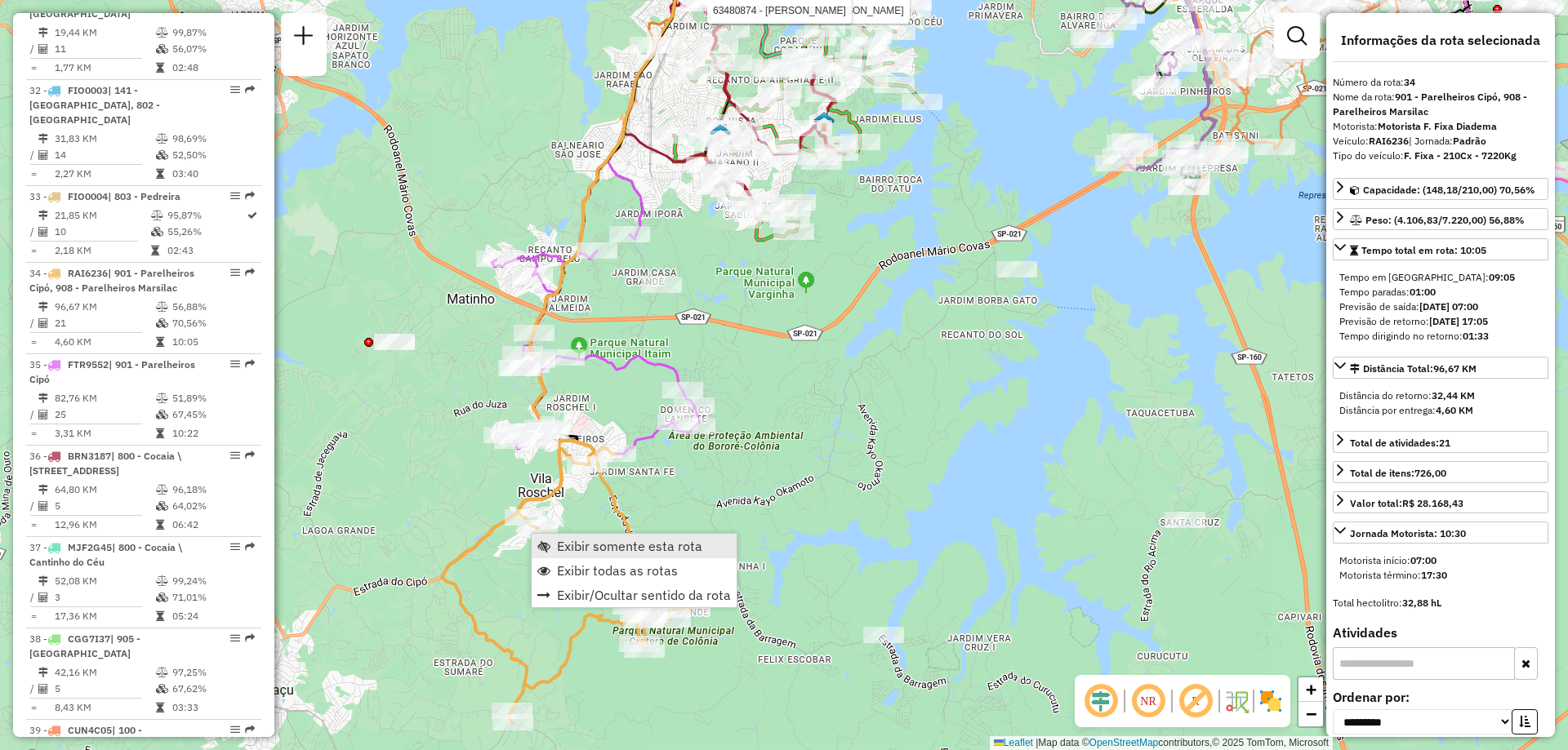
click at [587, 543] on span "Exibir somente esta rota" at bounding box center [629, 546] width 146 height 13
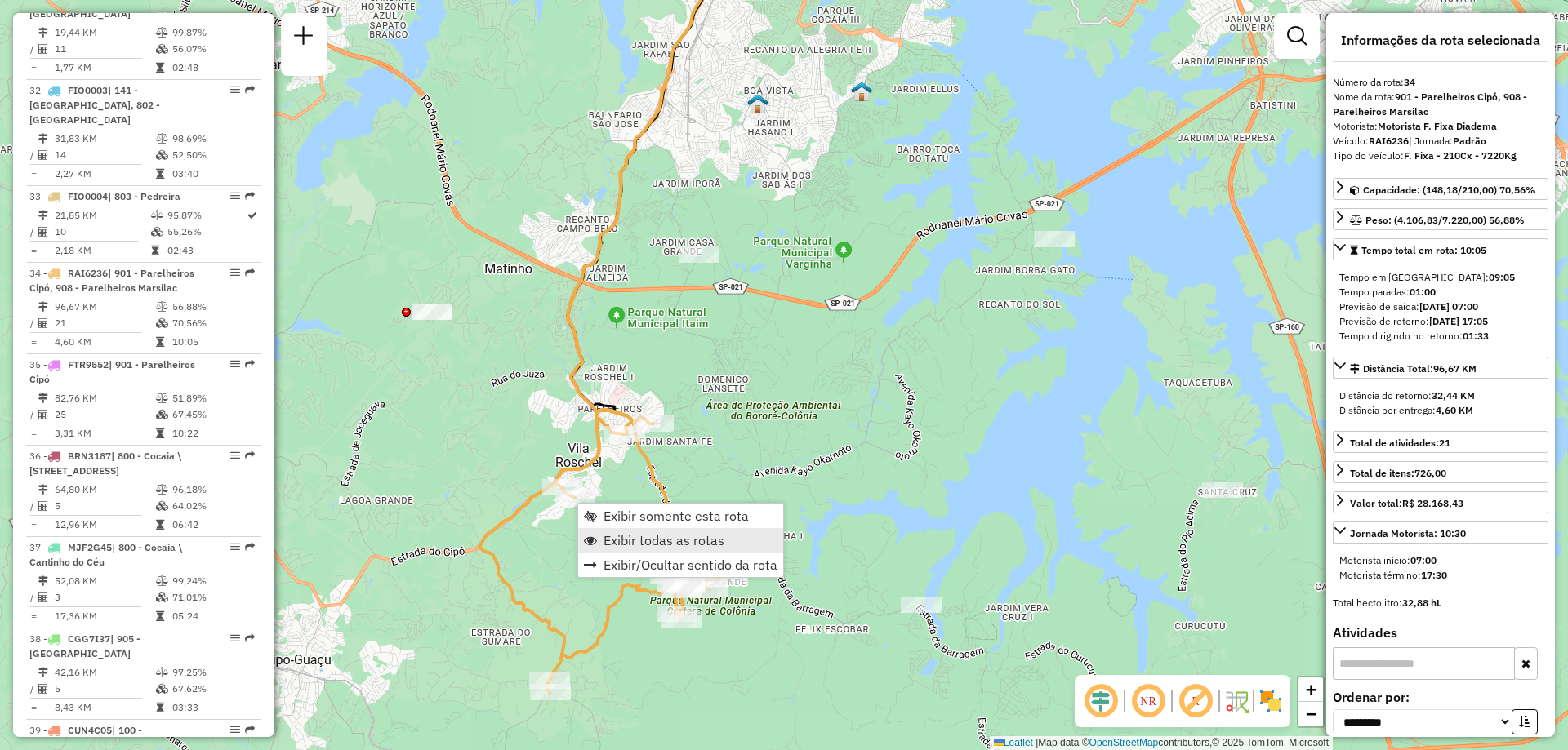
click at [671, 535] on span "Exibir todas as rotas" at bounding box center [664, 540] width 121 height 13
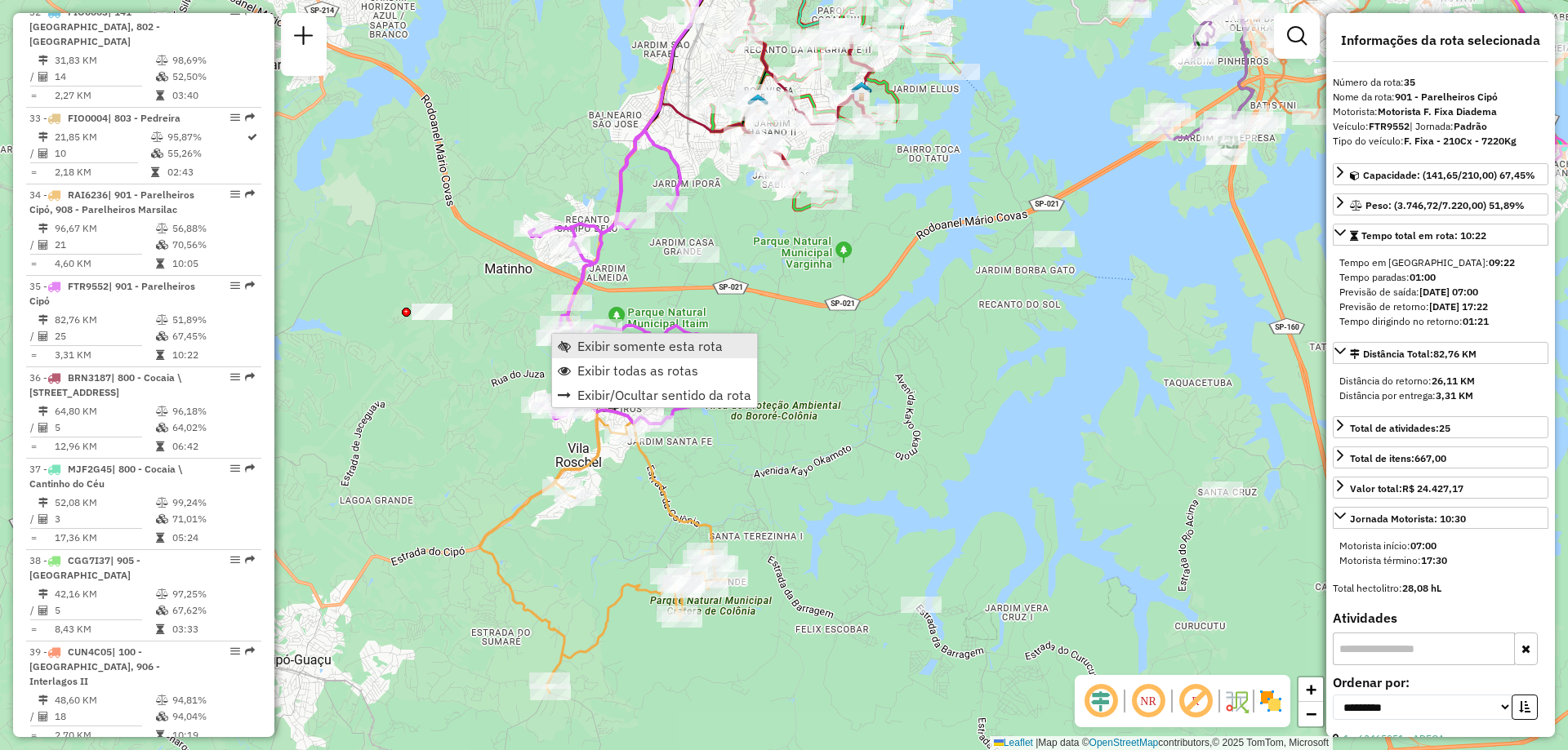
scroll to position [4179, 0]
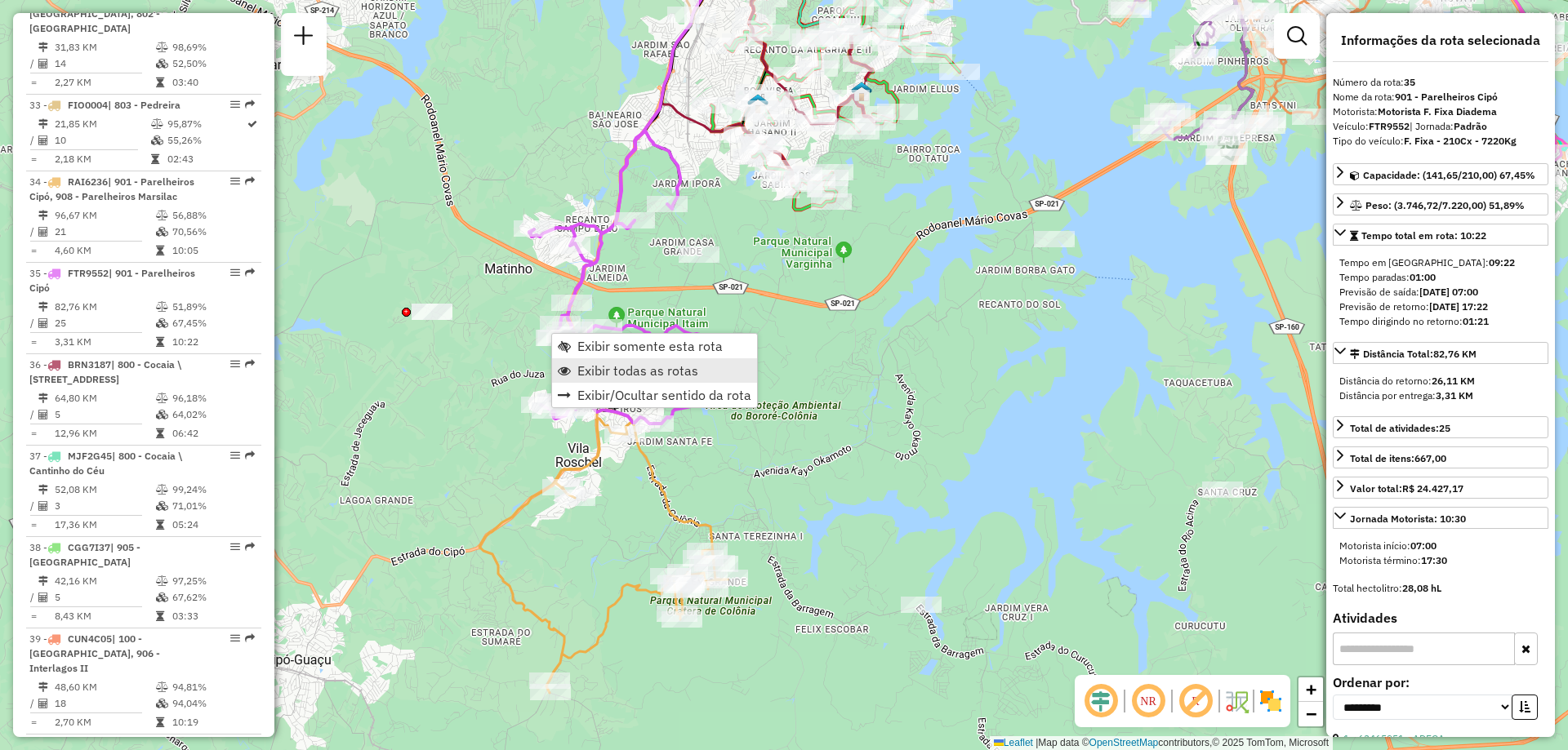
click at [590, 366] on span "Exibir todas as rotas" at bounding box center [638, 370] width 121 height 13
click at [614, 354] on span "Exibir somente esta rota" at bounding box center [653, 356] width 146 height 13
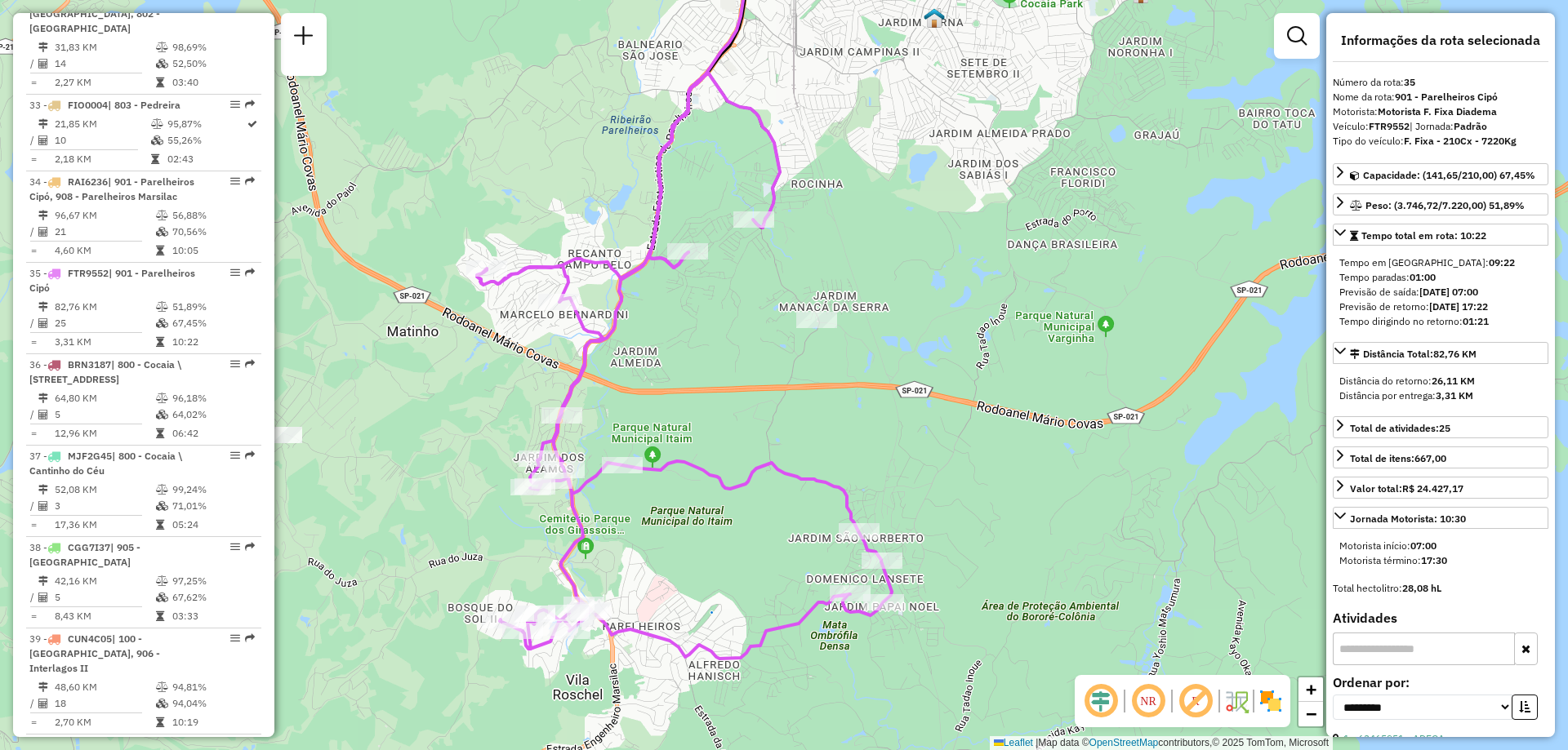
drag, startPoint x: 615, startPoint y: 538, endPoint x: 785, endPoint y: 490, distance: 176.6
click at [731, 498] on div "Janela de atendimento Grade de atendimento Capacidade Transportadoras Veículos …" at bounding box center [784, 375] width 1568 height 750
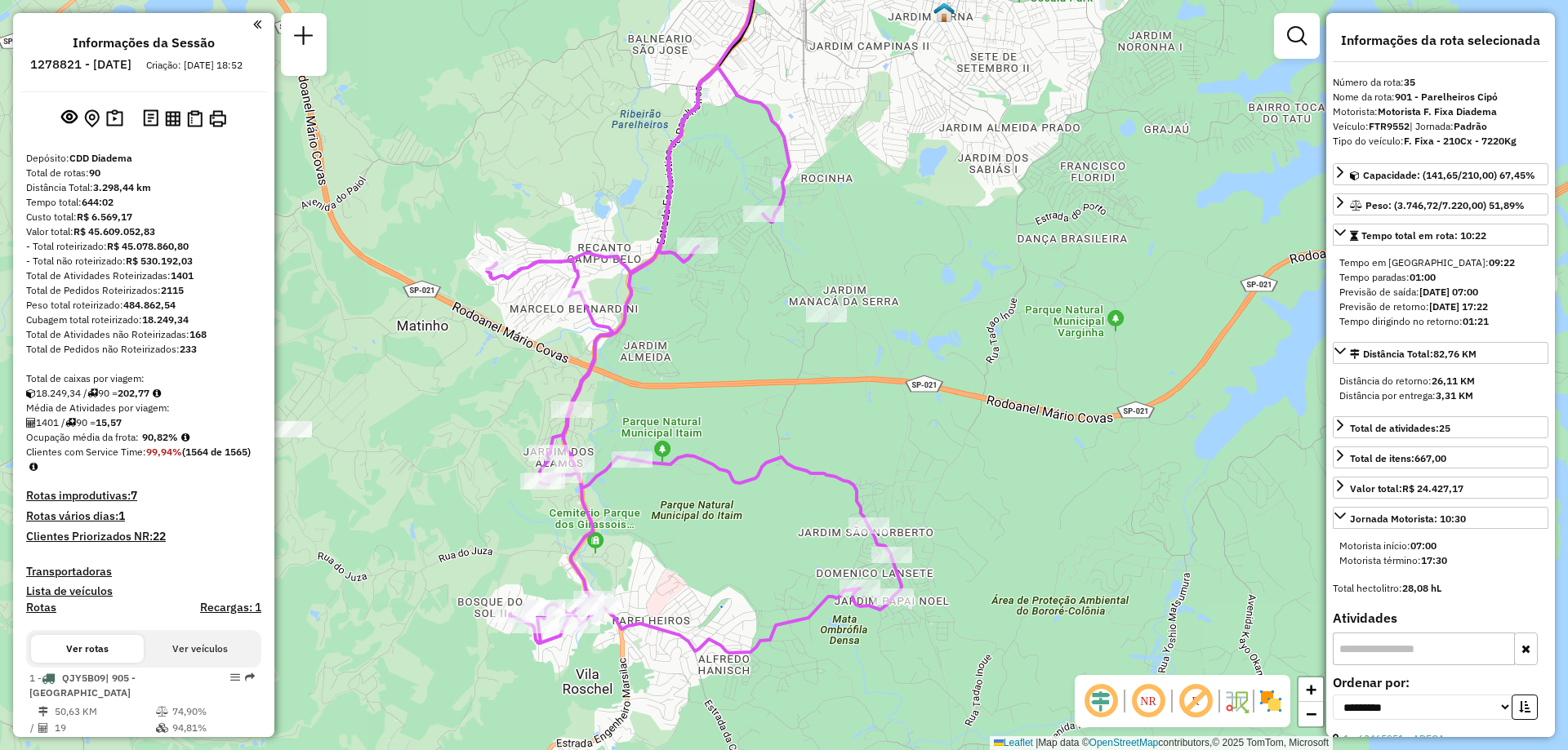
select select "**********"
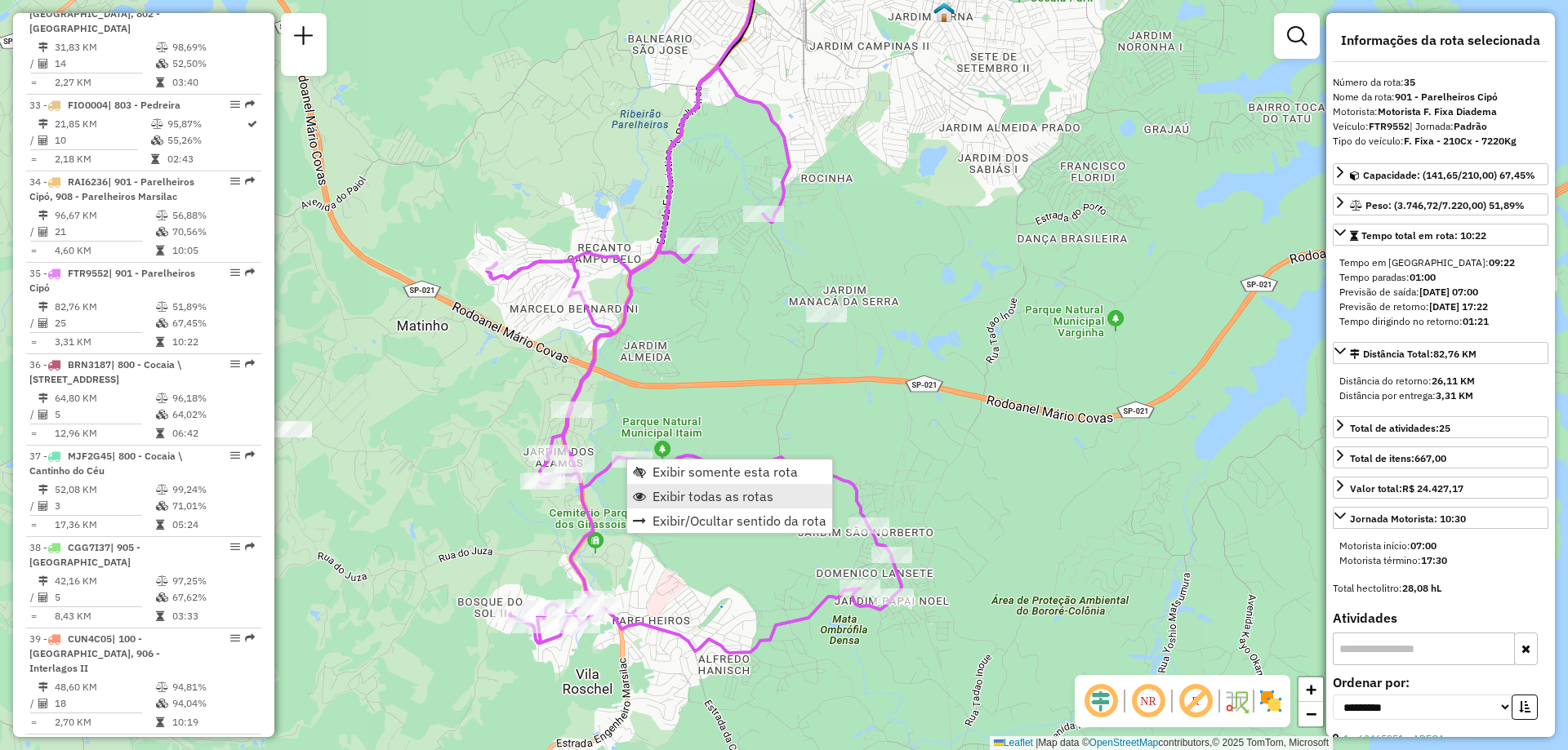
click at [665, 496] on span "Exibir todas as rotas" at bounding box center [713, 496] width 121 height 13
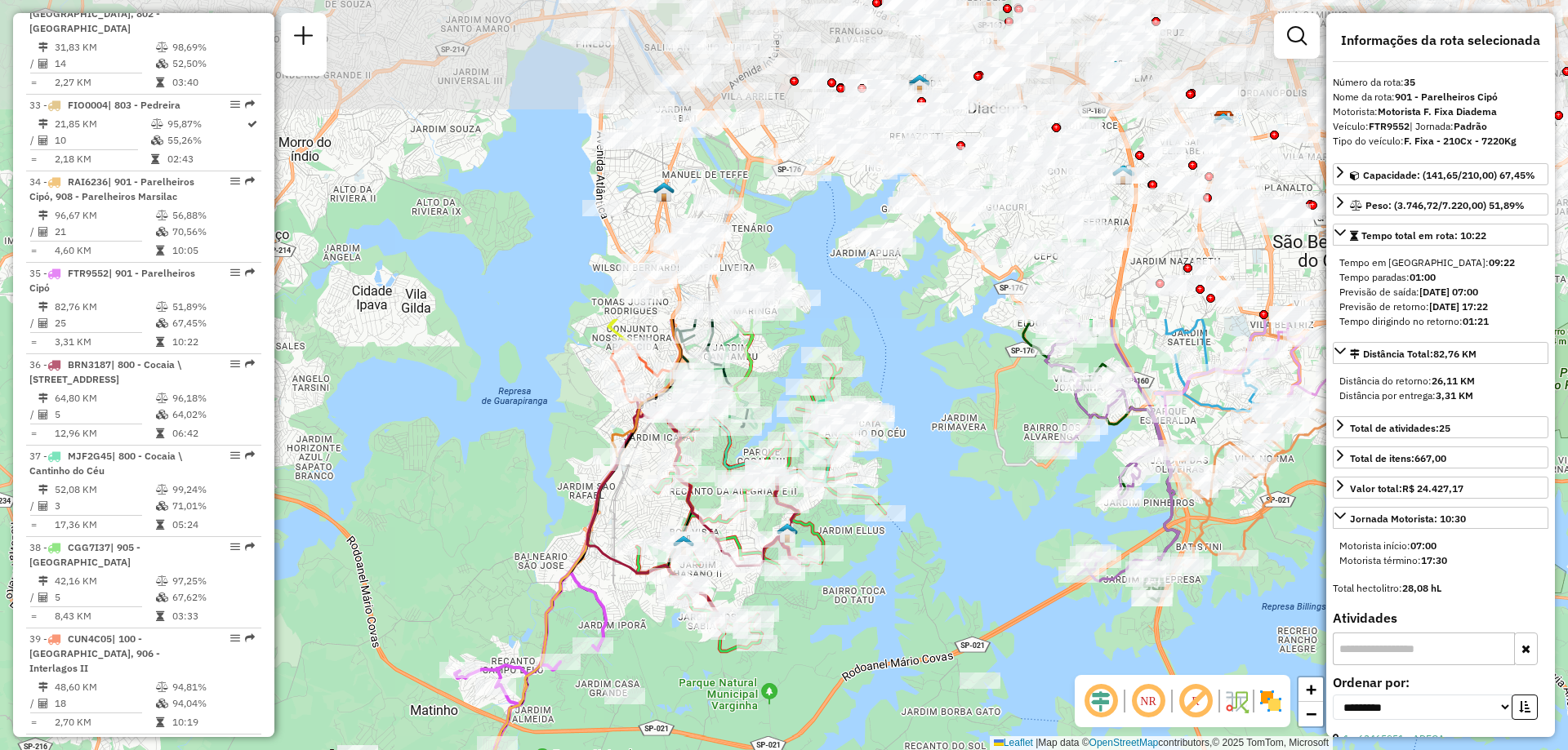
drag, startPoint x: 831, startPoint y: 202, endPoint x: 657, endPoint y: 609, distance: 442.6
click at [657, 609] on div "Janela de atendimento Grade de atendimento Capacidade Transportadoras Veículos …" at bounding box center [784, 375] width 1568 height 750
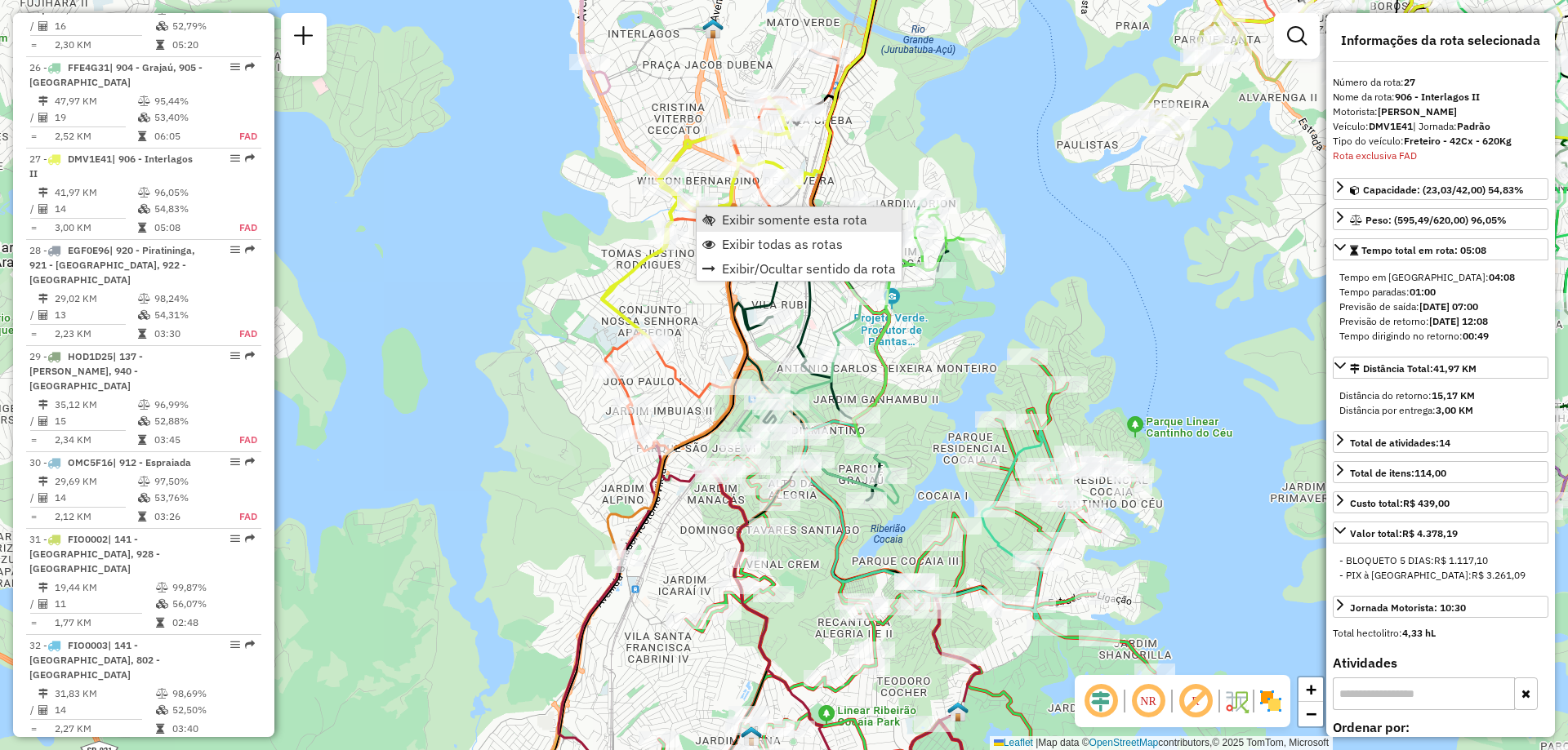
scroll to position [3446, 0]
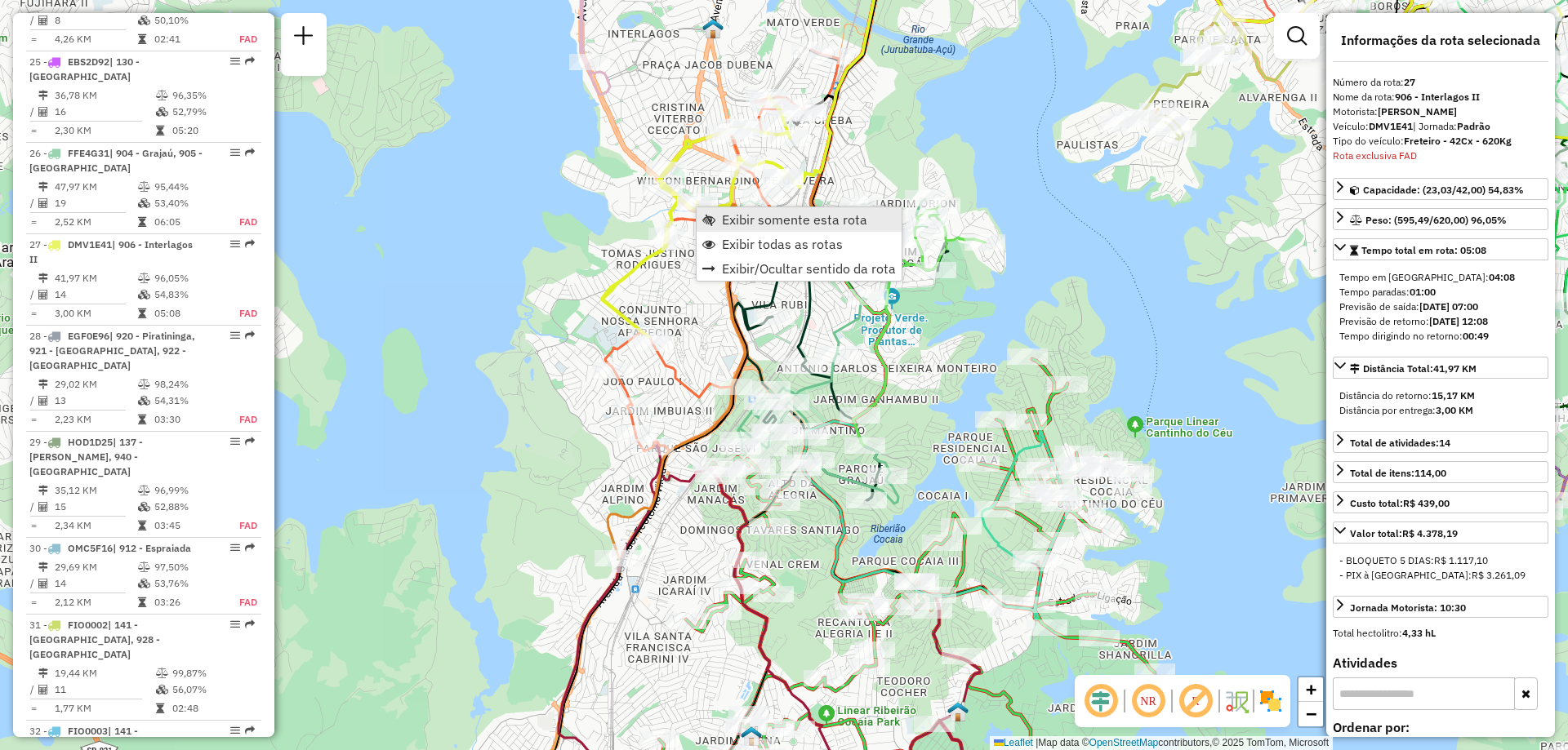
click at [744, 221] on span "Exibir somente esta rota" at bounding box center [794, 219] width 146 height 13
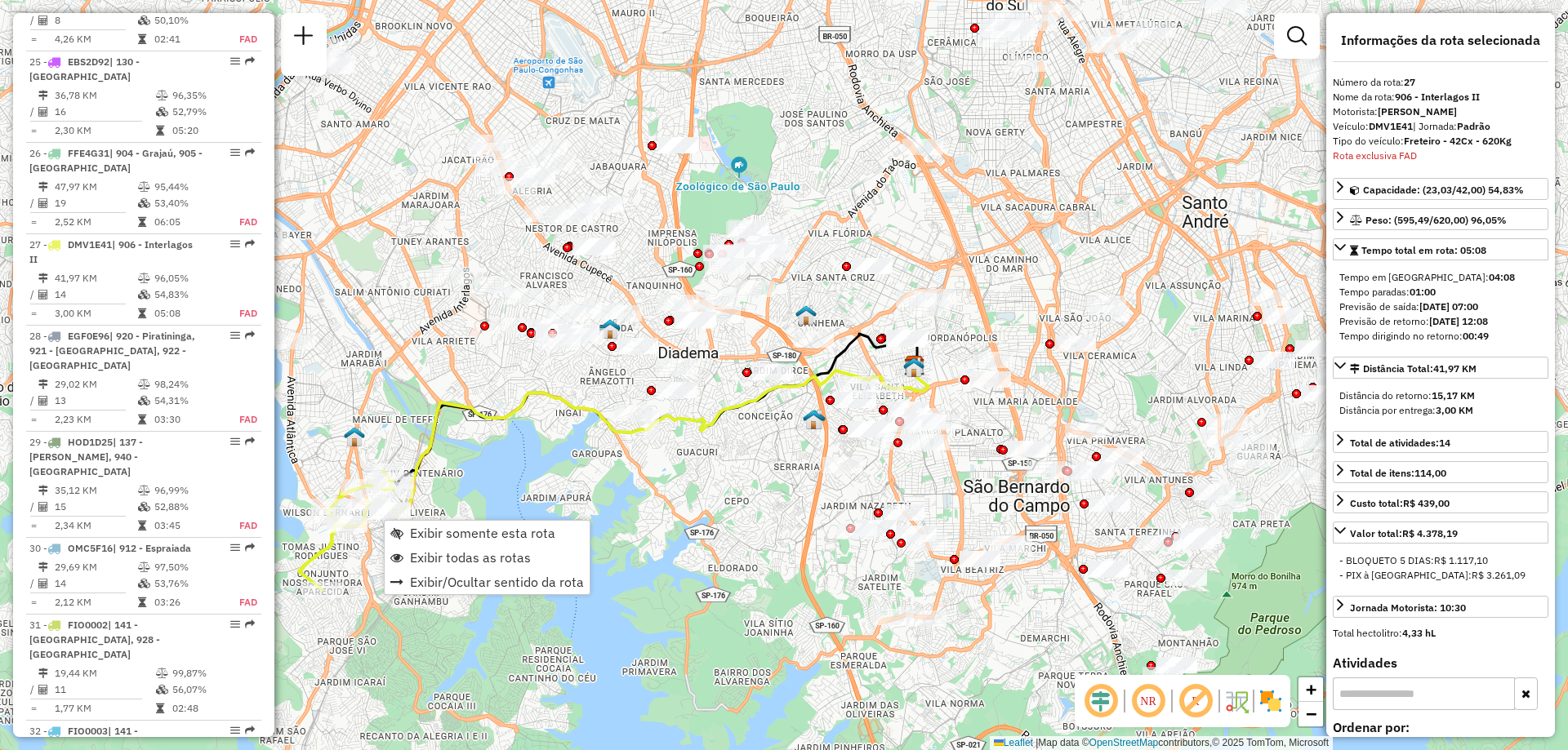
scroll to position [3447, 0]
click at [443, 558] on span "Exibir todas as rotas" at bounding box center [471, 557] width 121 height 13
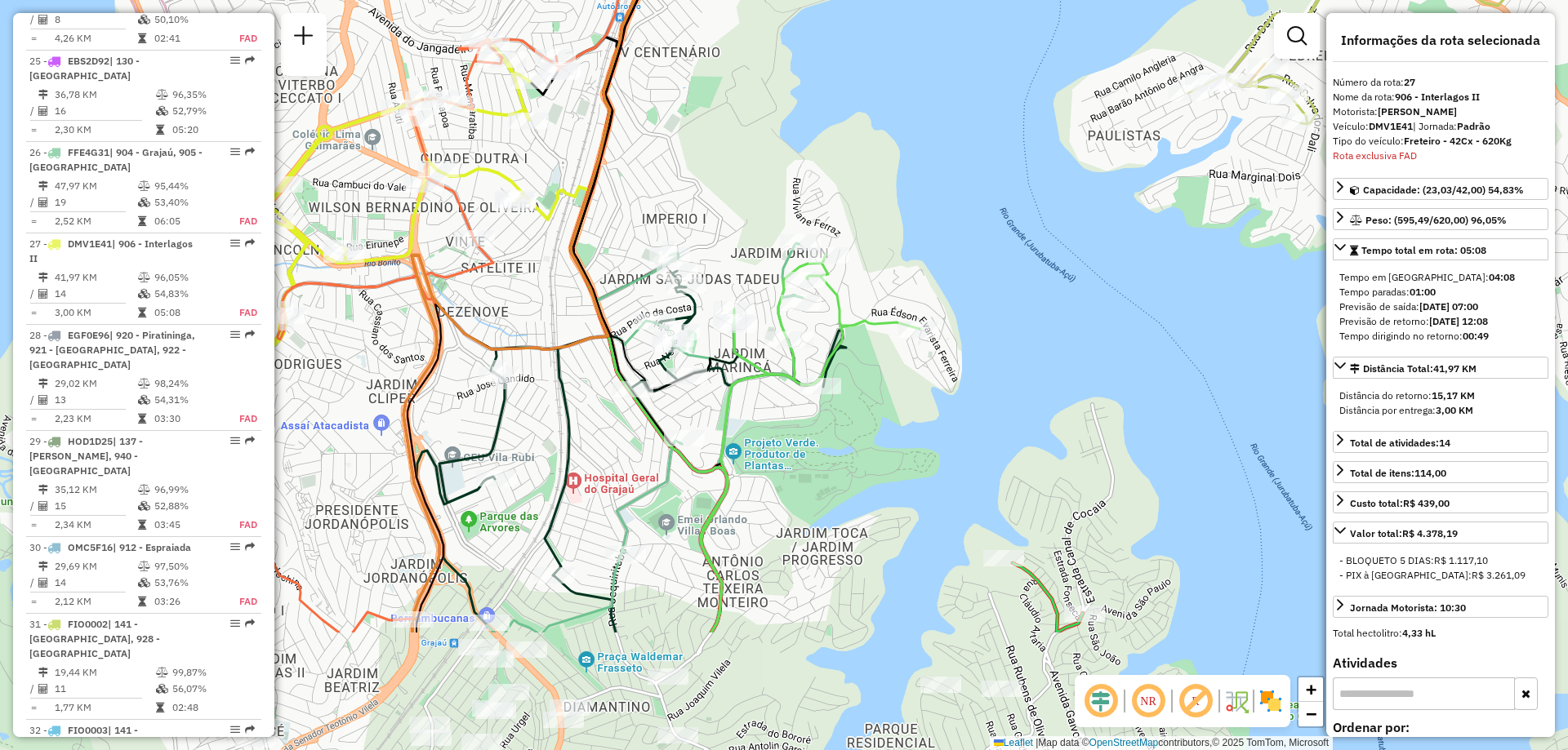
drag, startPoint x: 594, startPoint y: 590, endPoint x: 719, endPoint y: 397, distance: 229.9
click at [719, 397] on icon at bounding box center [810, 443] width 218 height 378
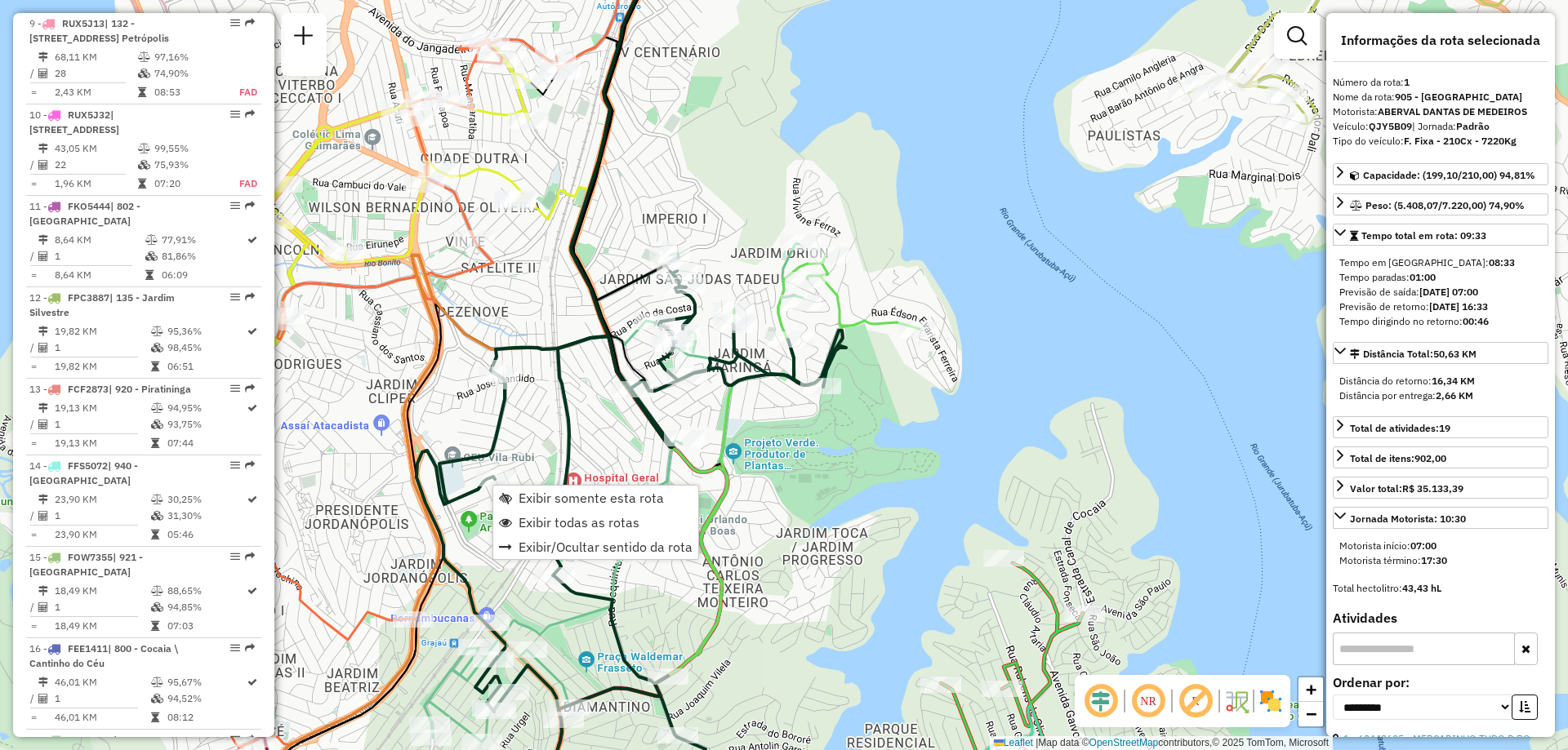
scroll to position [670, 0]
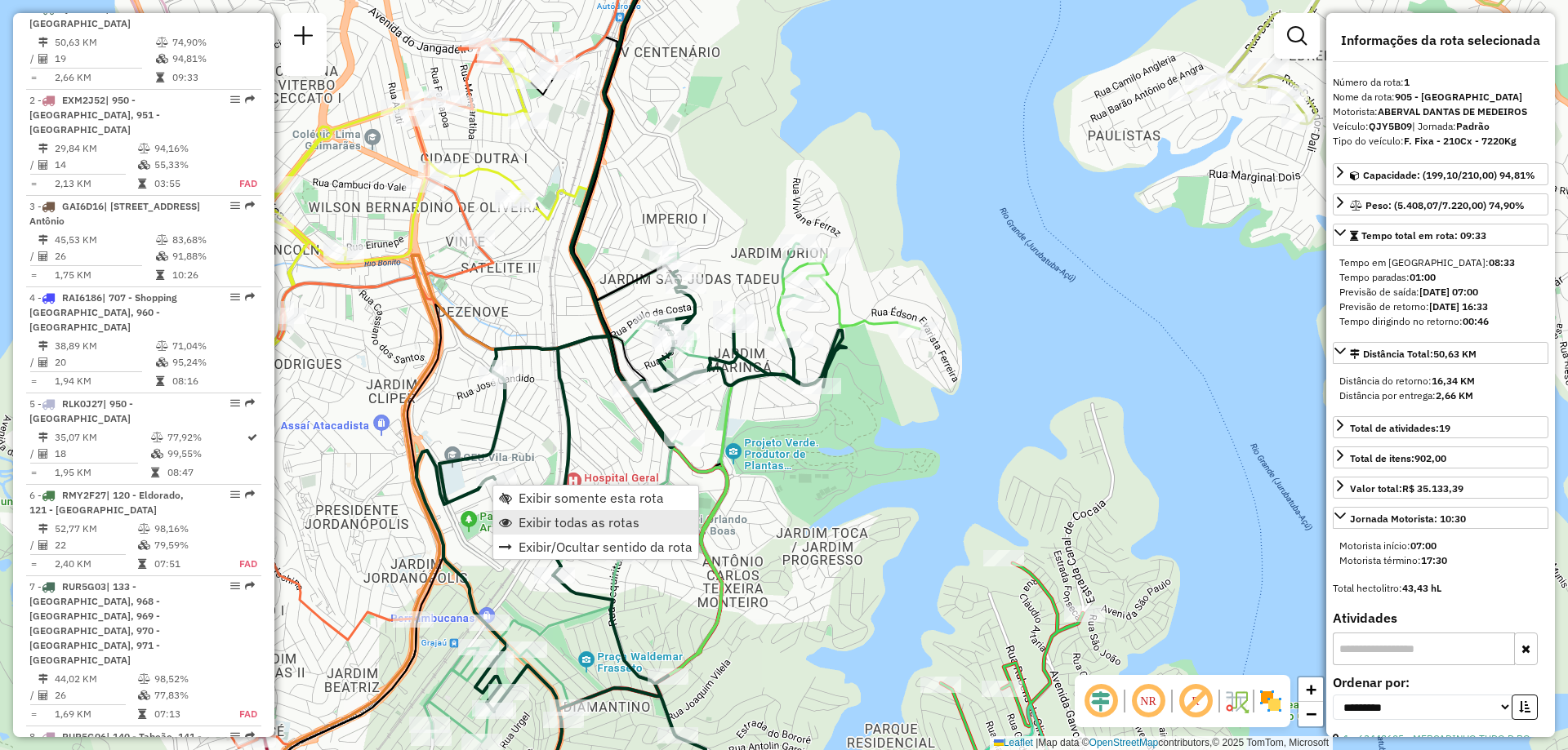
click at [539, 521] on span "Exibir todas as rotas" at bounding box center [579, 521] width 121 height 13
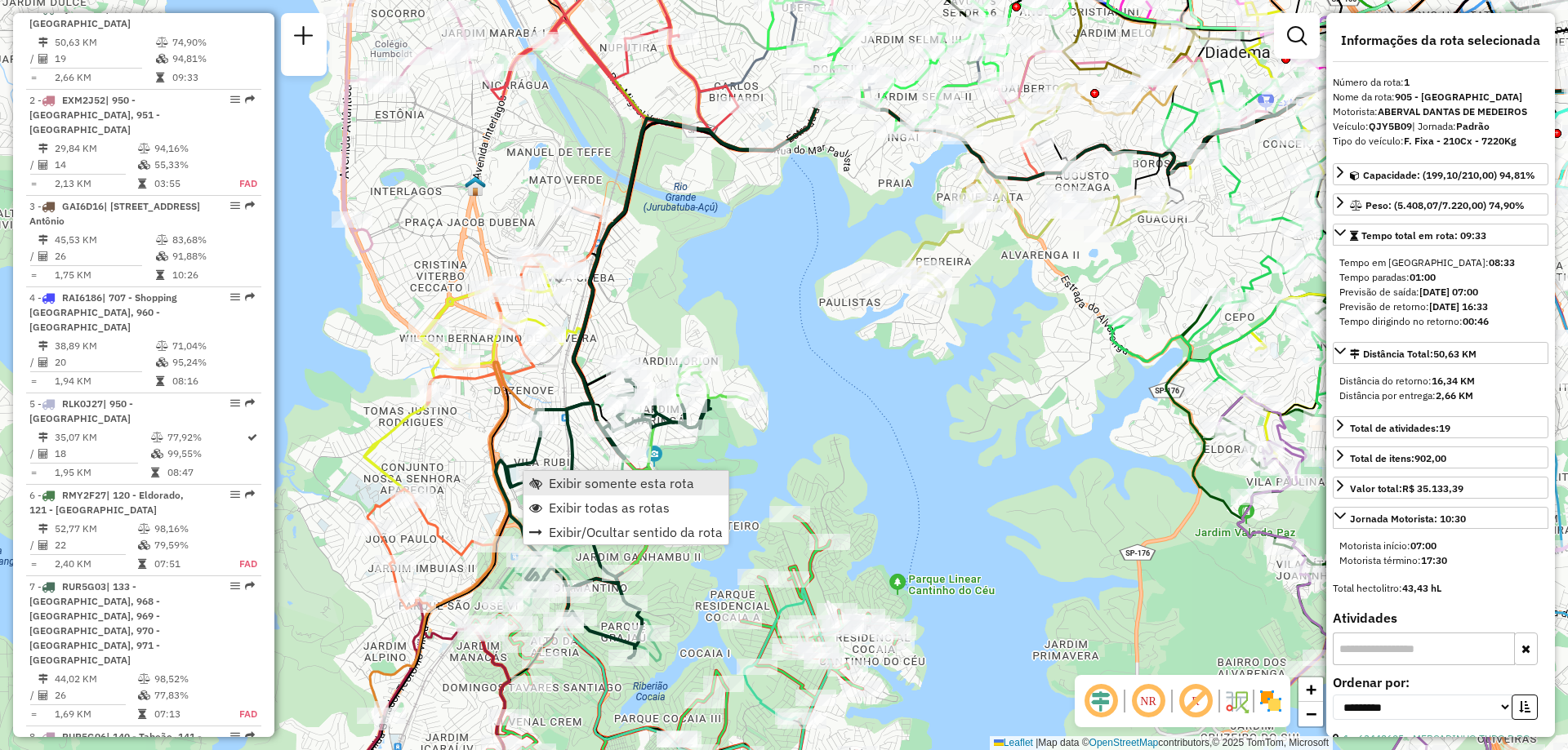
click at [573, 482] on span "Exibir somente esta rota" at bounding box center [621, 482] width 146 height 13
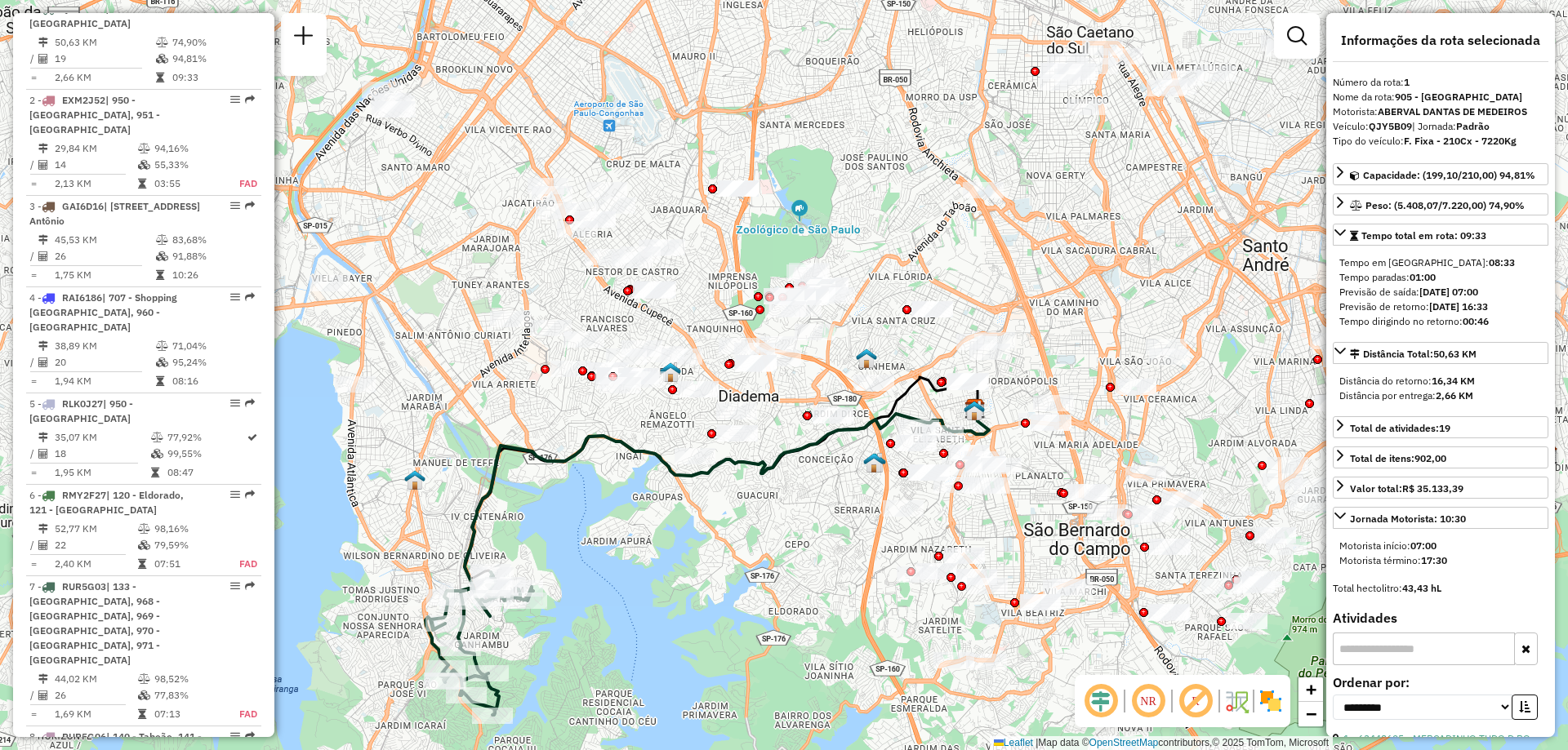
drag, startPoint x: 458, startPoint y: 308, endPoint x: 561, endPoint y: 449, distance: 174.6
click at [561, 449] on div "Janela de atendimento Grade de atendimento Capacidade Transportadoras Veículos …" at bounding box center [784, 375] width 1568 height 750
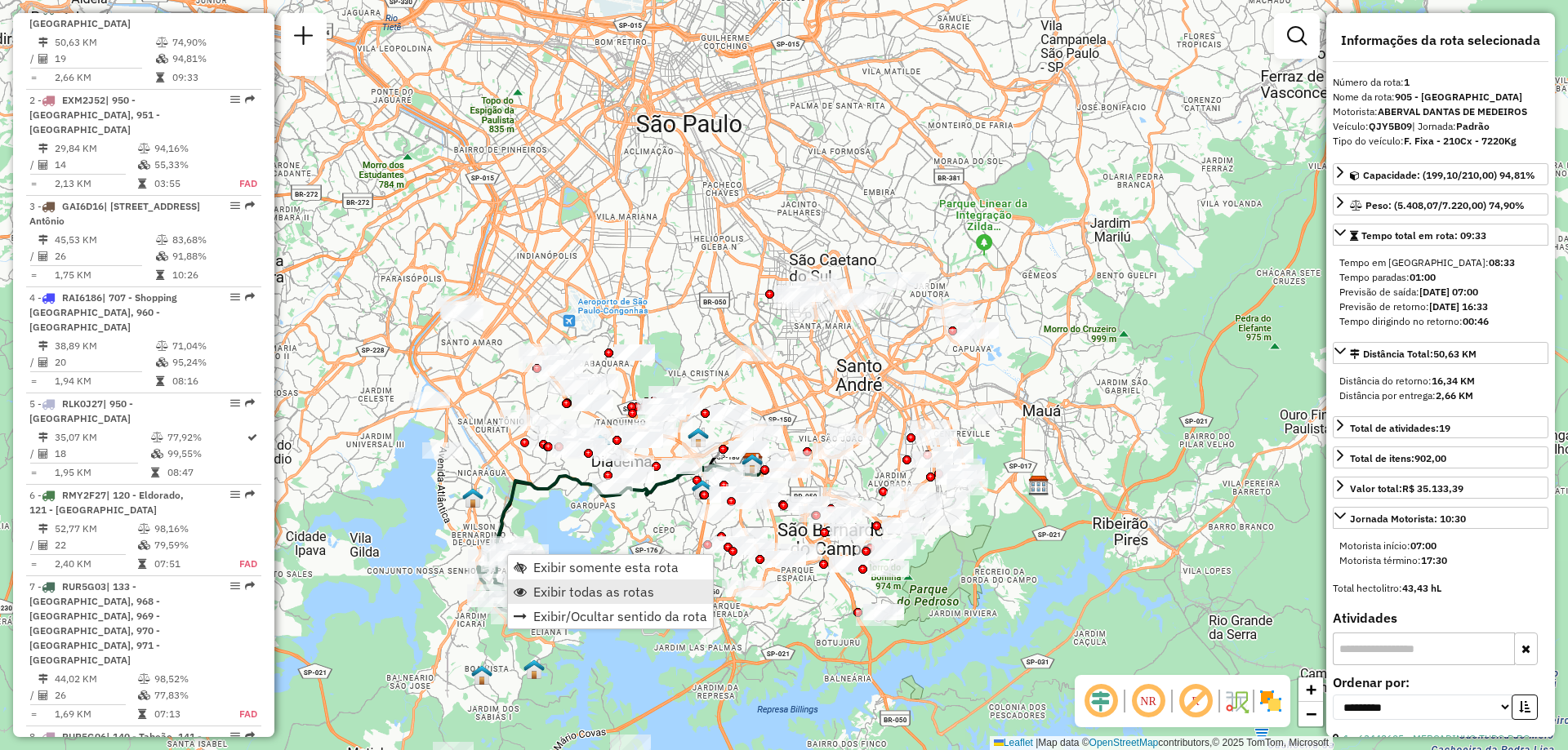
click at [553, 583] on link "Exibir todas as rotas" at bounding box center [611, 592] width 205 height 24
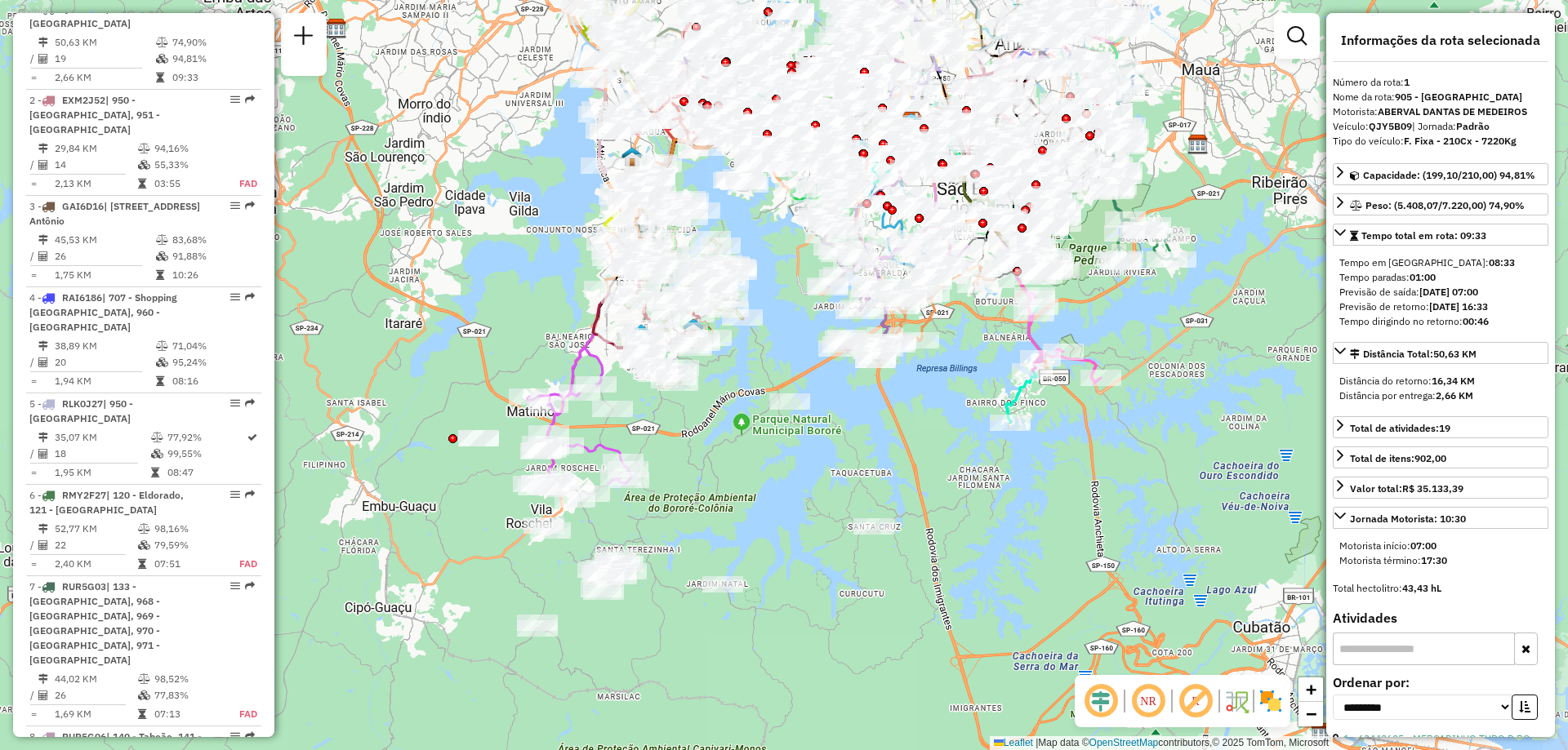
drag, startPoint x: 645, startPoint y: 645, endPoint x: 805, endPoint y: 303, distance: 377.6
click at [805, 303] on div "Rota 65 - Placa RLJ8D17 63454015 - TIAGO LIBARINO DE SO Janela de atendimento G…" at bounding box center [784, 375] width 1568 height 750
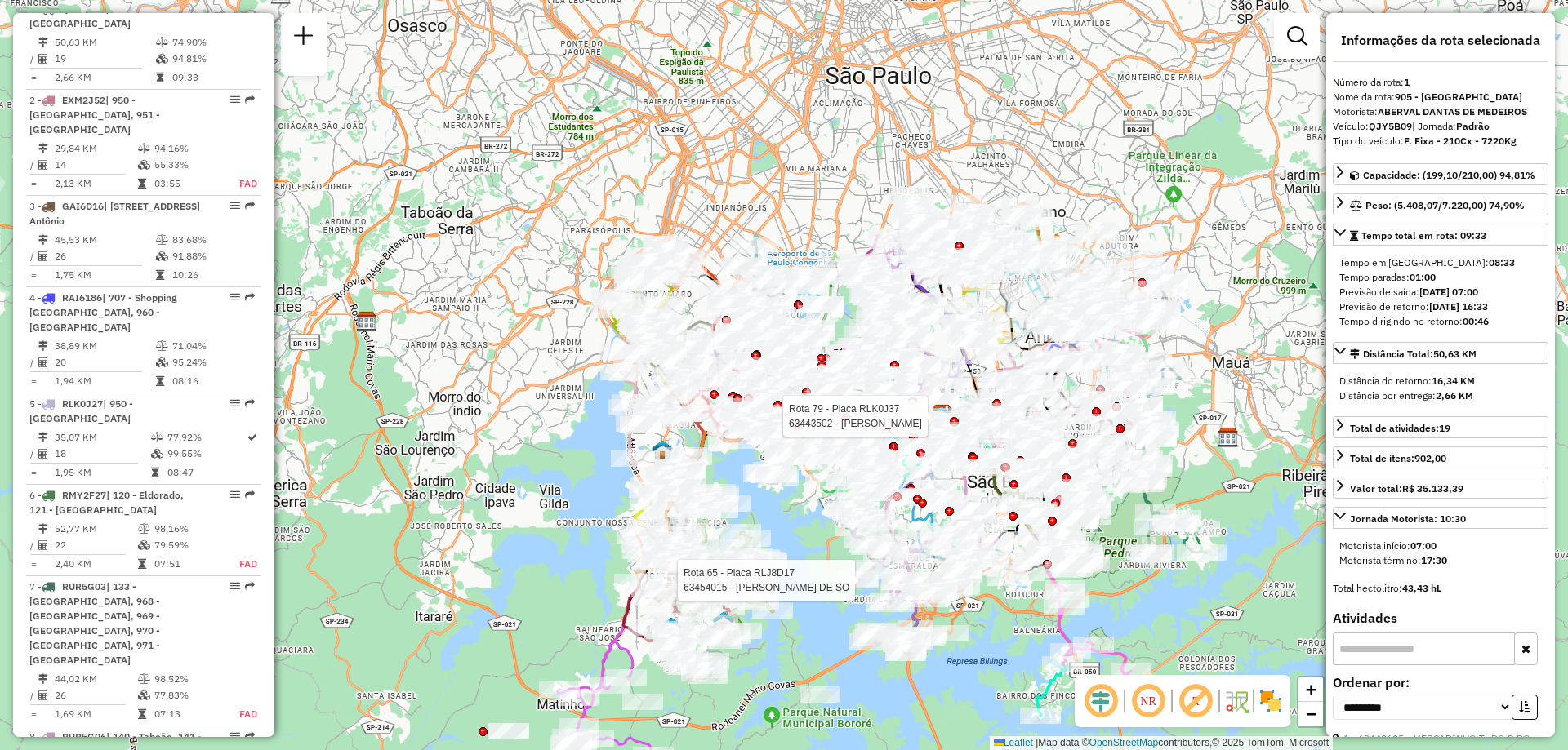
drag, startPoint x: 771, startPoint y: 386, endPoint x: 799, endPoint y: 683, distance: 298.3
click at [799, 683] on div "Rota 79 - Placa RLK0J37 63443502 - [PERSON_NAME] Rota 65 - Placa RLJ8D17 634540…" at bounding box center [784, 375] width 1568 height 750
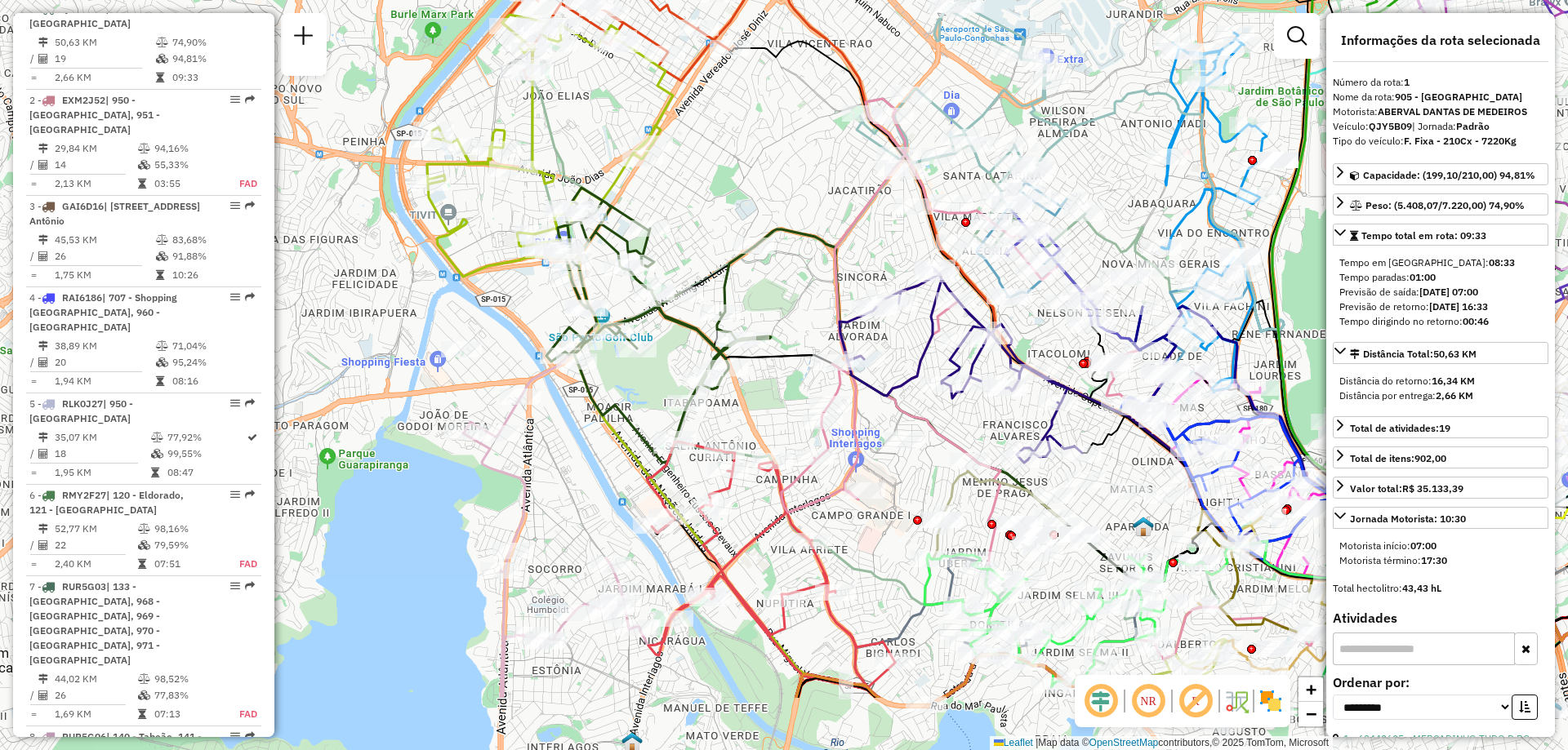
drag, startPoint x: 772, startPoint y: 527, endPoint x: 773, endPoint y: 396, distance: 131.0
click at [773, 396] on div "Rota 79 - Placa RLK0J37 63443502 - [PERSON_NAME] Rota 65 - Placa RLJ8D17 634540…" at bounding box center [784, 375] width 1568 height 750
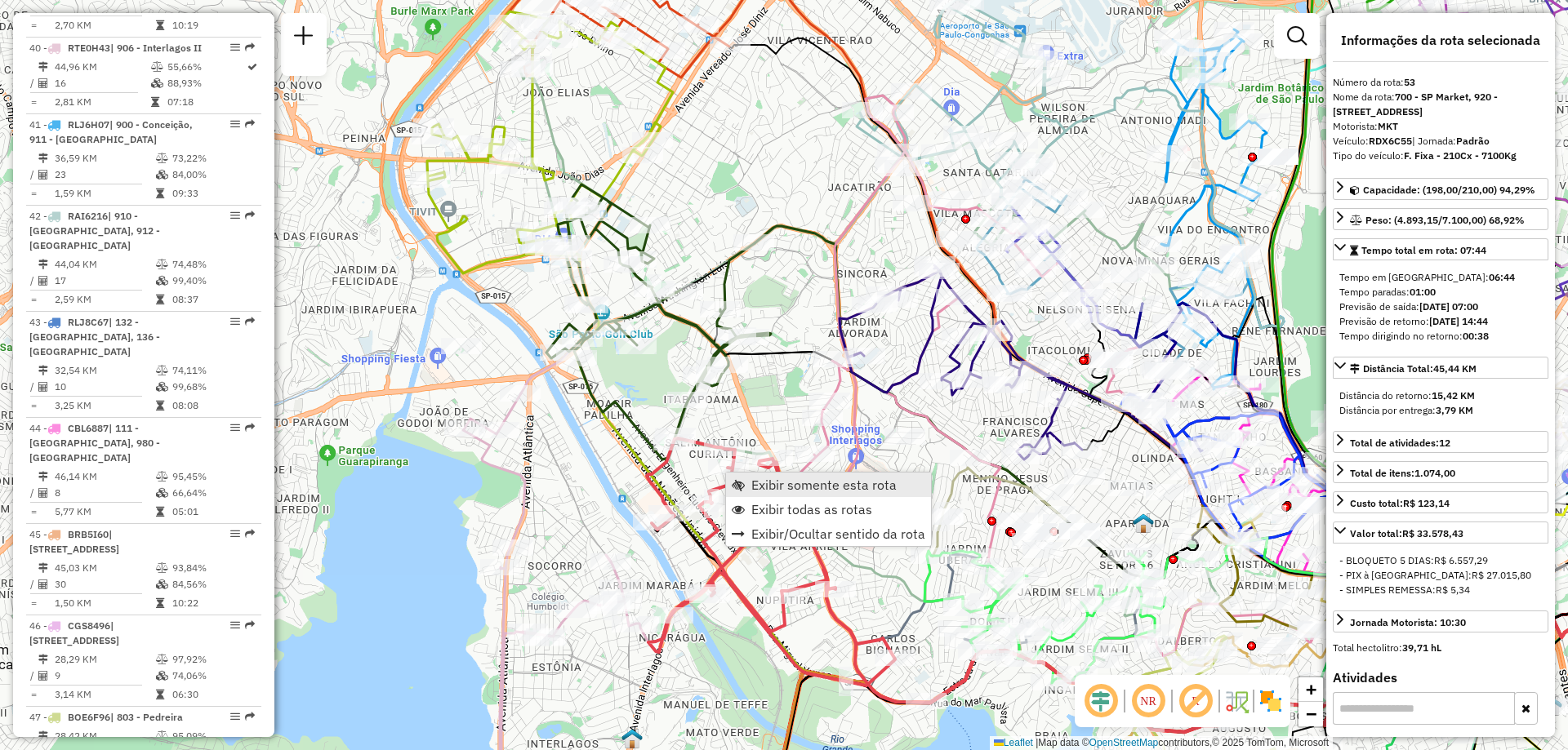
scroll to position [5928, 0]
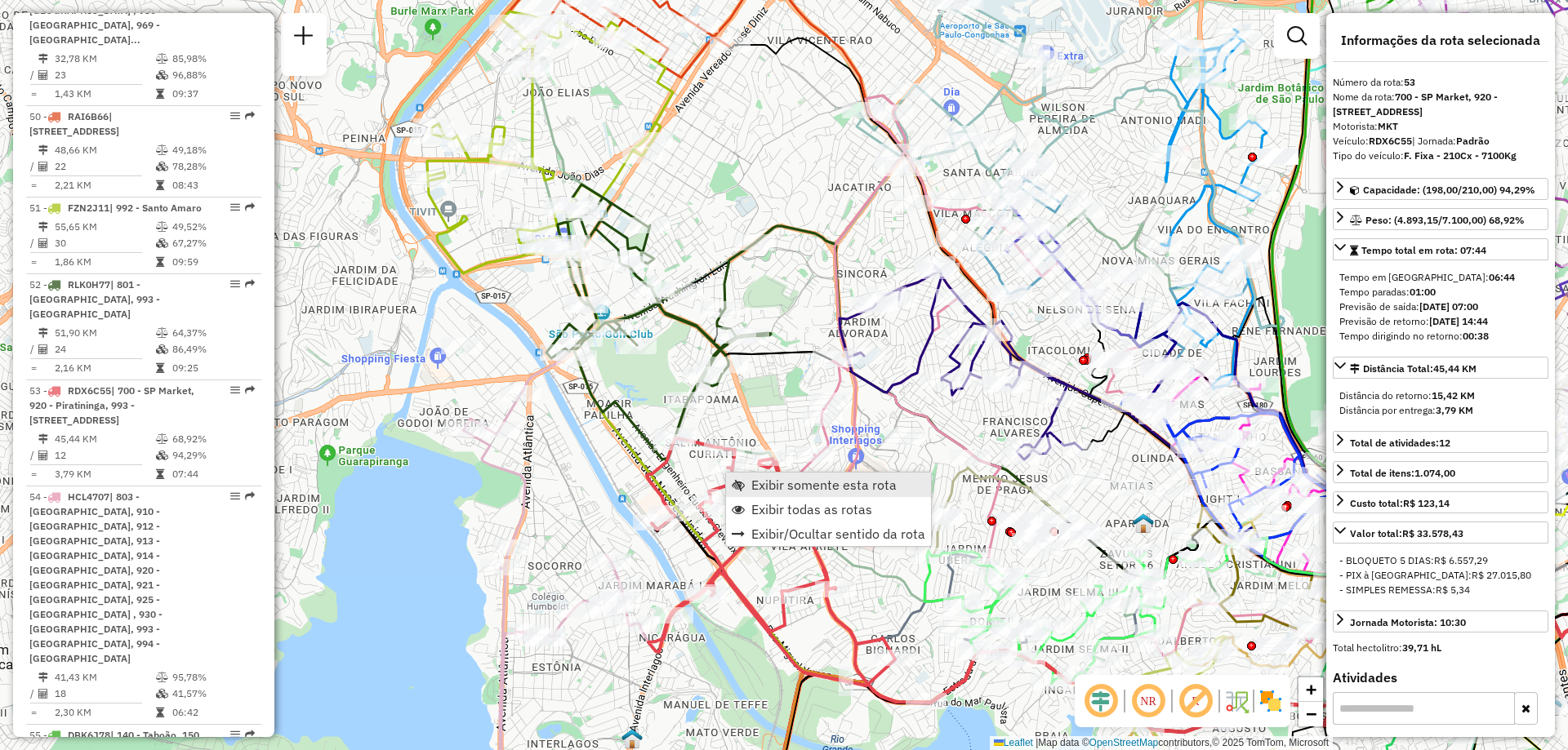
click at [775, 491] on span "Exibir somente esta rota" at bounding box center [824, 484] width 146 height 13
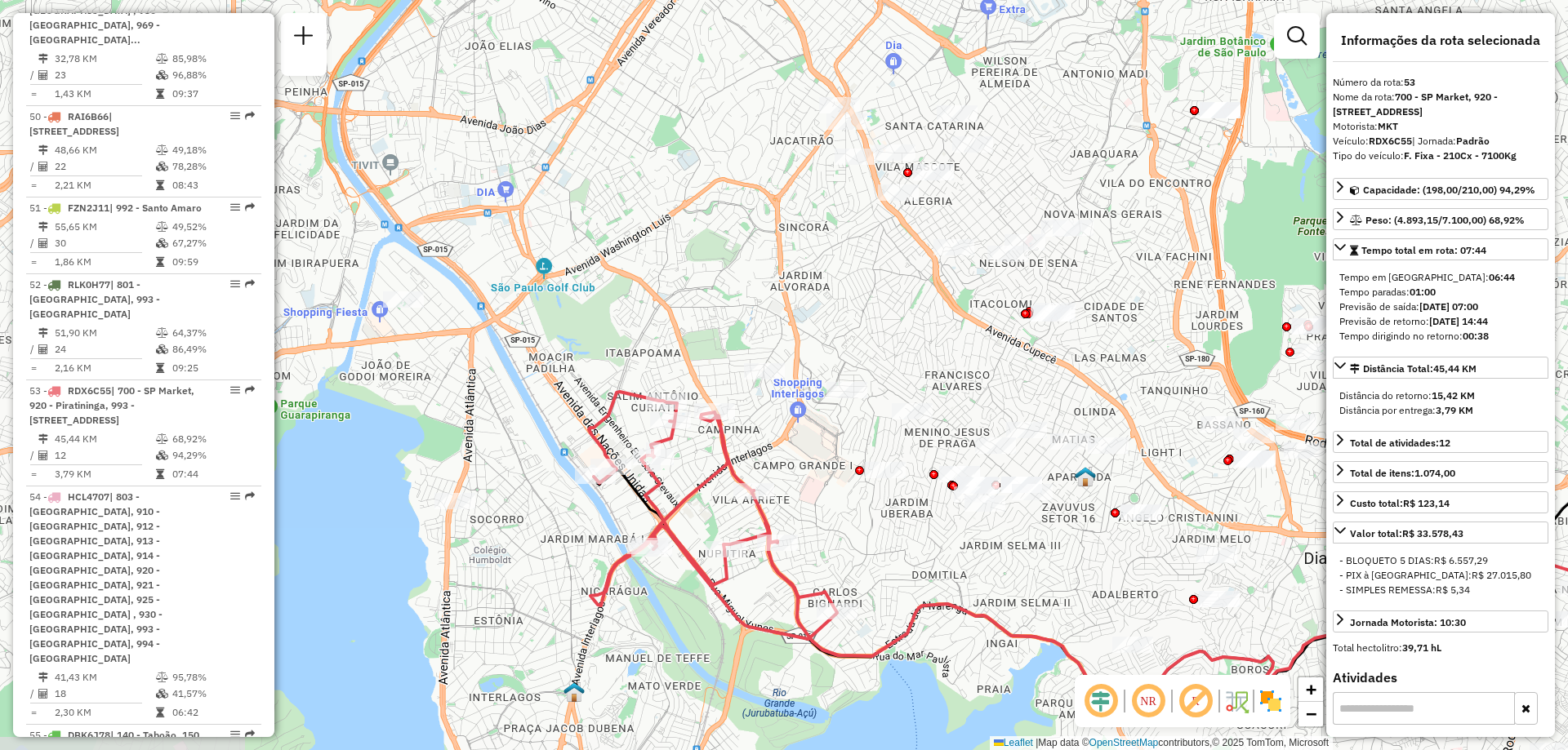
drag, startPoint x: 530, startPoint y: 408, endPoint x: 903, endPoint y: 571, distance: 407.1
click at [903, 571] on div "Janela de atendimento Grade de atendimento Capacidade Transportadoras Veículos …" at bounding box center [784, 375] width 1568 height 750
click at [709, 473] on span "Exibir todas as rotas" at bounding box center [756, 466] width 121 height 13
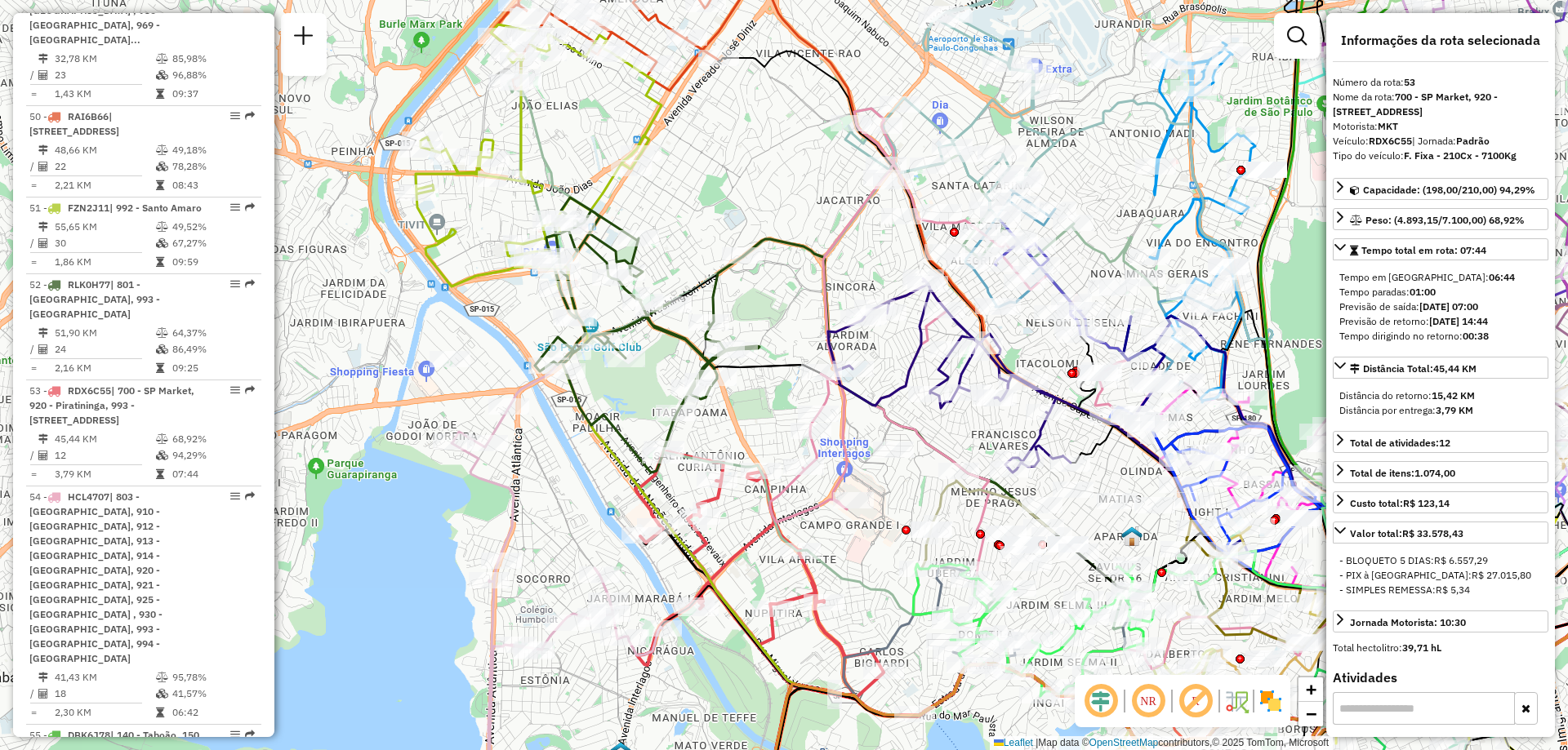
drag, startPoint x: 574, startPoint y: 338, endPoint x: 625, endPoint y: 408, distance: 86.6
click at [625, 408] on div "Janela de atendimento Grade de atendimento Capacidade Transportadoras Veículos …" at bounding box center [784, 375] width 1568 height 750
